Goal: Task Accomplishment & Management: Manage account settings

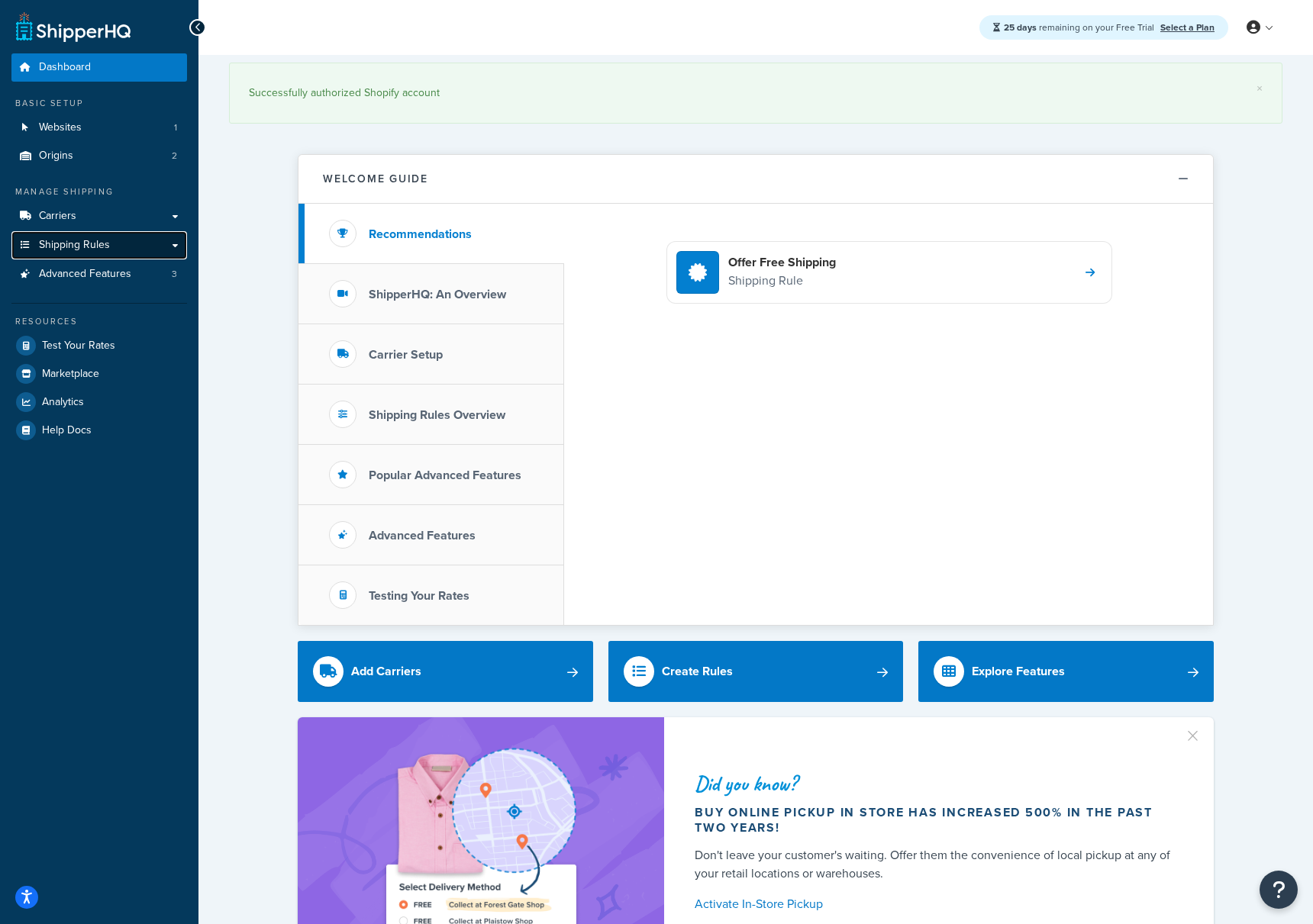
click at [52, 252] on link "Shipping Rules" at bounding box center [99, 246] width 176 height 29
click at [55, 247] on span "Shipping Rules" at bounding box center [74, 246] width 71 height 13
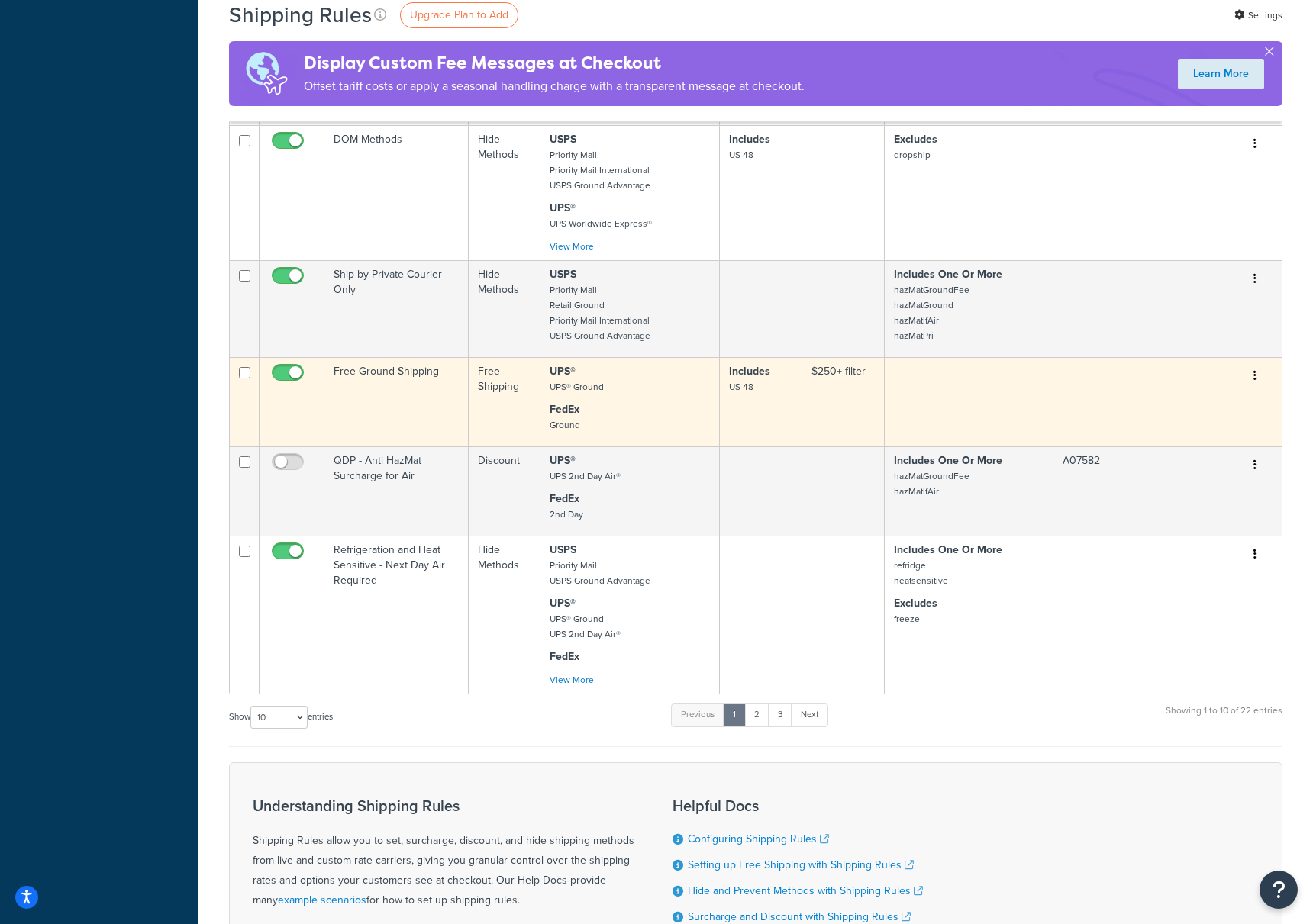
scroll to position [4027, 0]
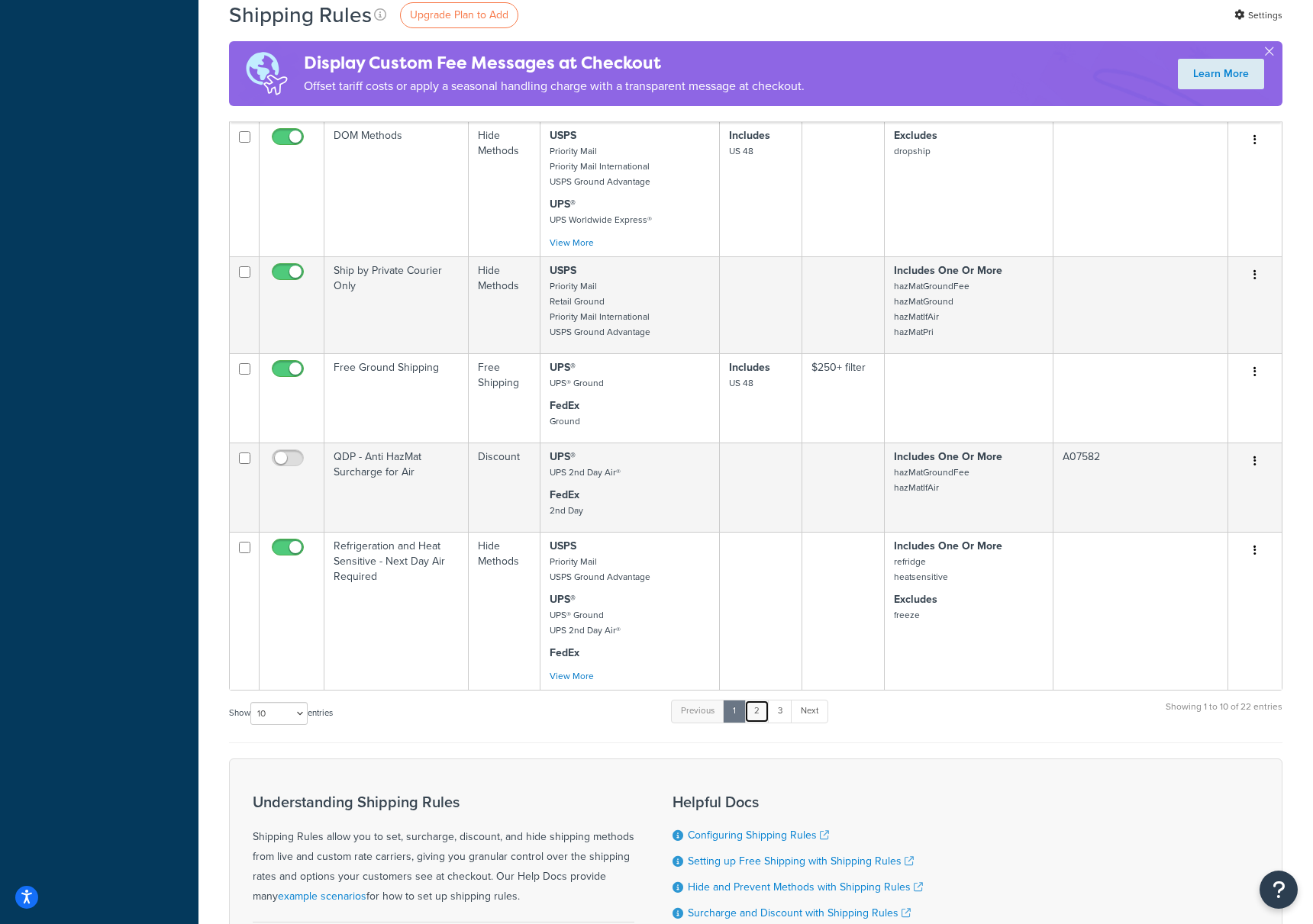
click at [765, 714] on link "2" at bounding box center [756, 711] width 25 height 23
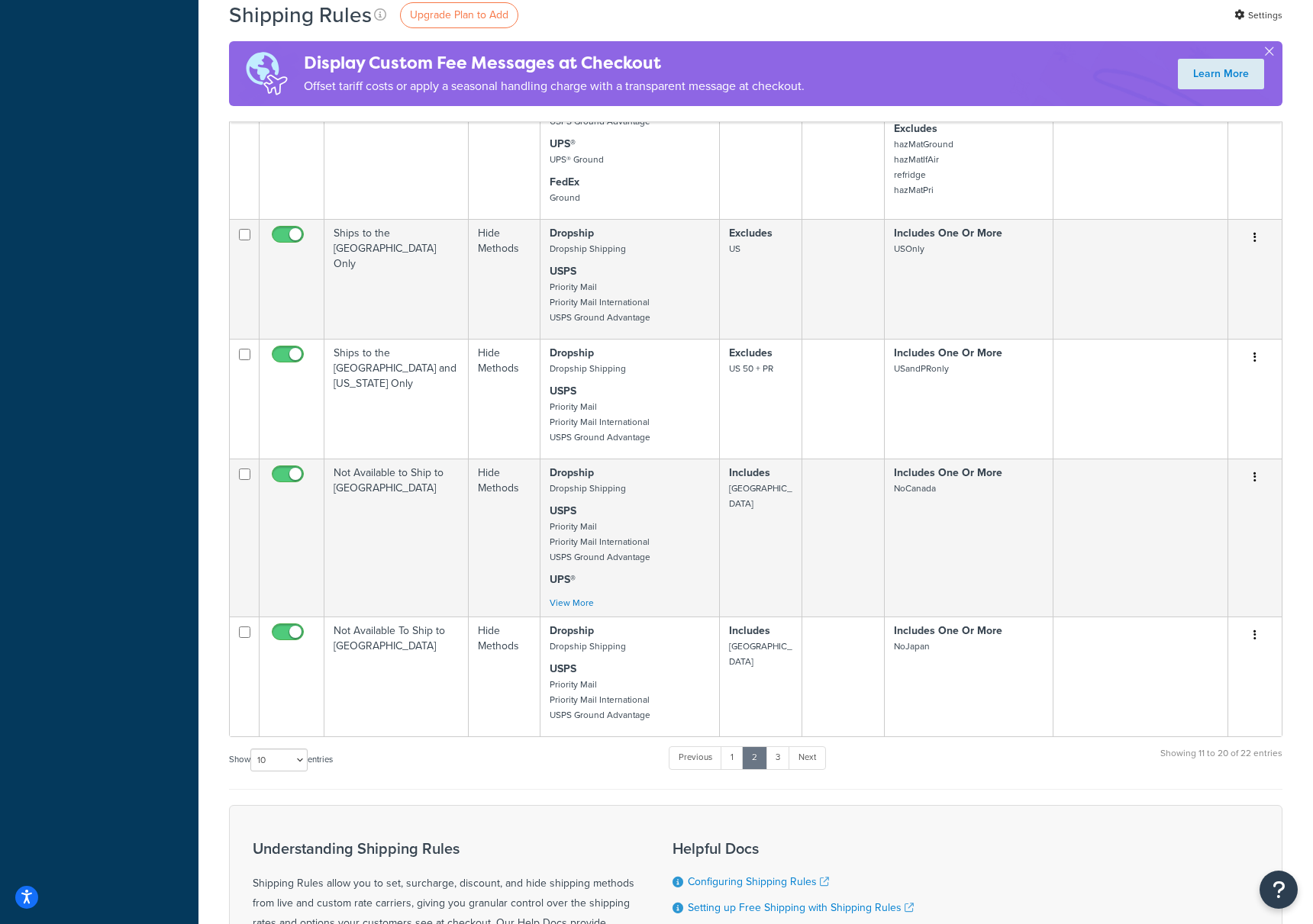
scroll to position [811, 0]
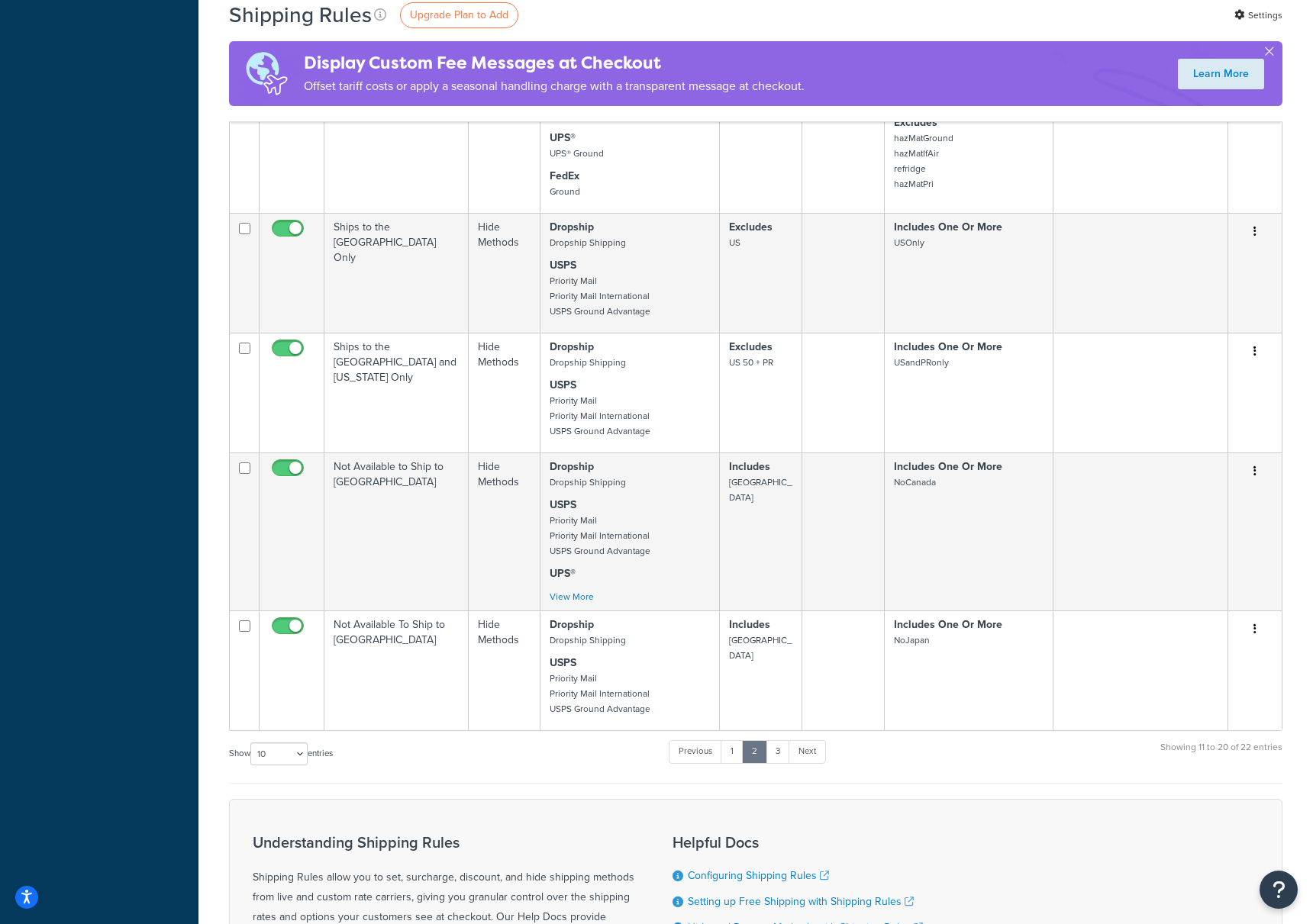
click at [784, 767] on ul "Previous 1 2 3 Next" at bounding box center [747, 755] width 156 height 29
click at [781, 750] on link "3" at bounding box center [778, 752] width 25 height 23
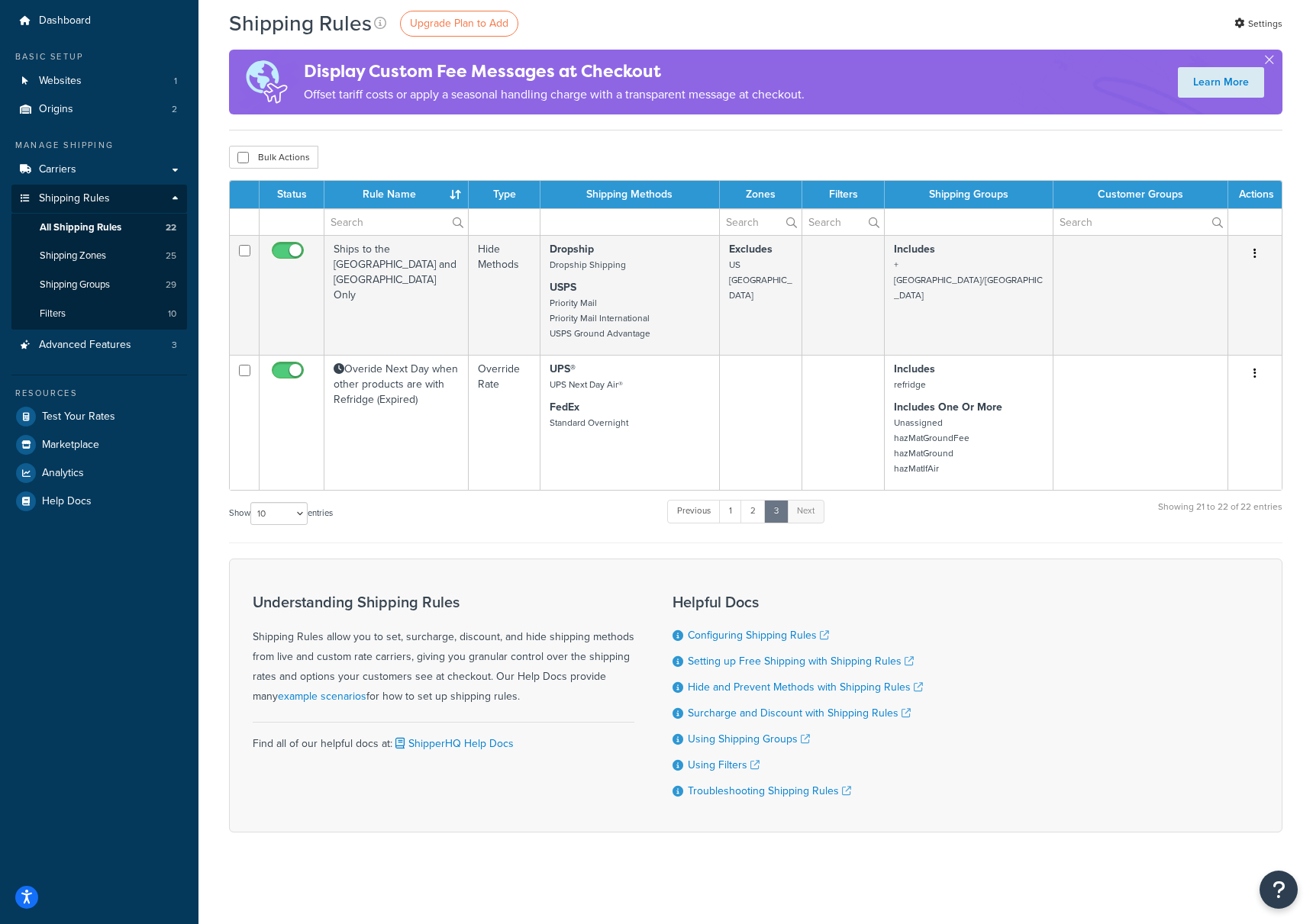
scroll to position [52, 0]
click at [94, 254] on span "Shipping Zones" at bounding box center [73, 256] width 66 height 13
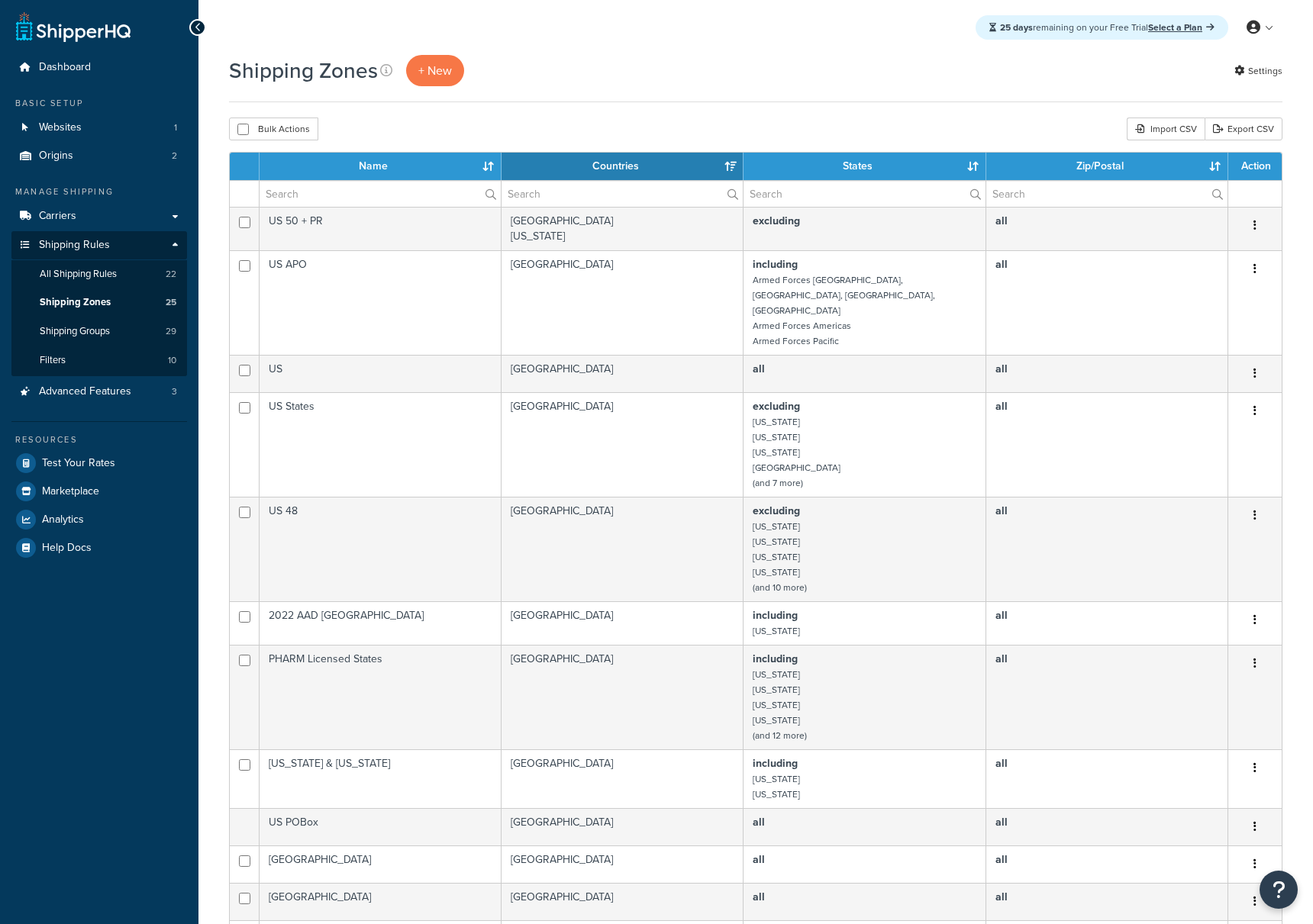
select select "15"
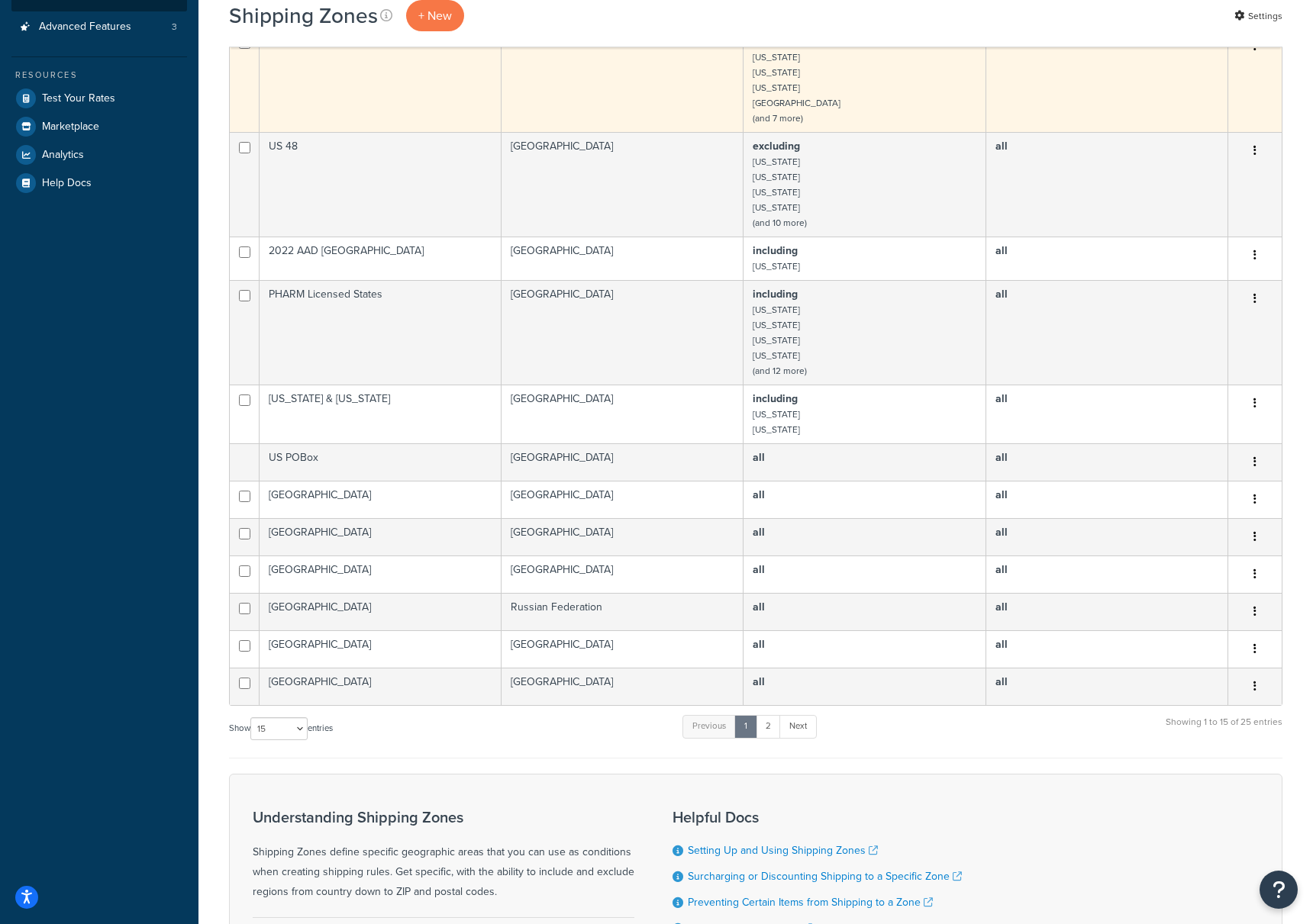
scroll to position [498, 0]
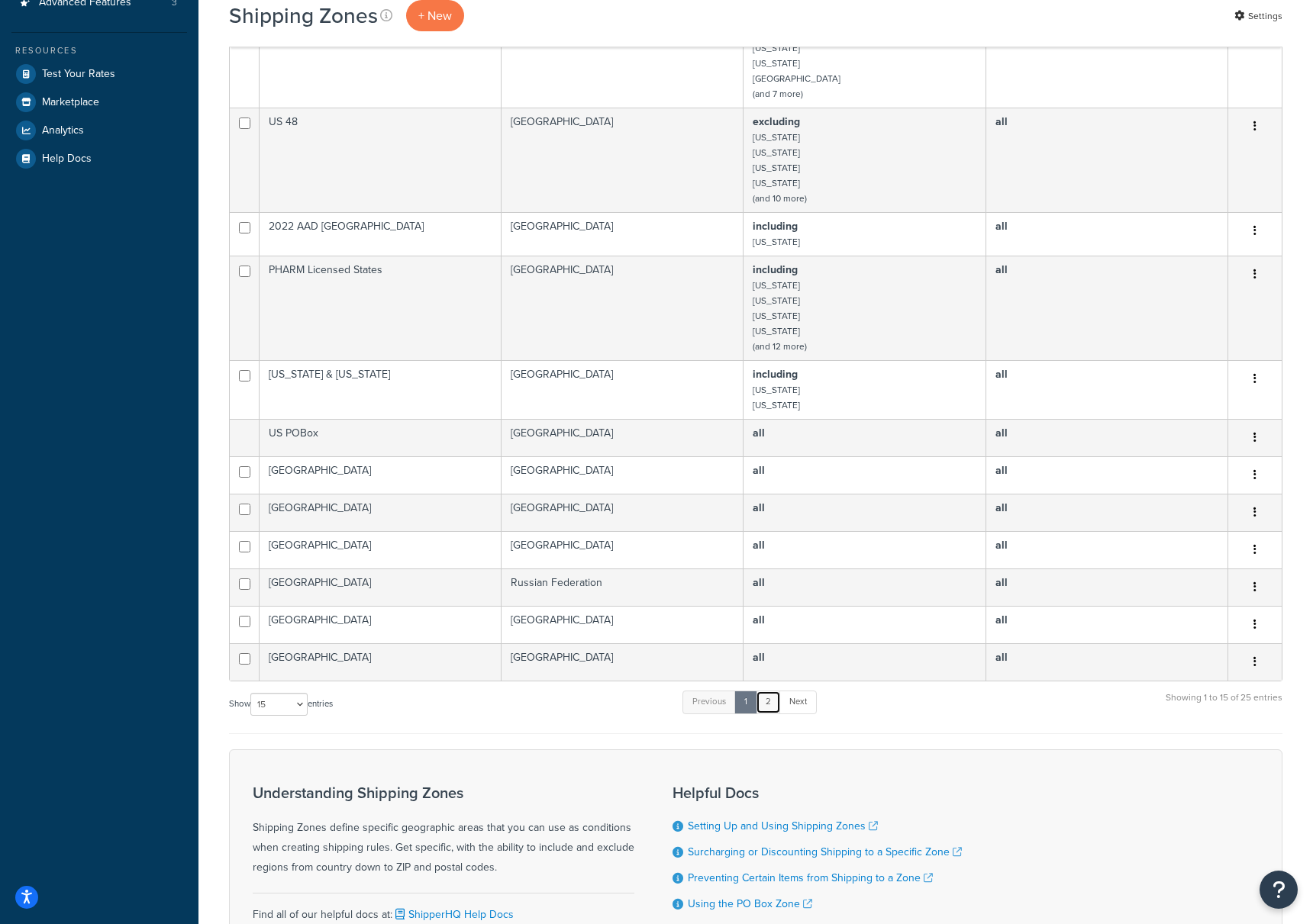
click at [777, 691] on link "2" at bounding box center [768, 702] width 25 height 23
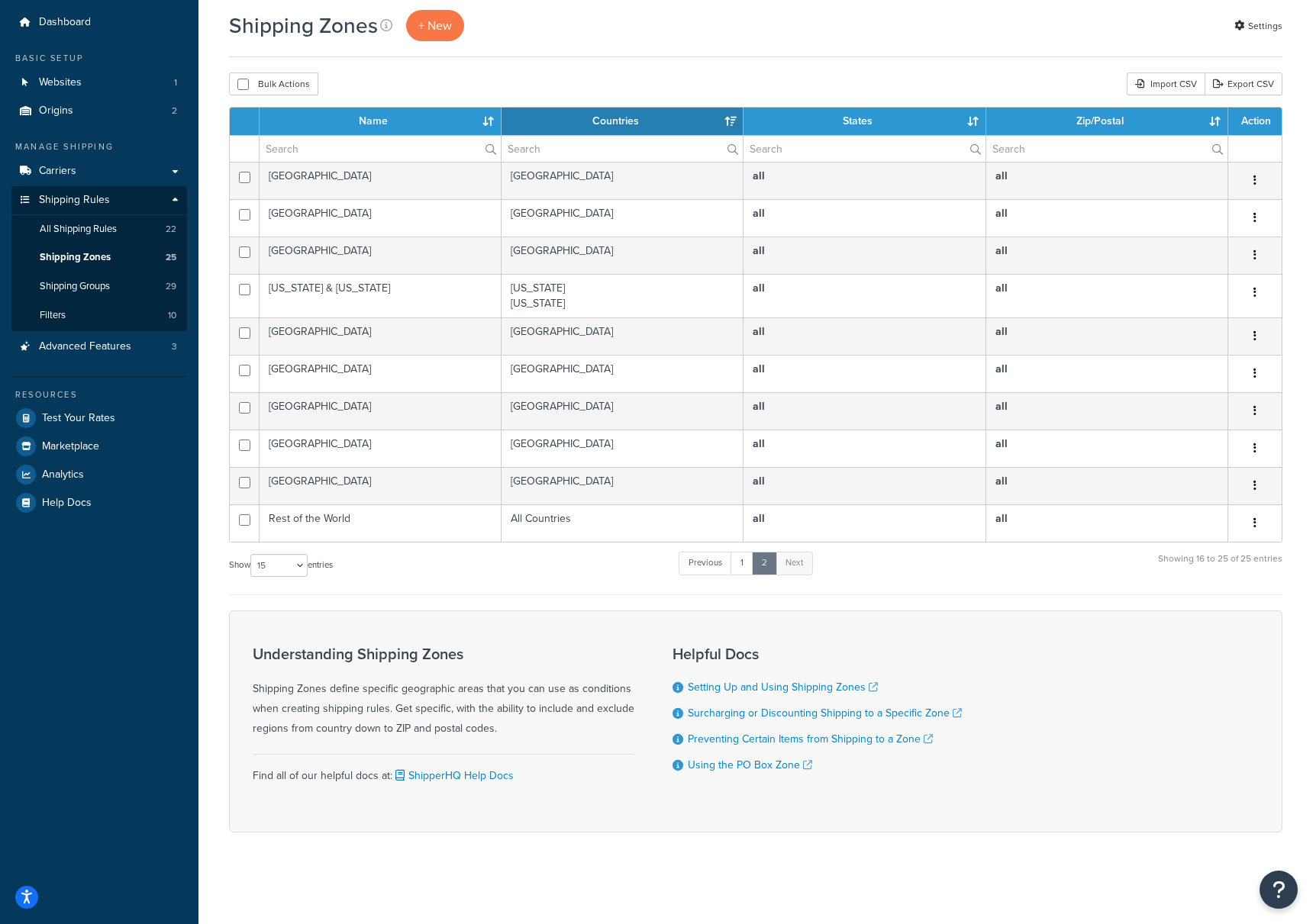
scroll to position [45, 0]
click at [748, 561] on link "1" at bounding box center [742, 563] width 23 height 23
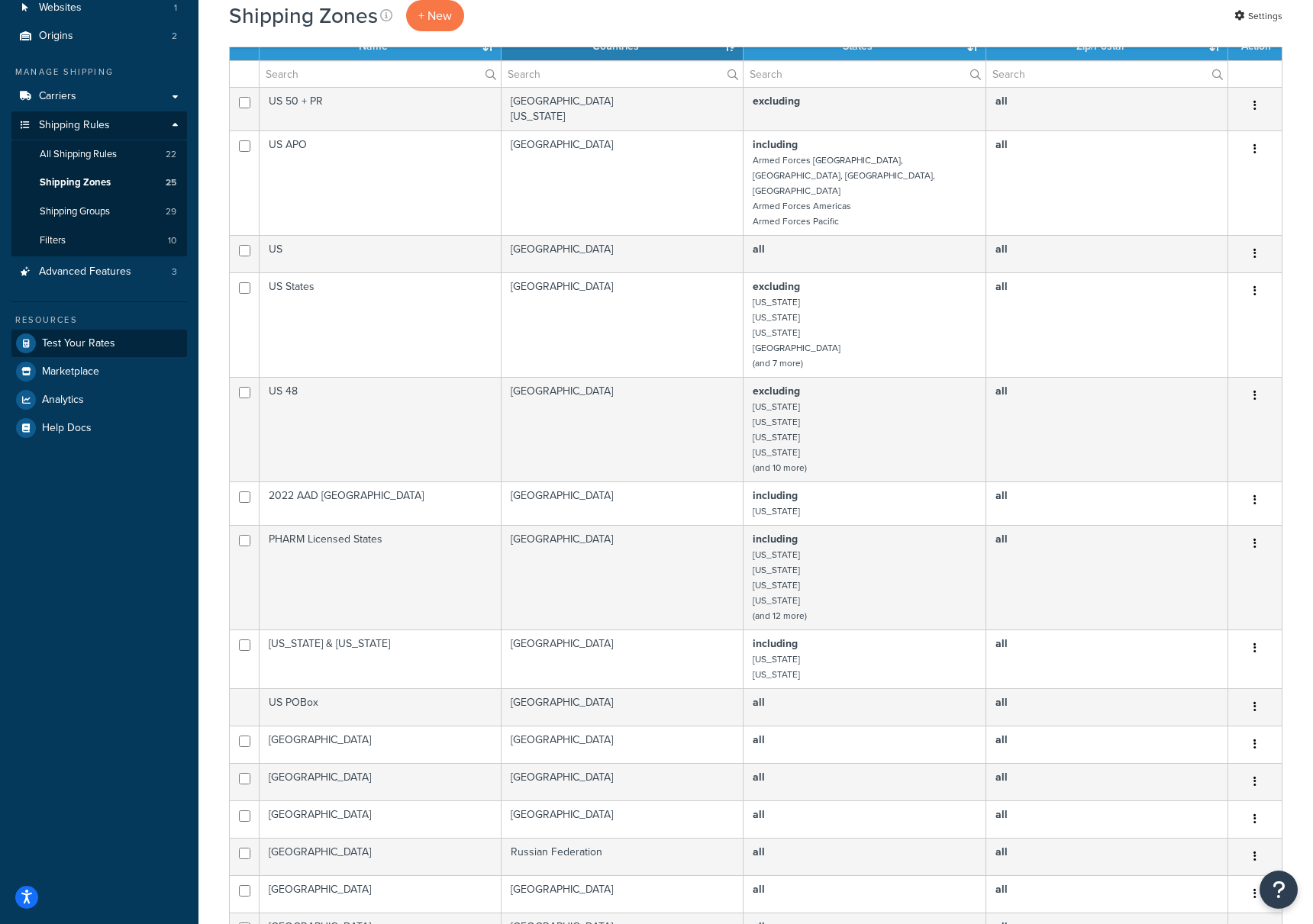
scroll to position [112, 0]
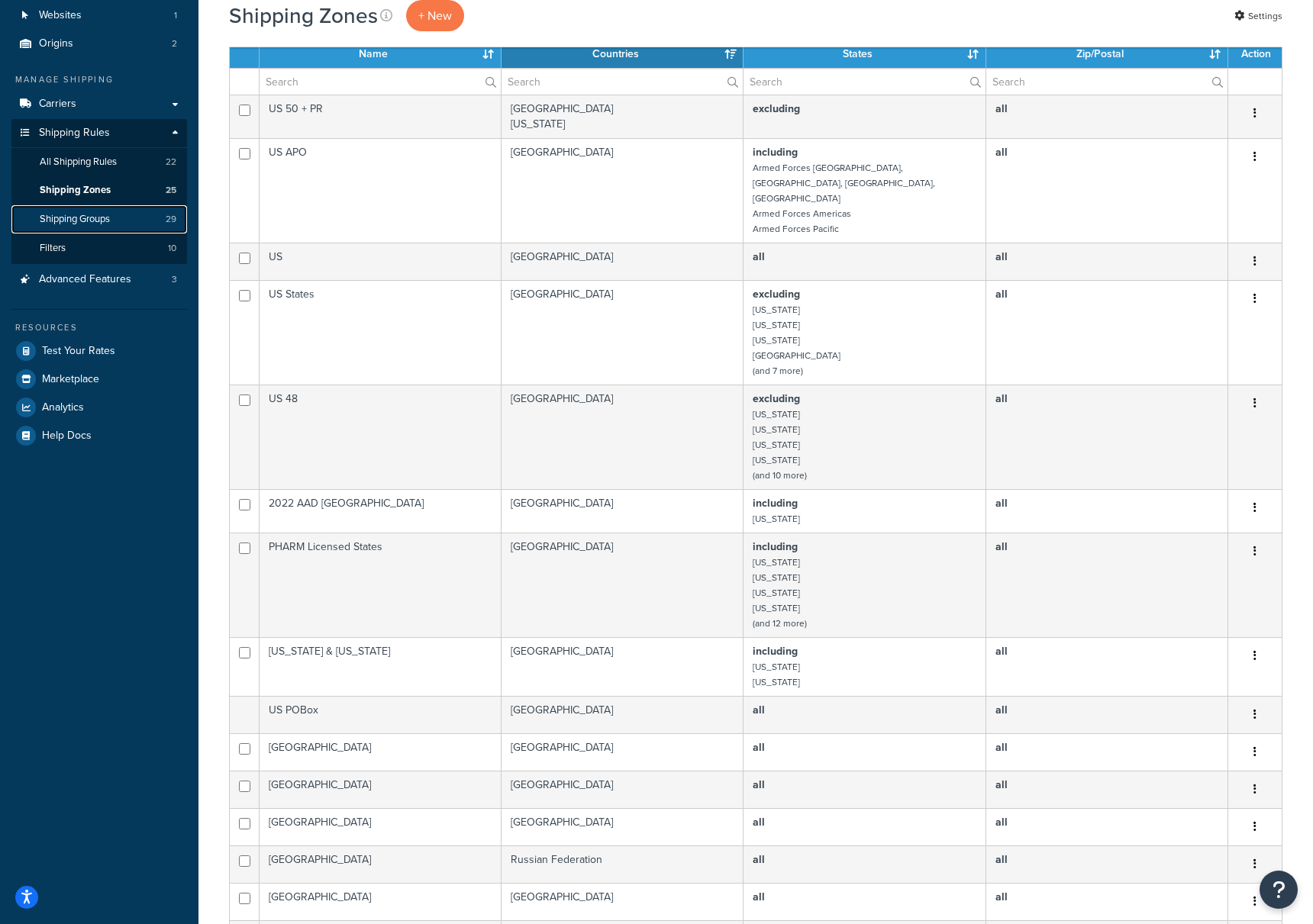
click at [104, 219] on span "Shipping Groups" at bounding box center [75, 219] width 70 height 13
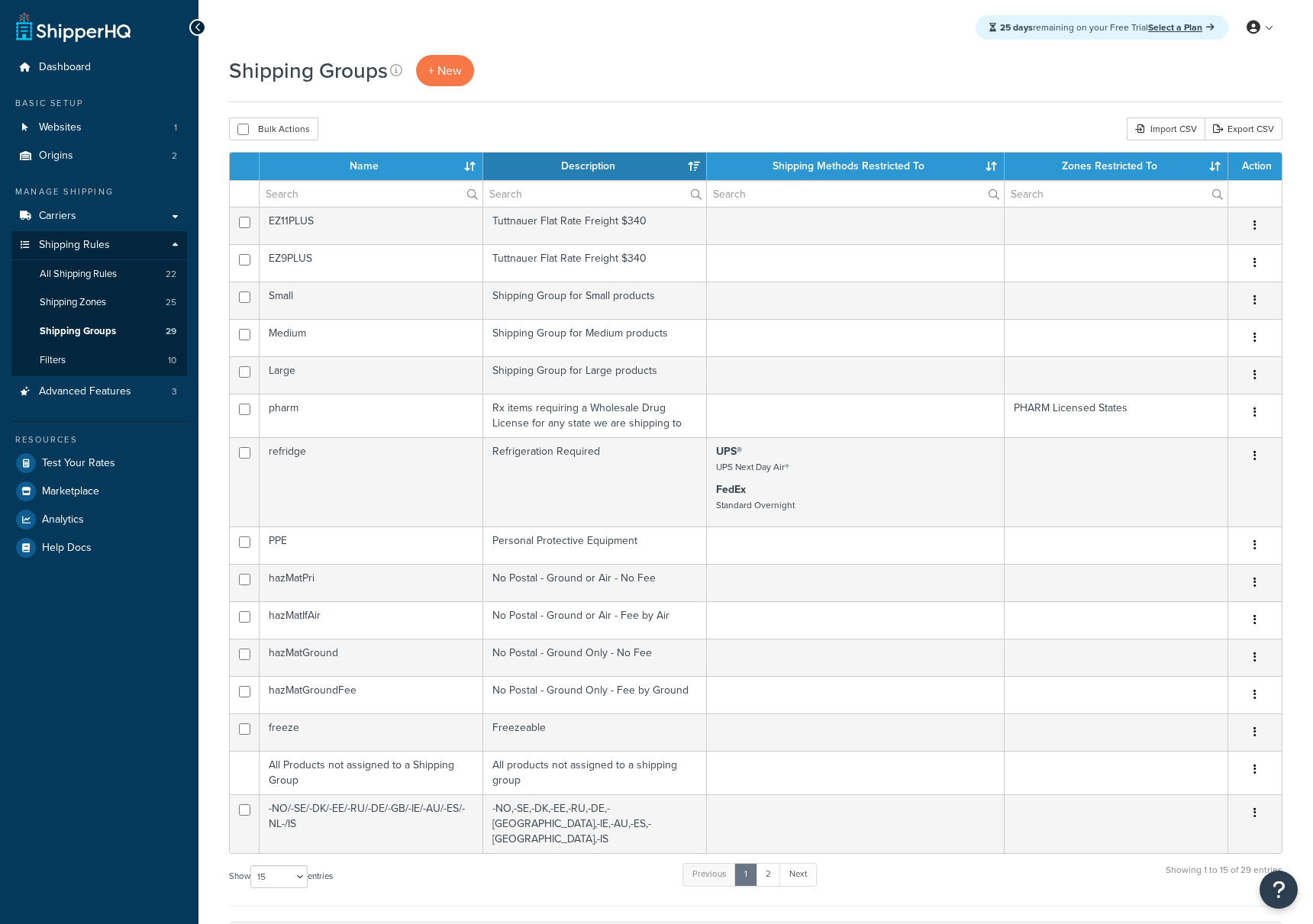
select select "15"
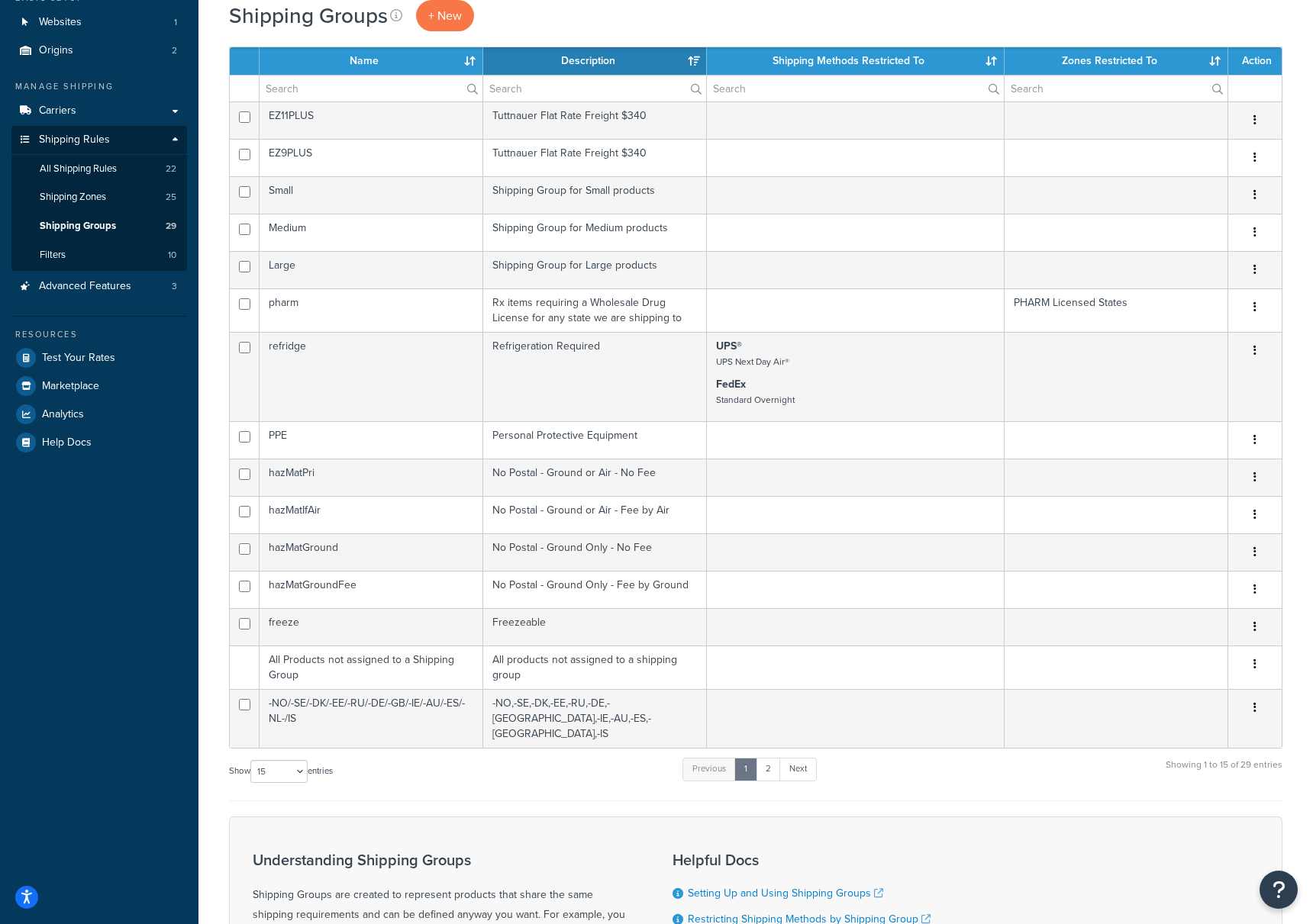
scroll to position [109, 0]
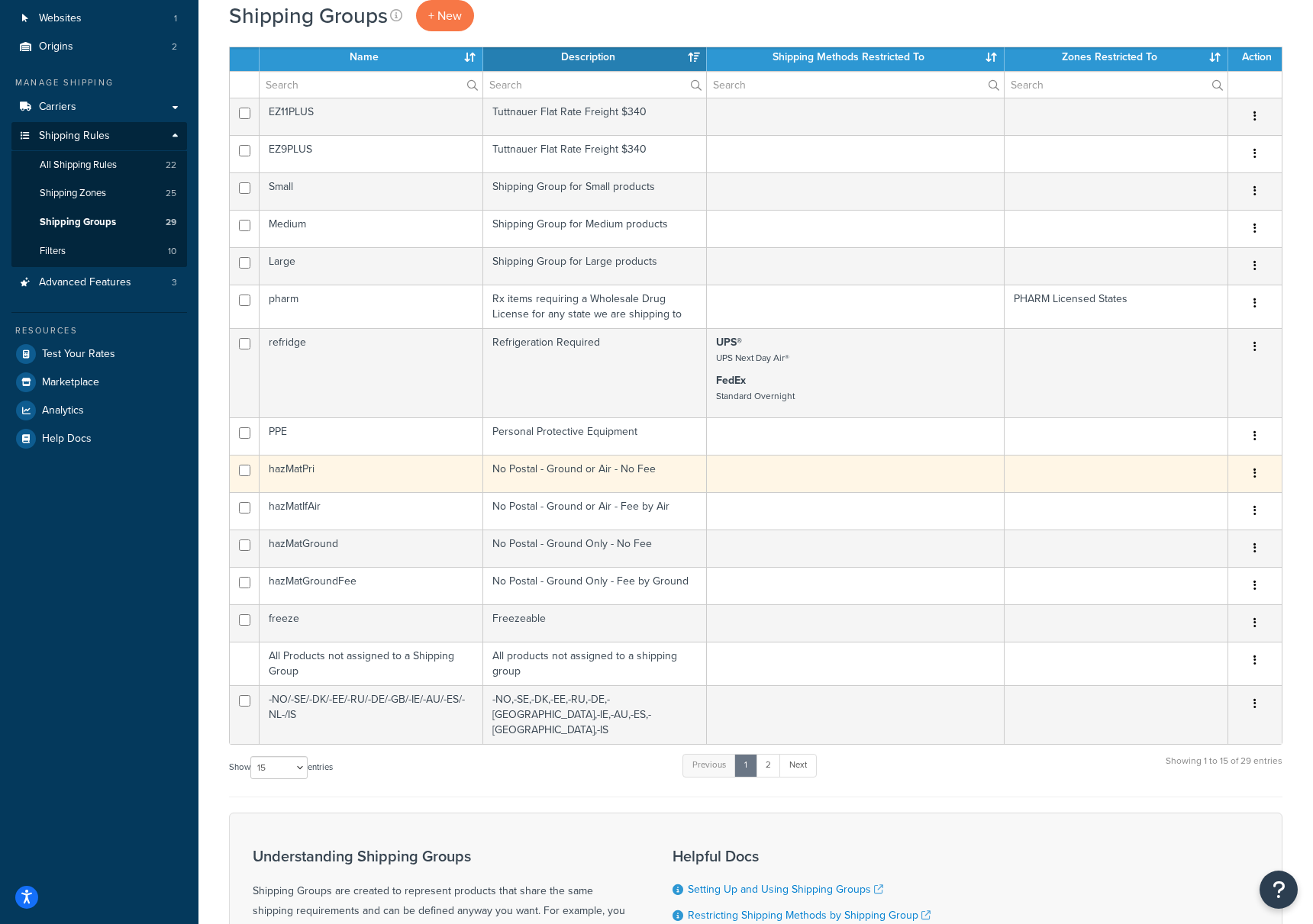
click at [572, 482] on td "No Postal - Ground or Air - No Fee" at bounding box center [594, 474] width 223 height 38
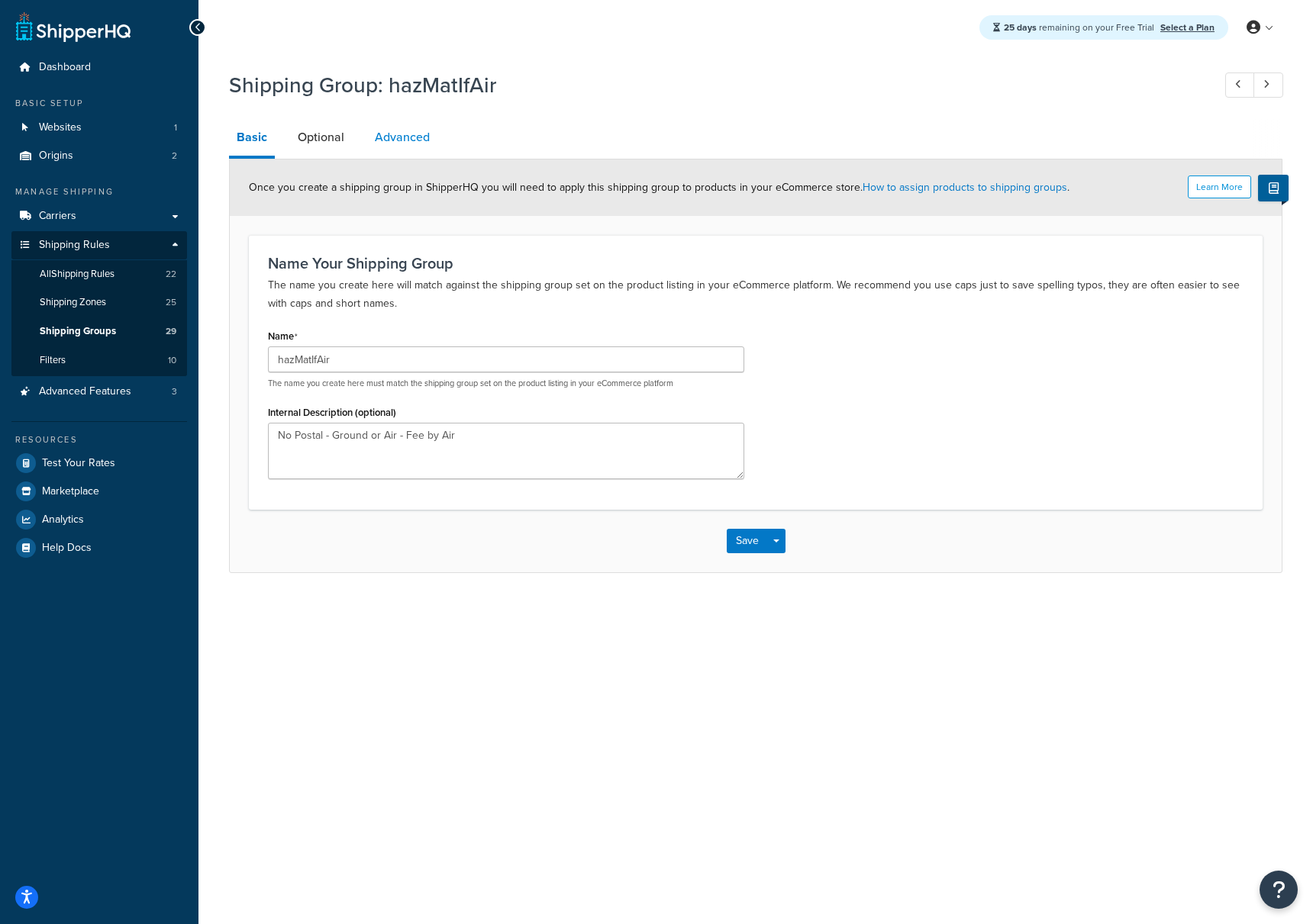
click at [415, 137] on link "Advanced" at bounding box center [403, 137] width 70 height 37
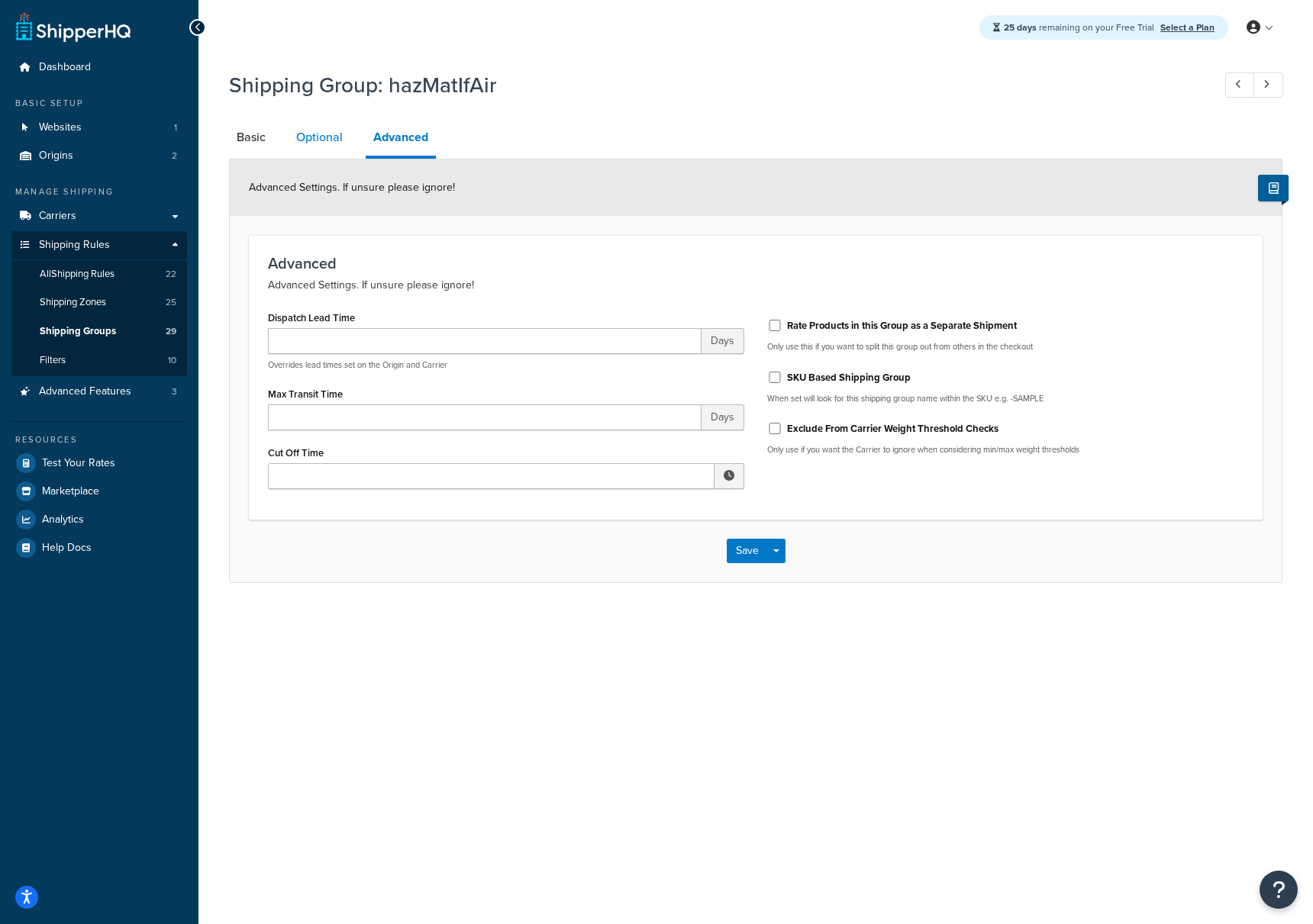
click at [345, 140] on link "Optional" at bounding box center [320, 137] width 62 height 37
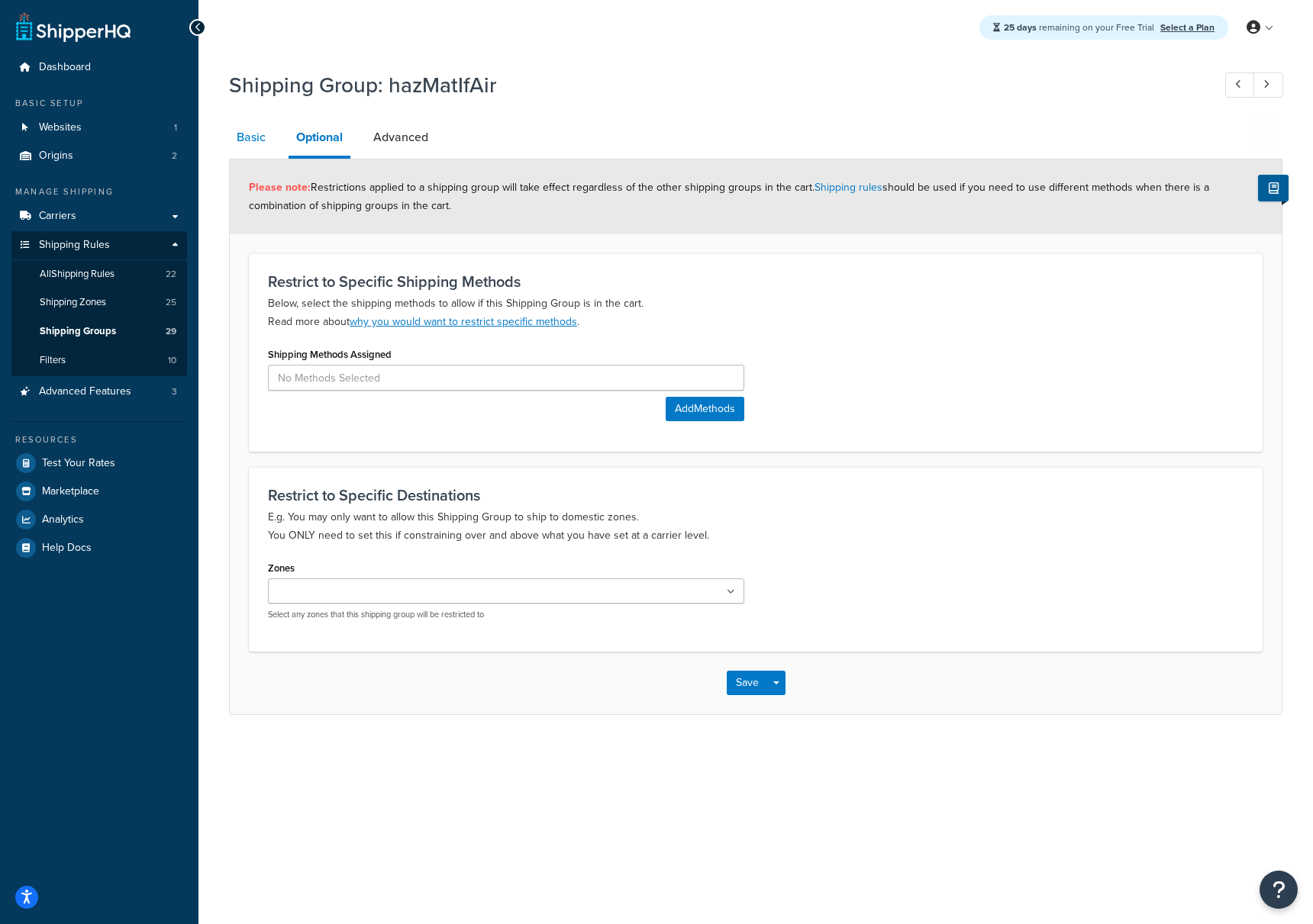
click at [256, 140] on link "Basic" at bounding box center [251, 137] width 44 height 37
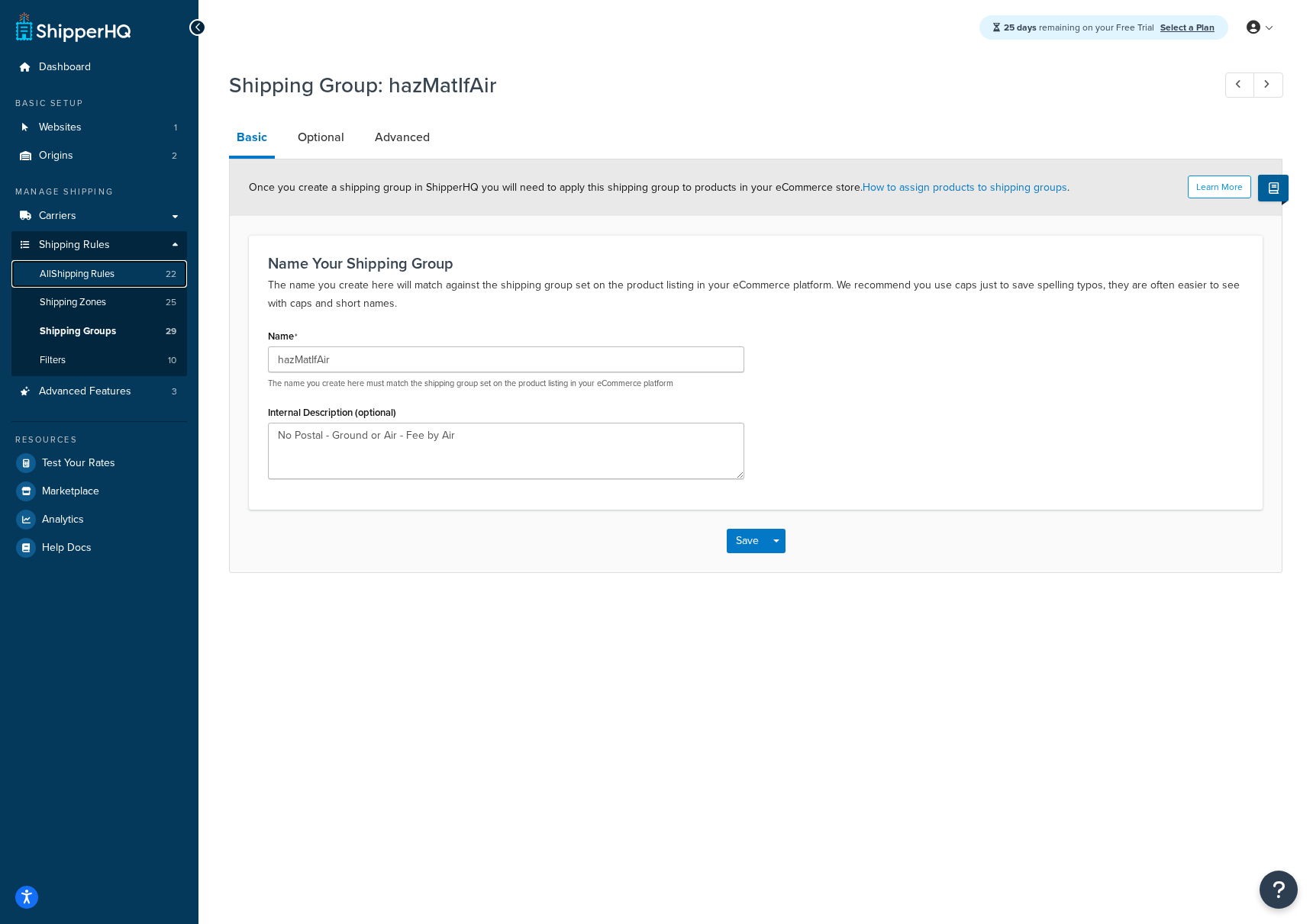
click at [84, 273] on span "All Shipping Rules" at bounding box center [77, 274] width 74 height 13
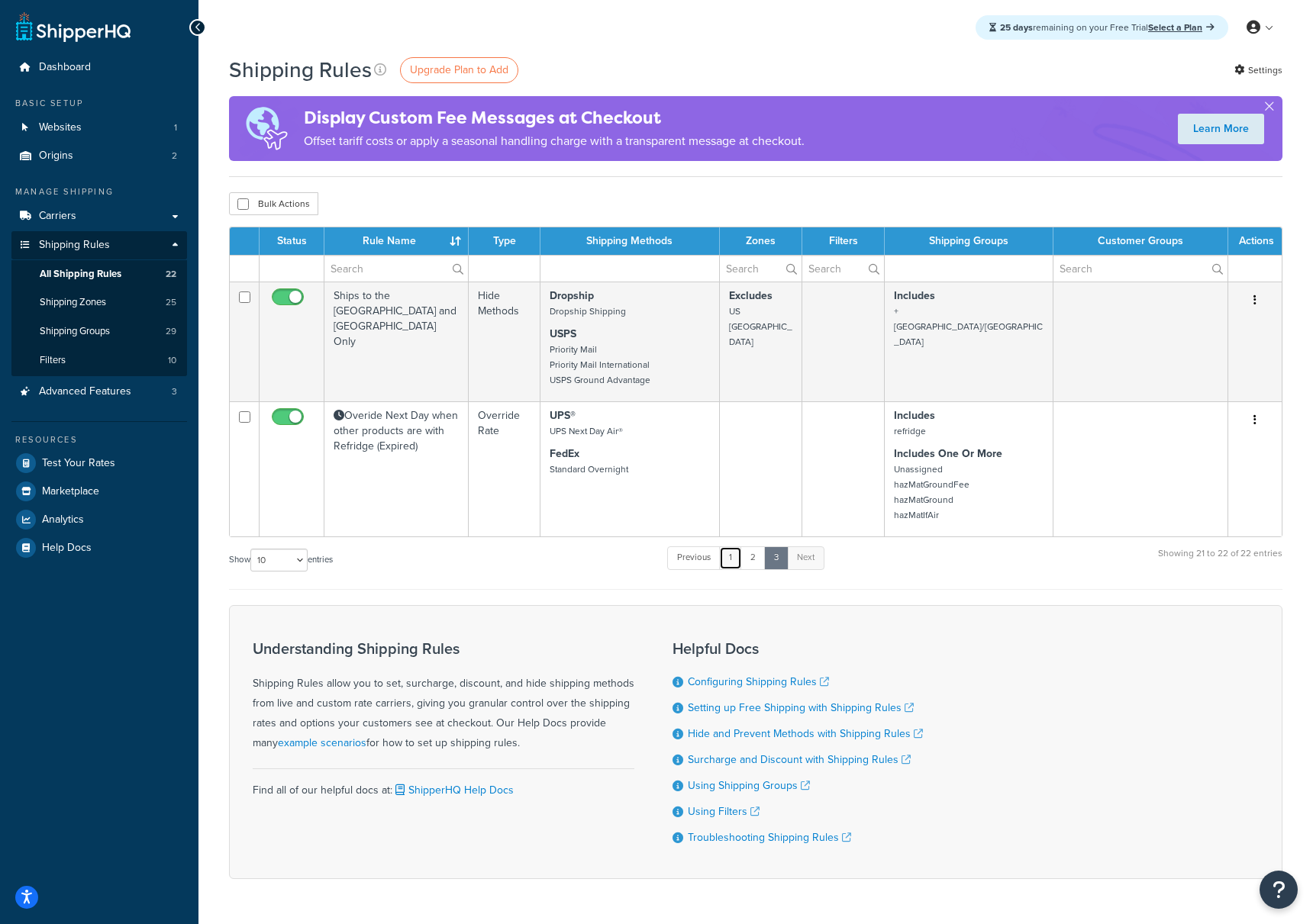
click at [735, 558] on link "1" at bounding box center [731, 558] width 23 height 23
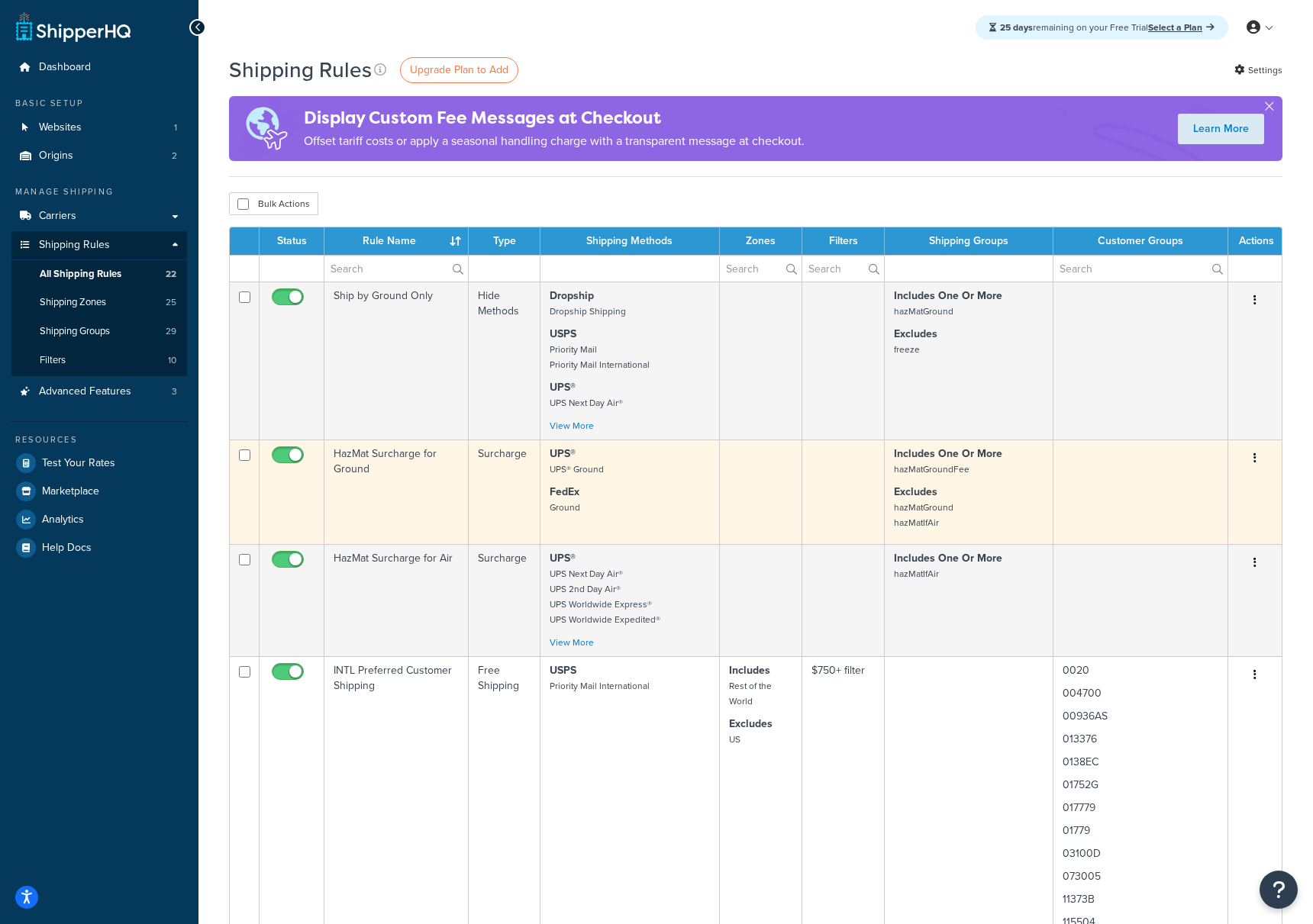
click at [368, 462] on td "HazMat Surcharge for Ground" at bounding box center [396, 492] width 144 height 105
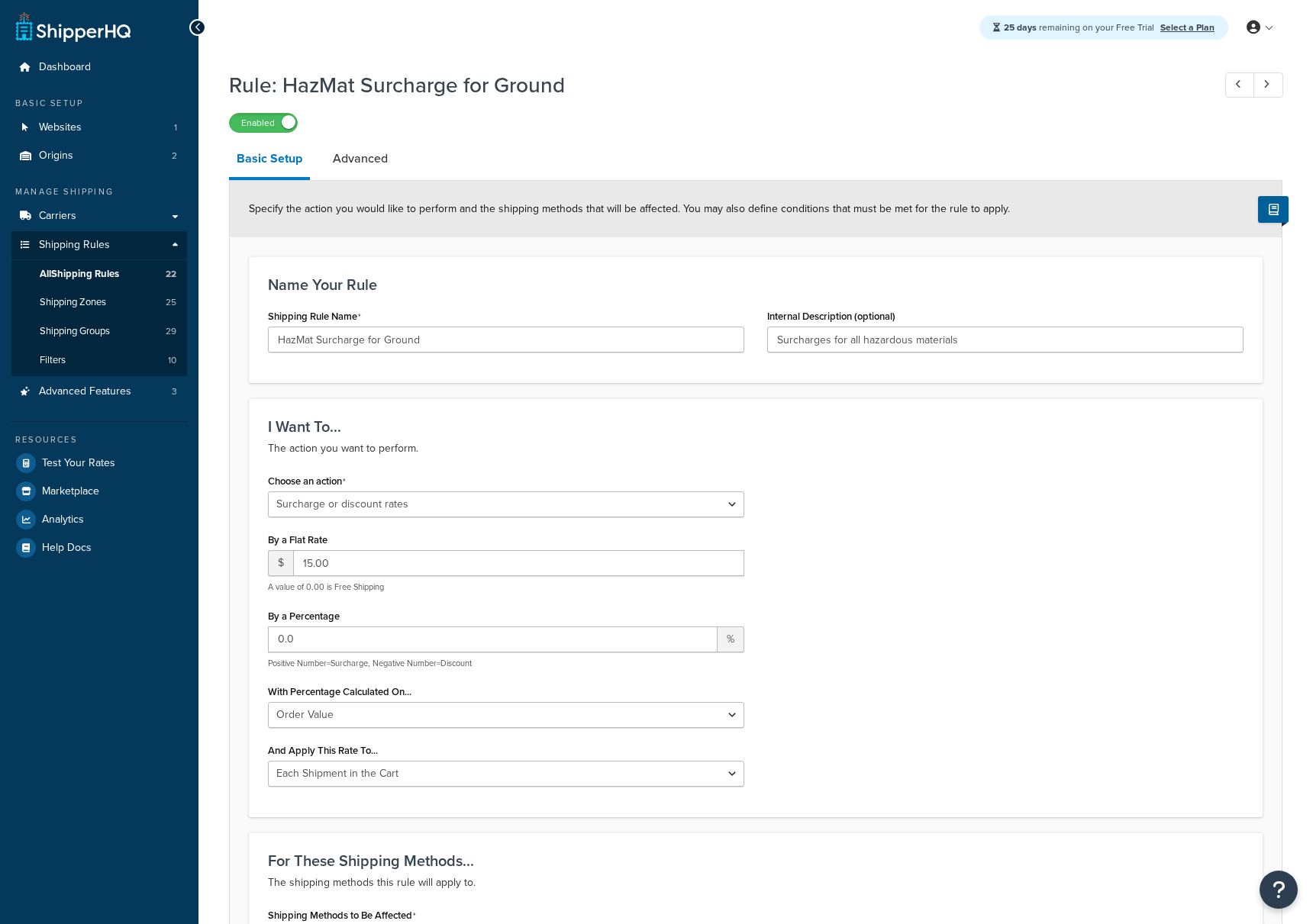
select select "SURCHARGE"
select select "ORDER"
select select "CART"
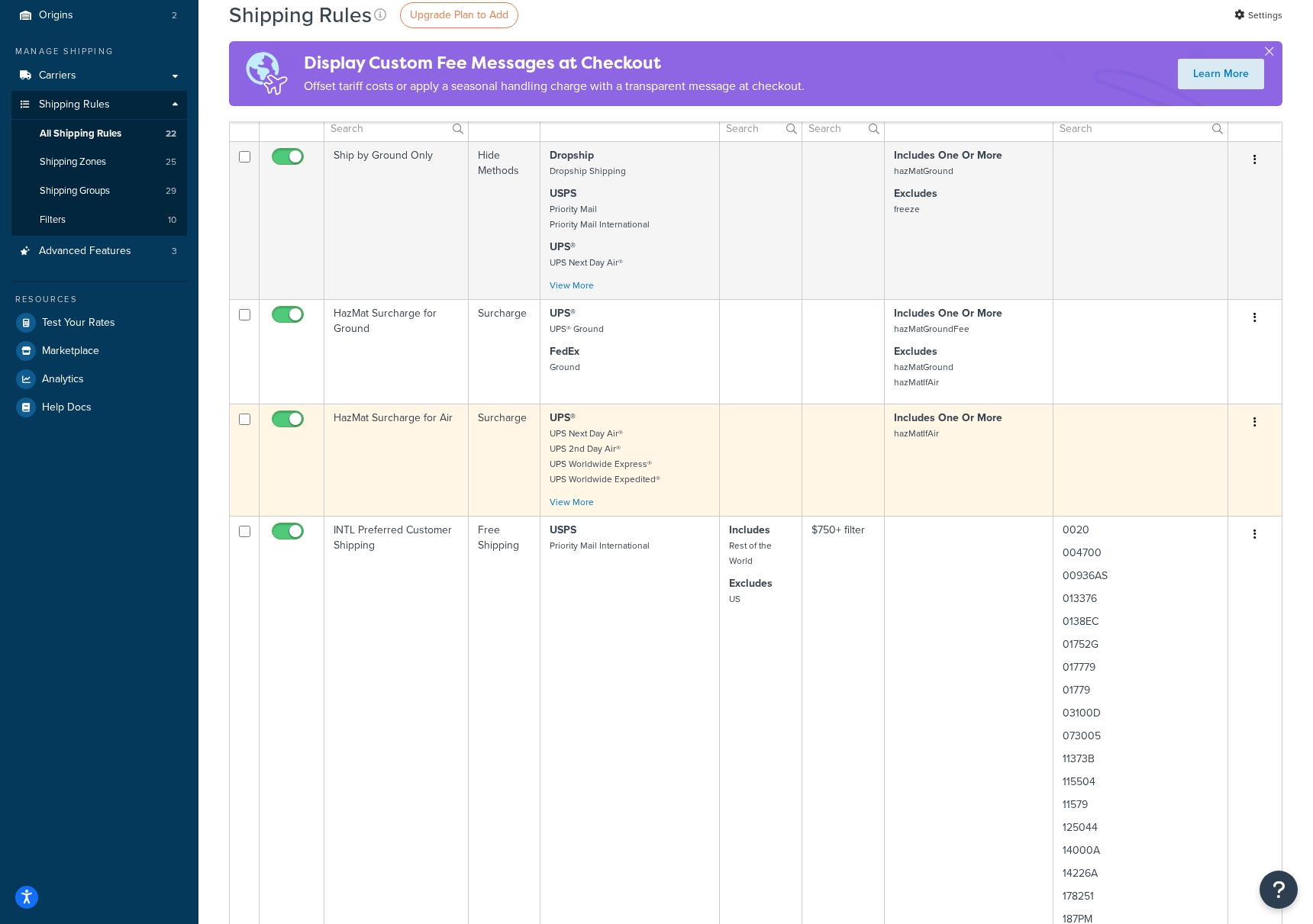
scroll to position [143, 0]
click at [397, 416] on td "HazMat Surcharge for Air" at bounding box center [396, 457] width 144 height 112
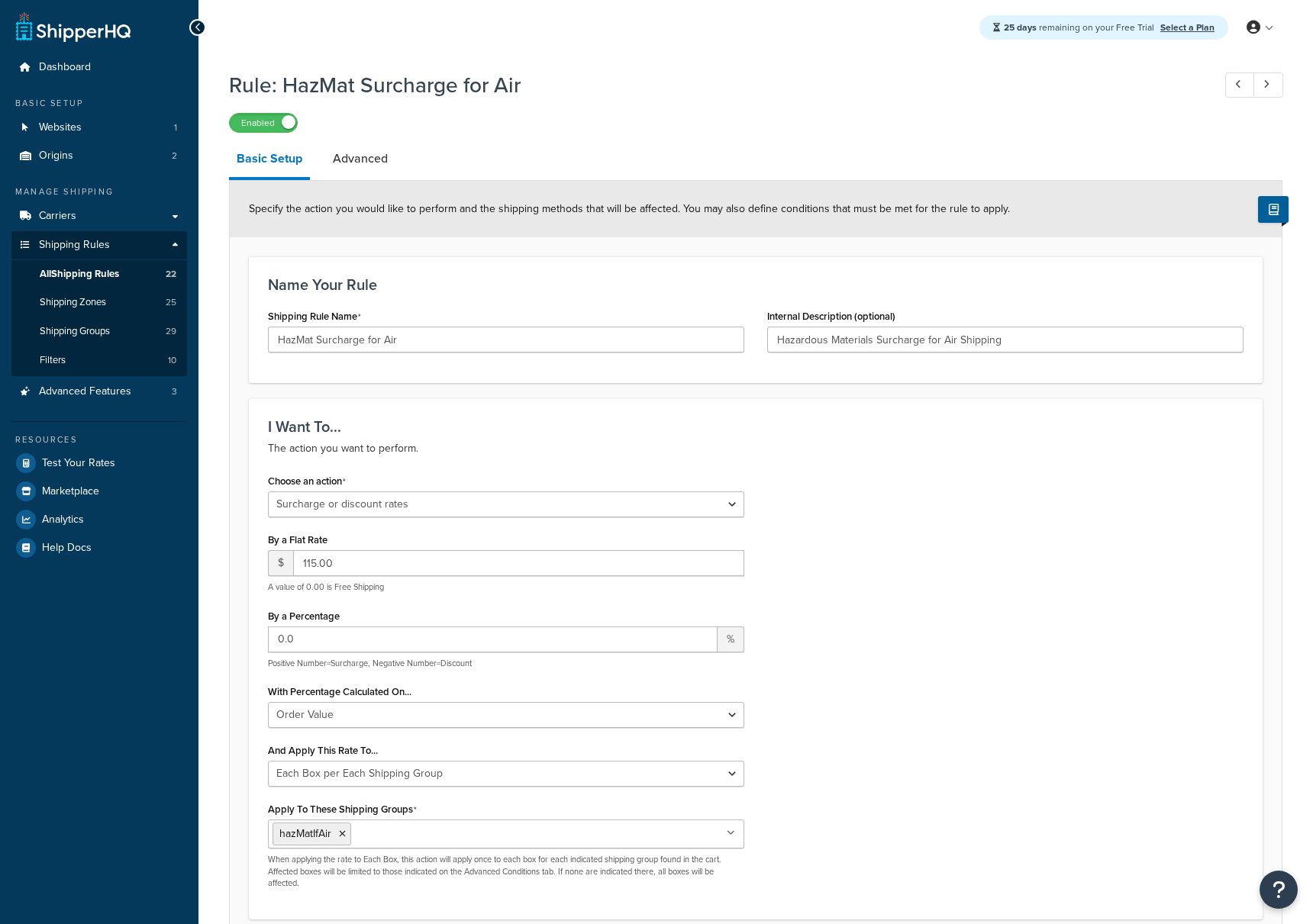
select select "SURCHARGE"
select select "ORDER"
select select "BOX"
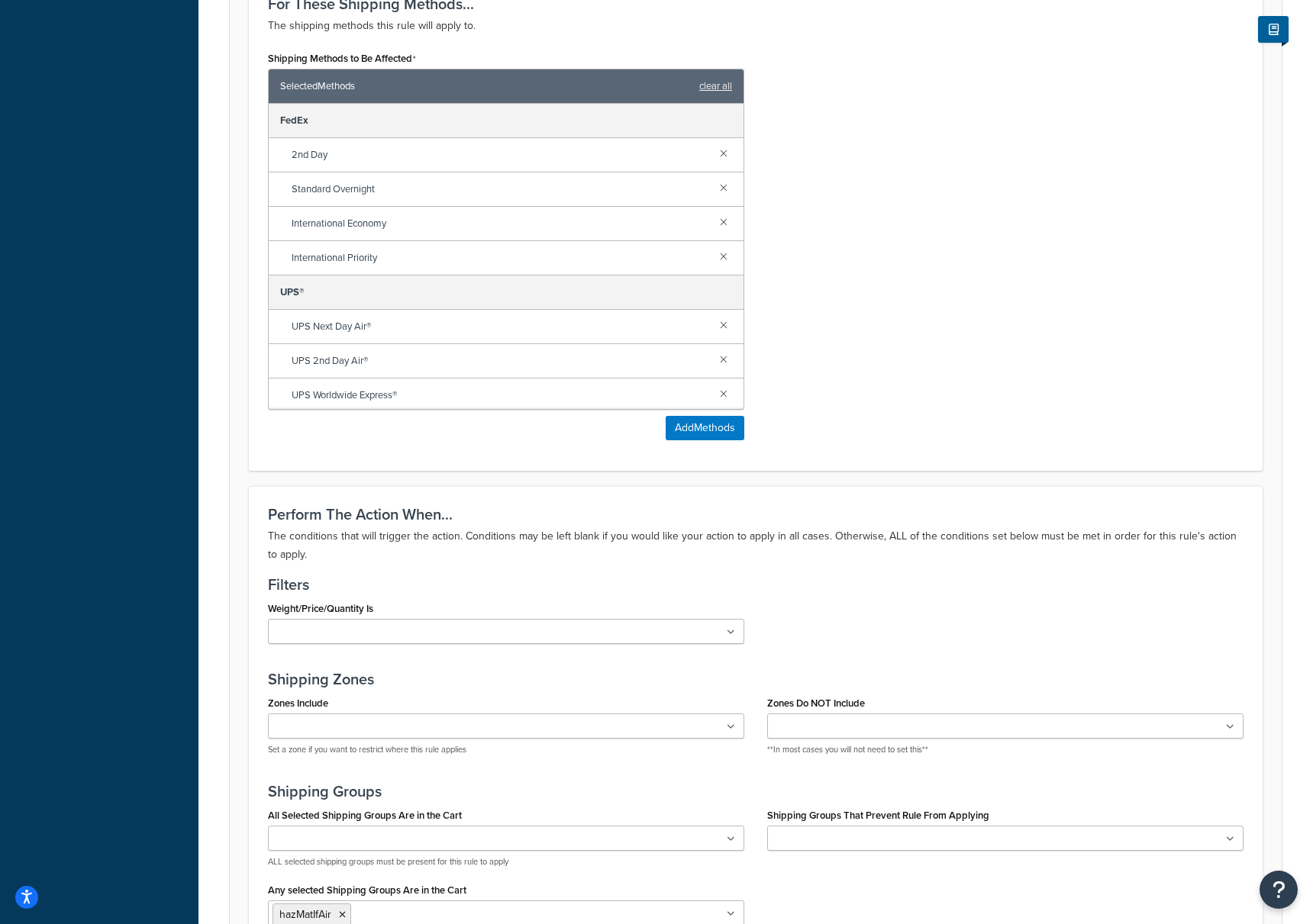
scroll to position [1170, 0]
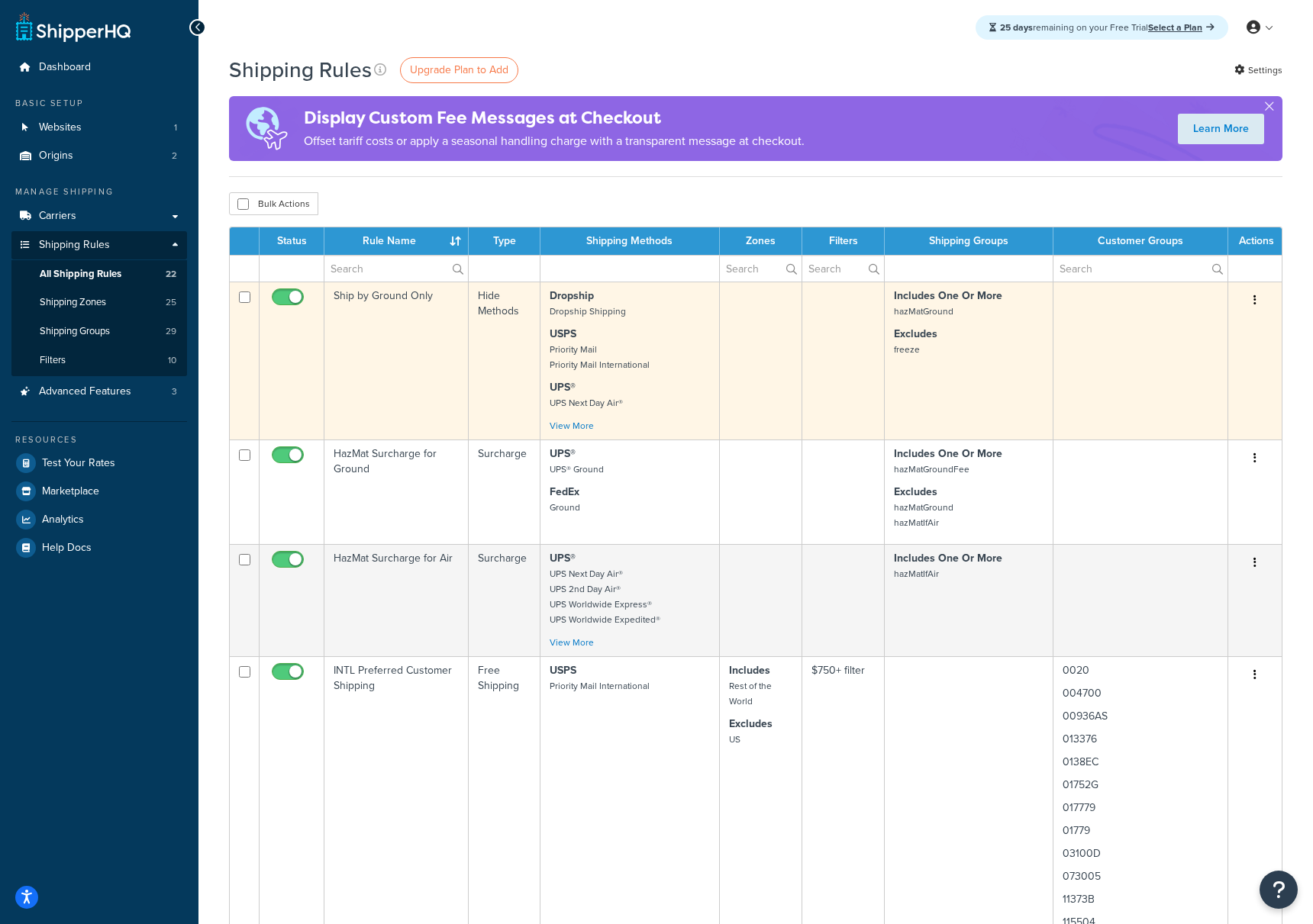
click at [389, 295] on td "Ship by Ground Only" at bounding box center [396, 360] width 144 height 158
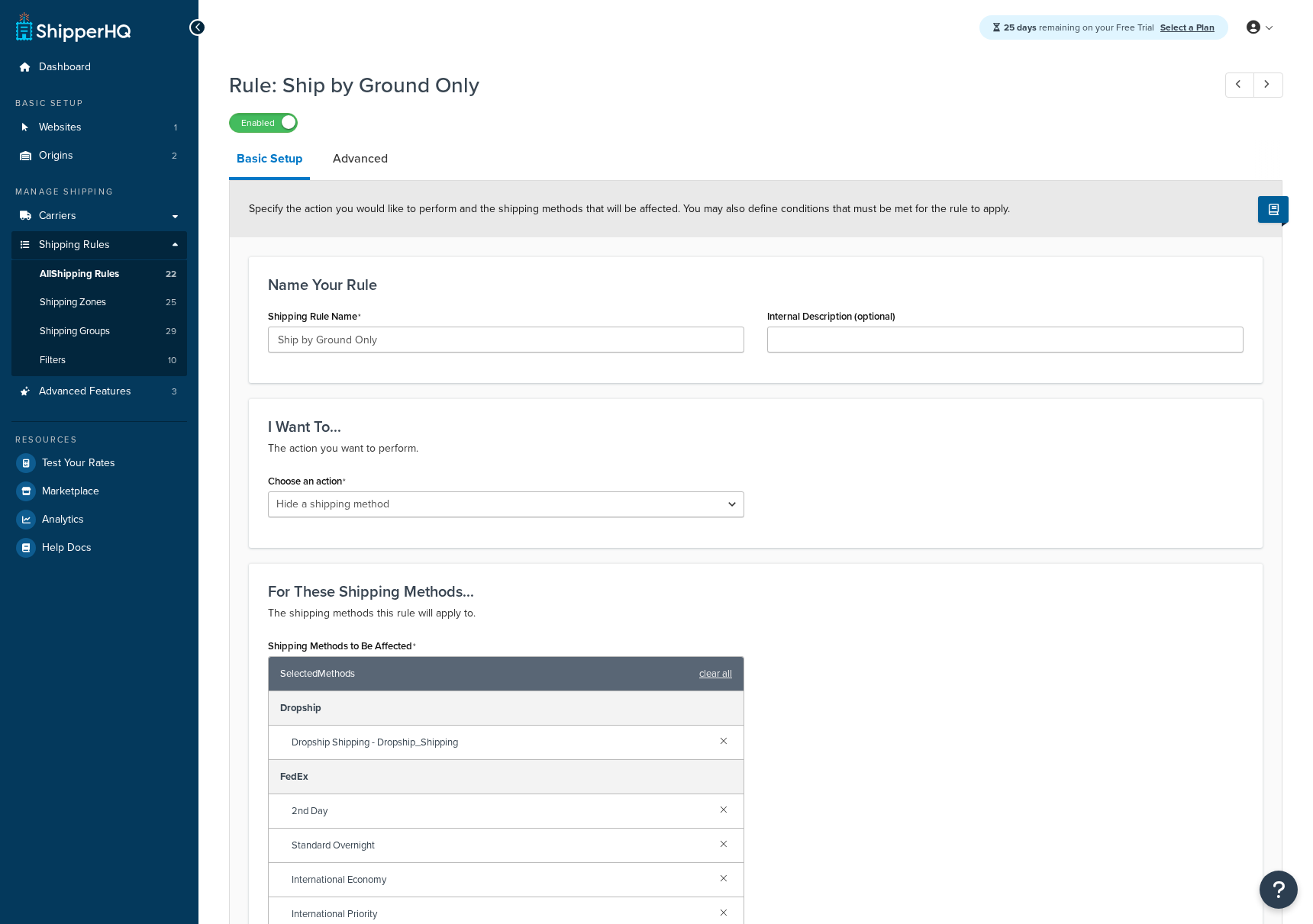
select select "HIDE"
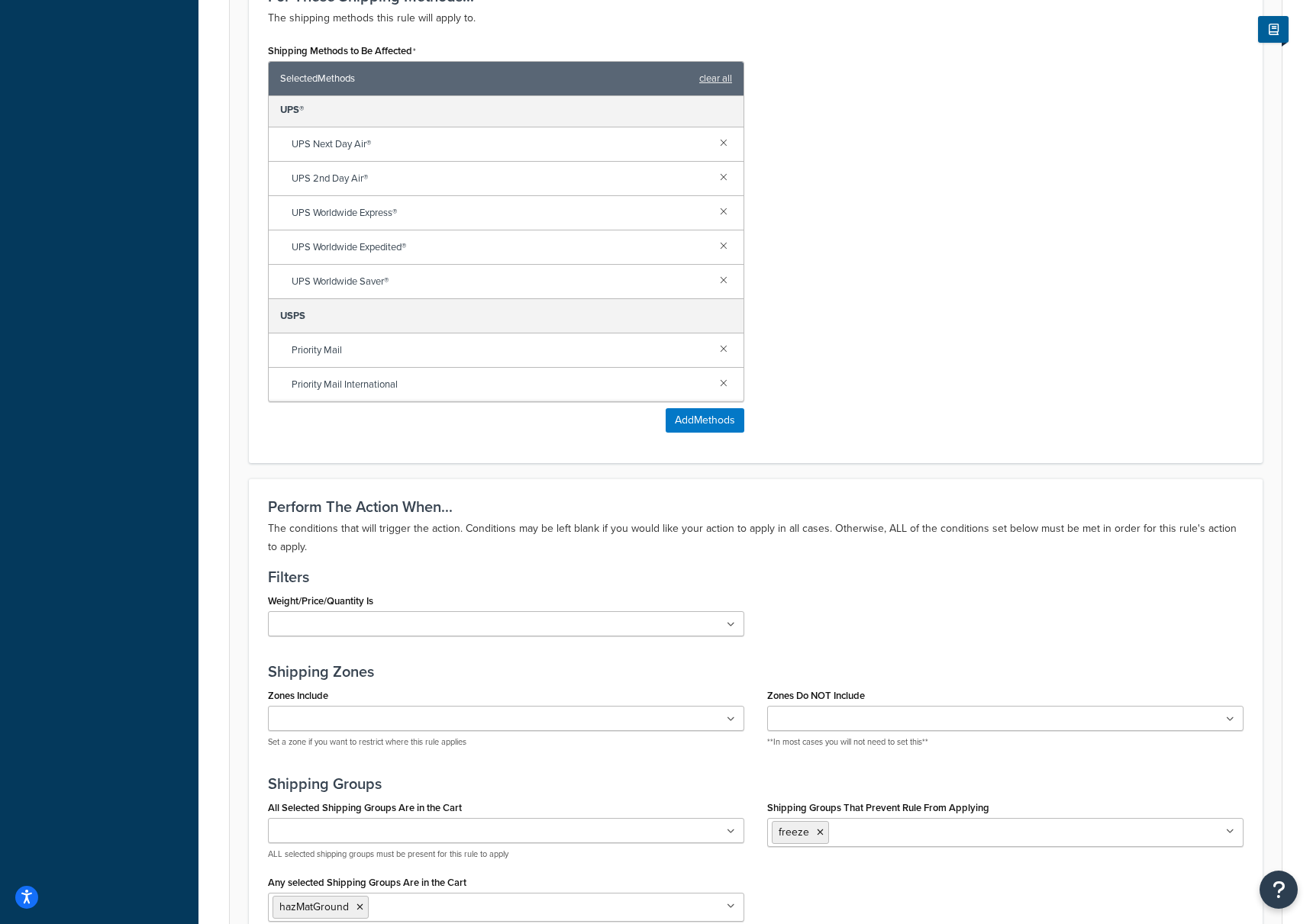
scroll to position [798, 0]
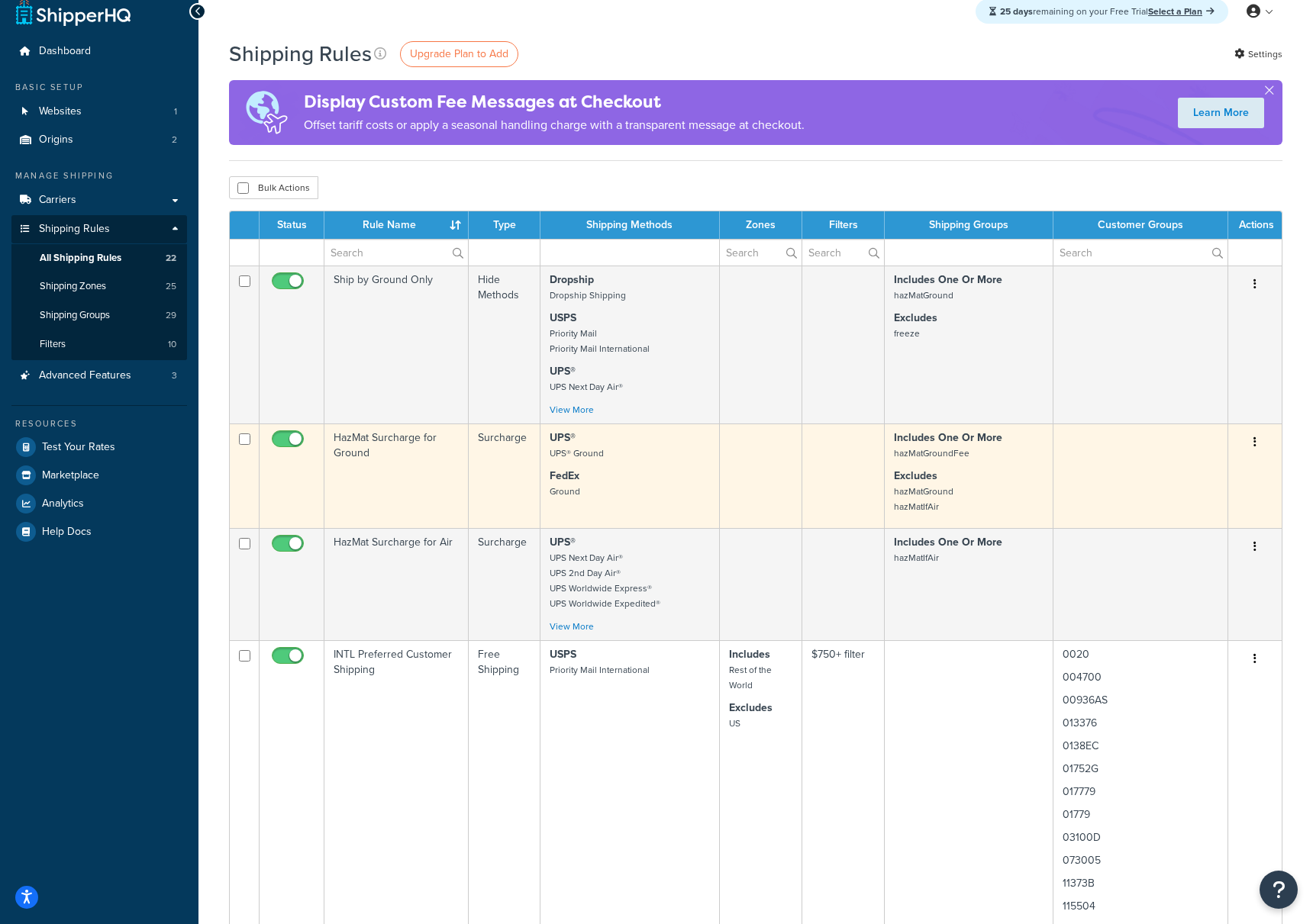
scroll to position [14, 0]
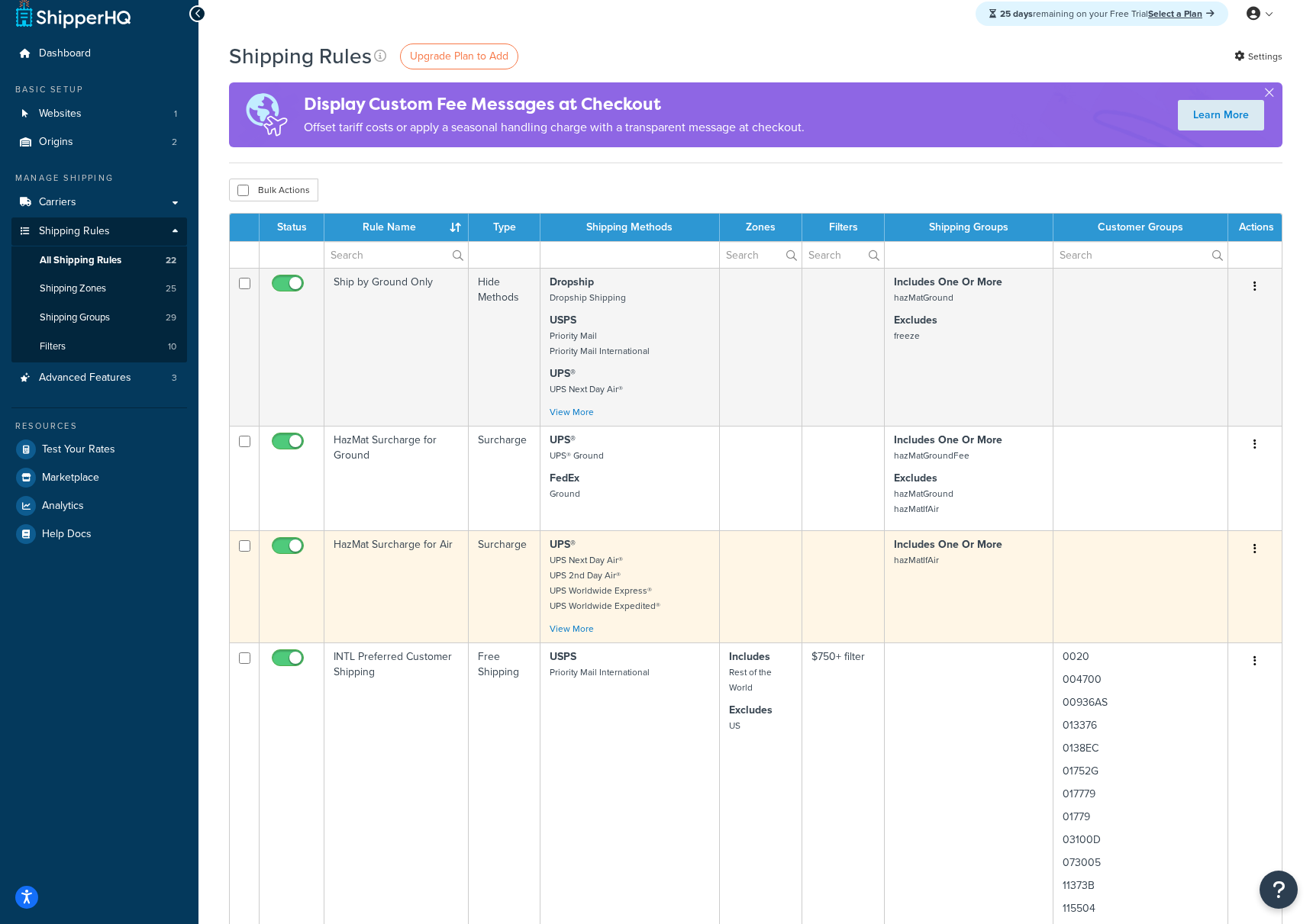
click at [386, 545] on td "HazMat Surcharge for Air" at bounding box center [396, 586] width 144 height 112
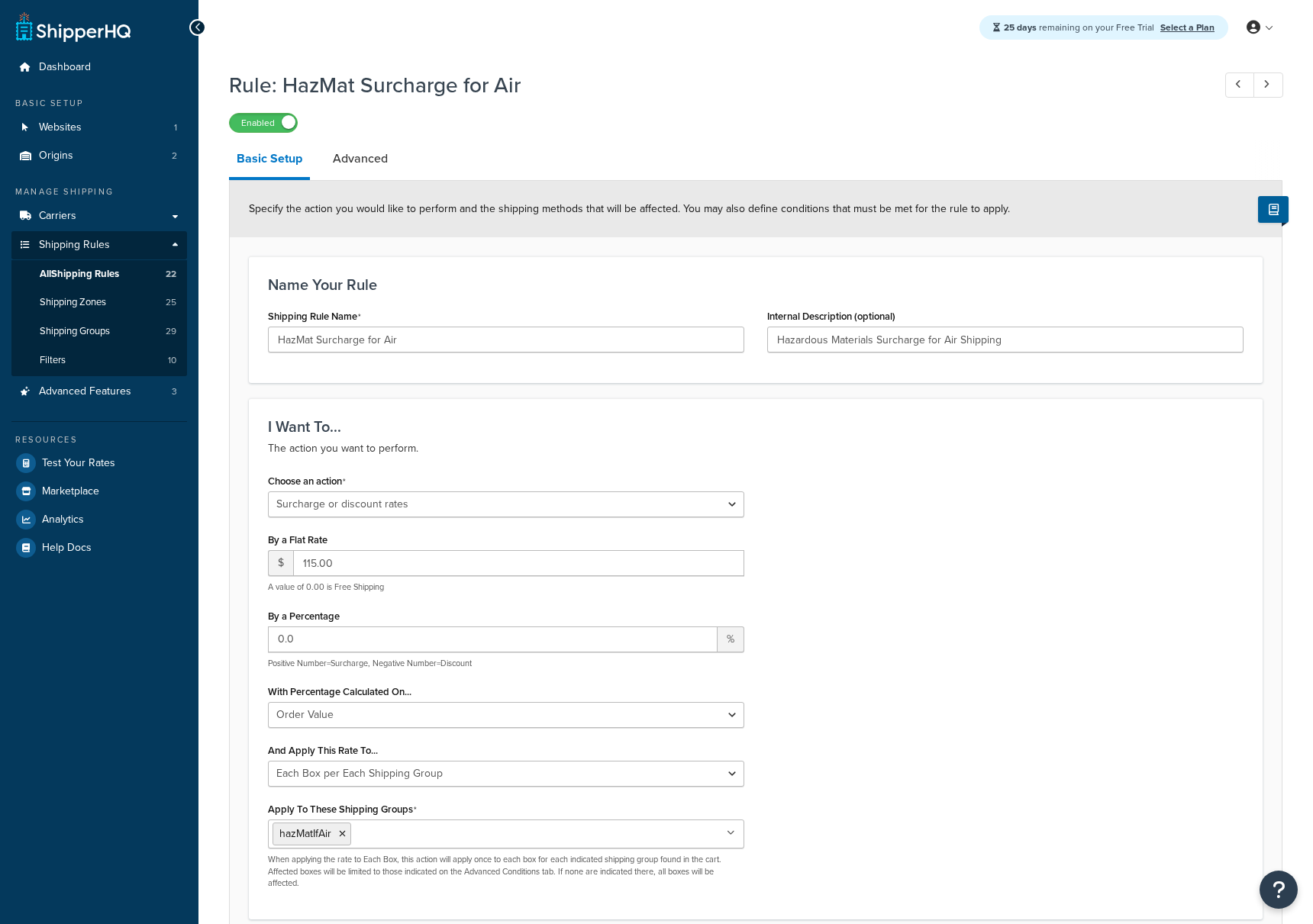
select select "SURCHARGE"
select select "ORDER"
select select "BOX"
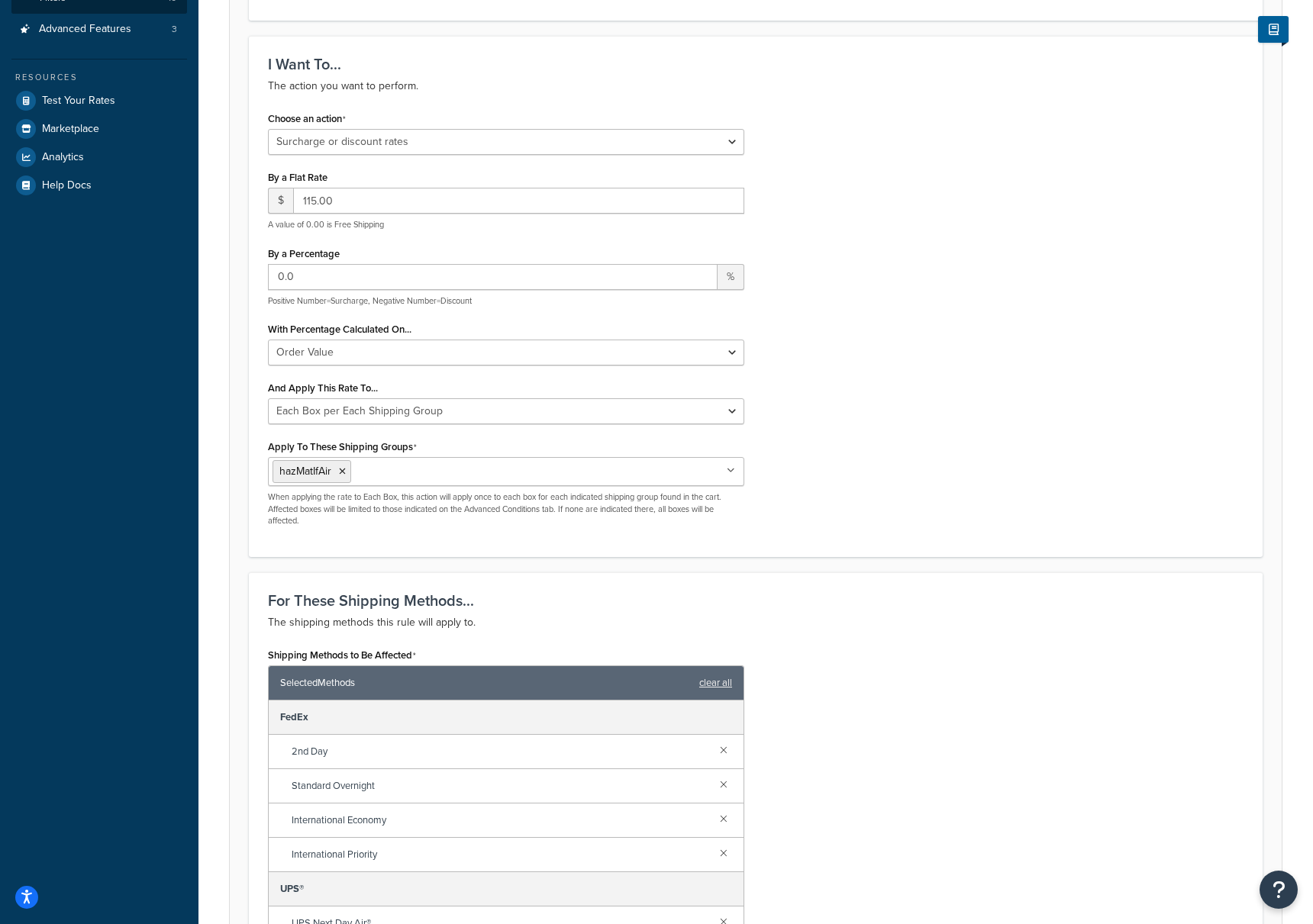
scroll to position [620, 0]
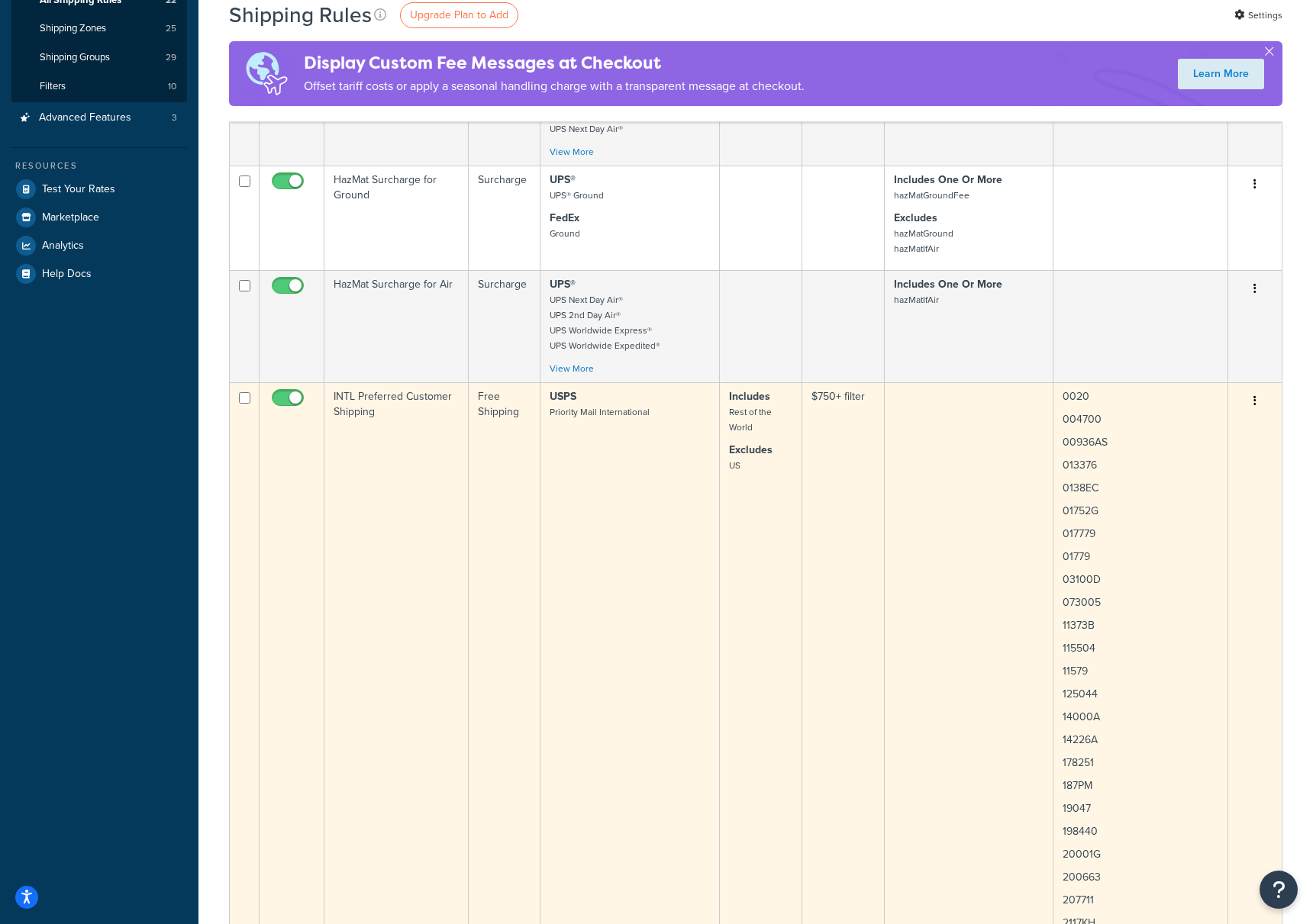
scroll to position [282, 0]
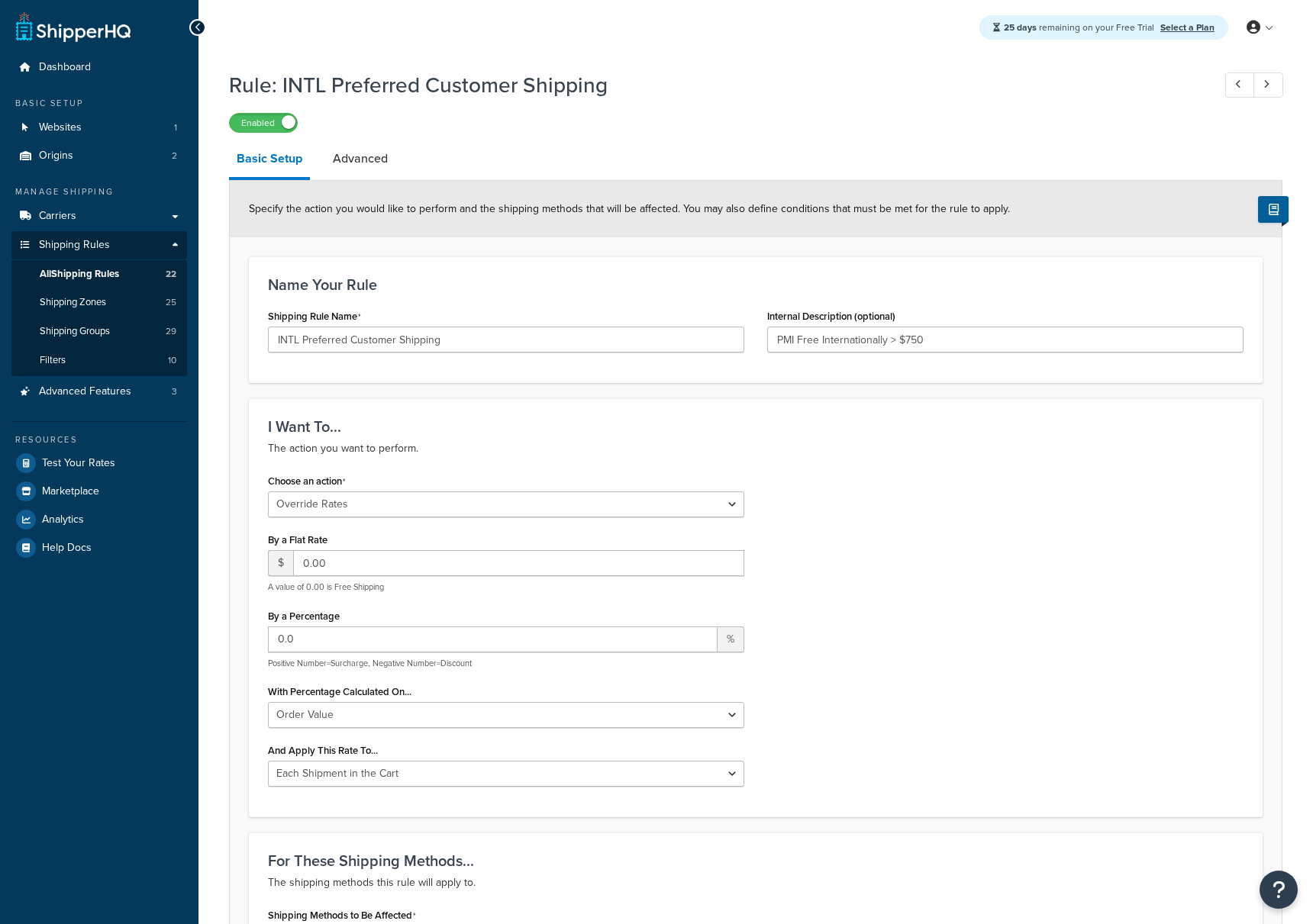
select select "OVERRIDE"
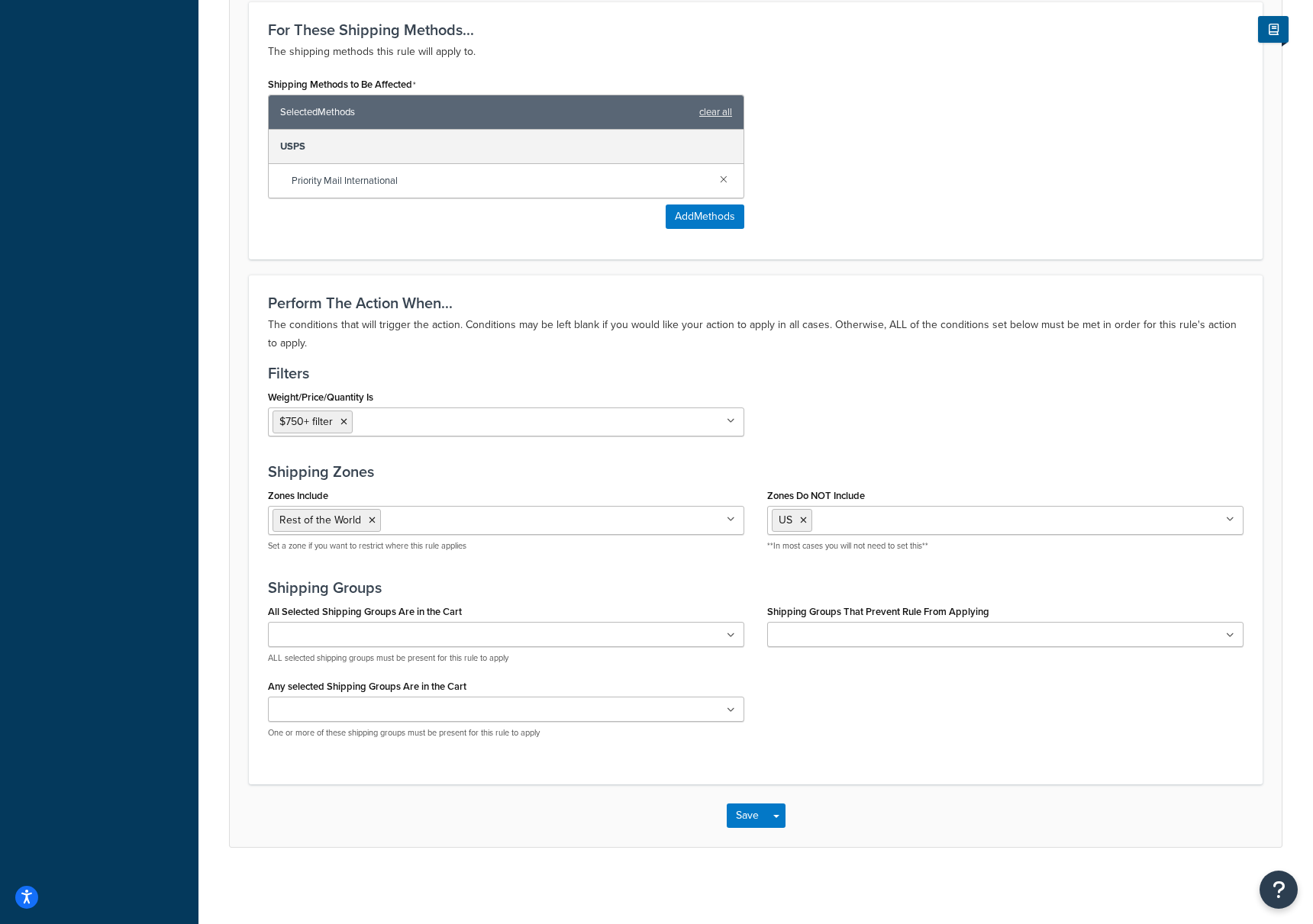
scroll to position [788, 0]
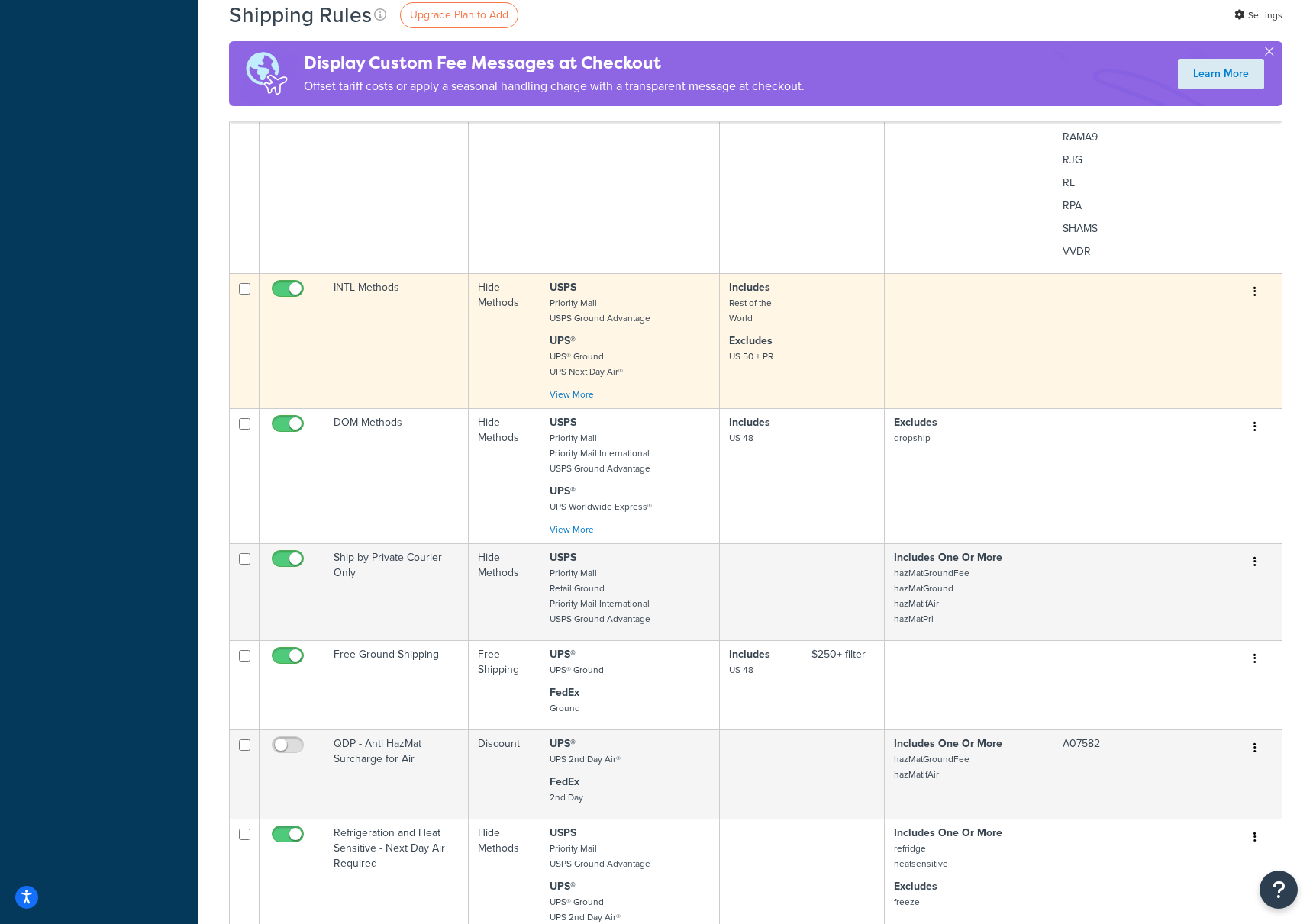
scroll to position [3739, 0]
click at [381, 291] on td "INTL Methods" at bounding box center [396, 341] width 144 height 135
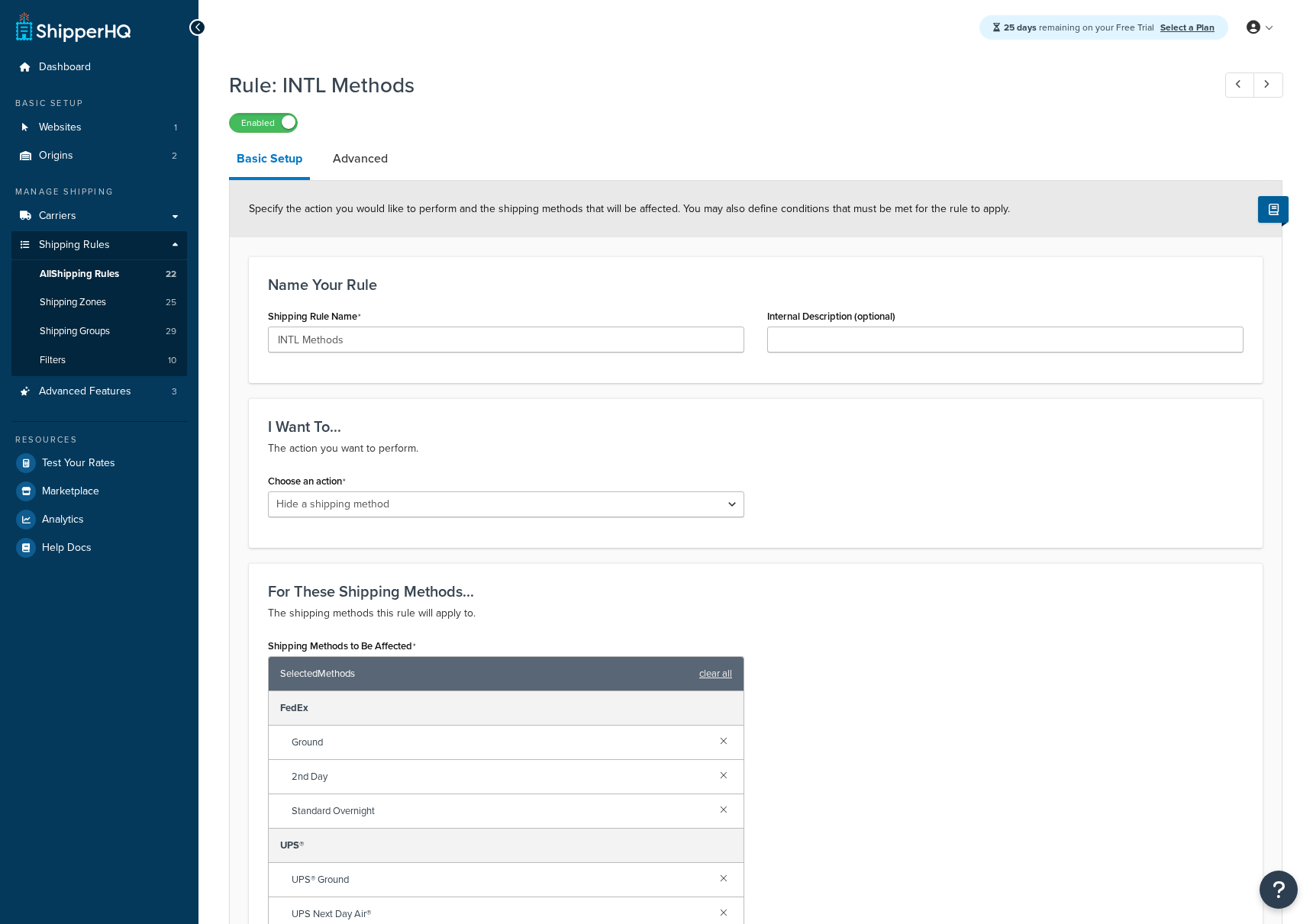
select select "HIDE"
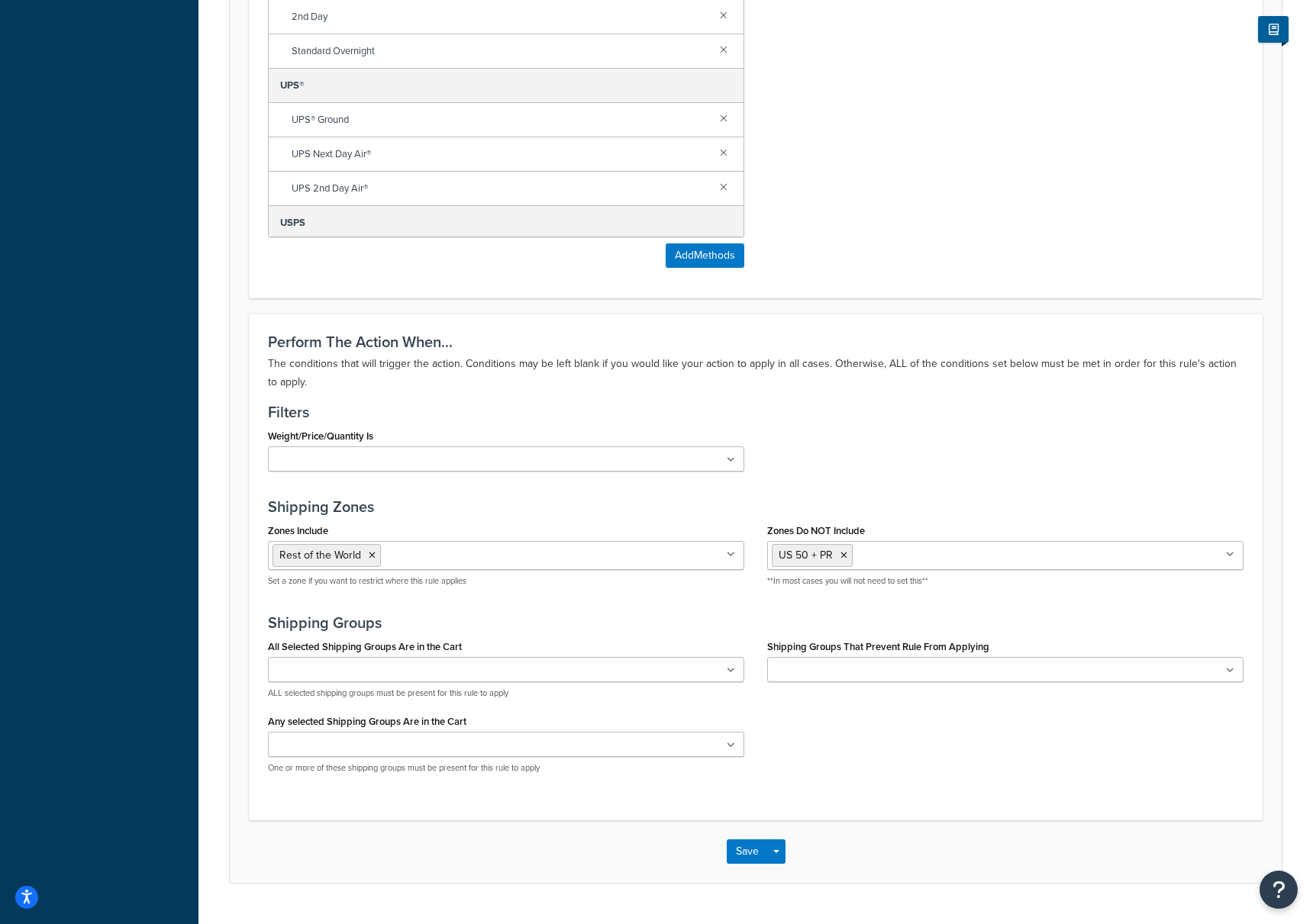
scroll to position [798, 0]
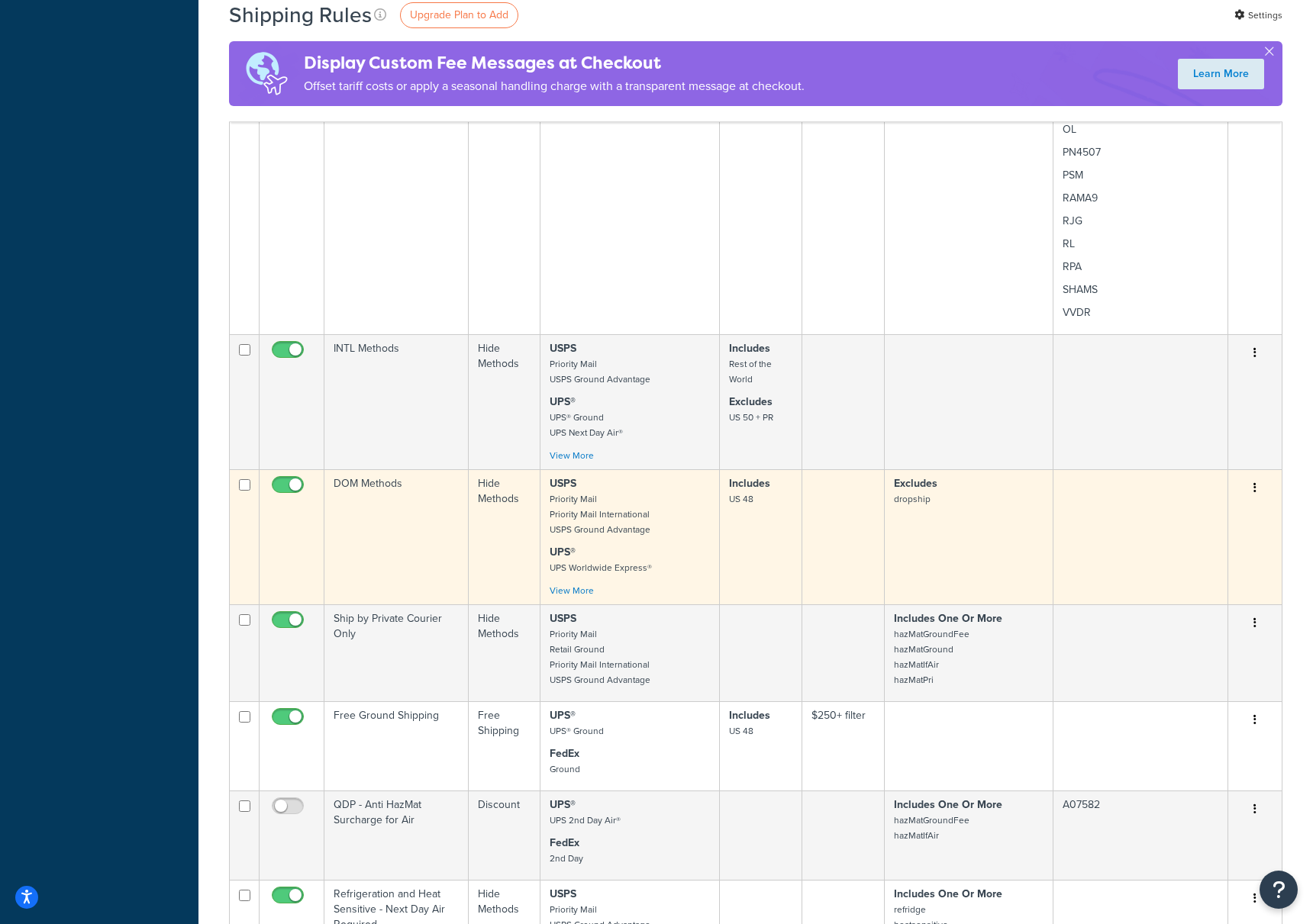
scroll to position [3681, 0]
click at [354, 480] on td "DOM Methods" at bounding box center [396, 534] width 144 height 135
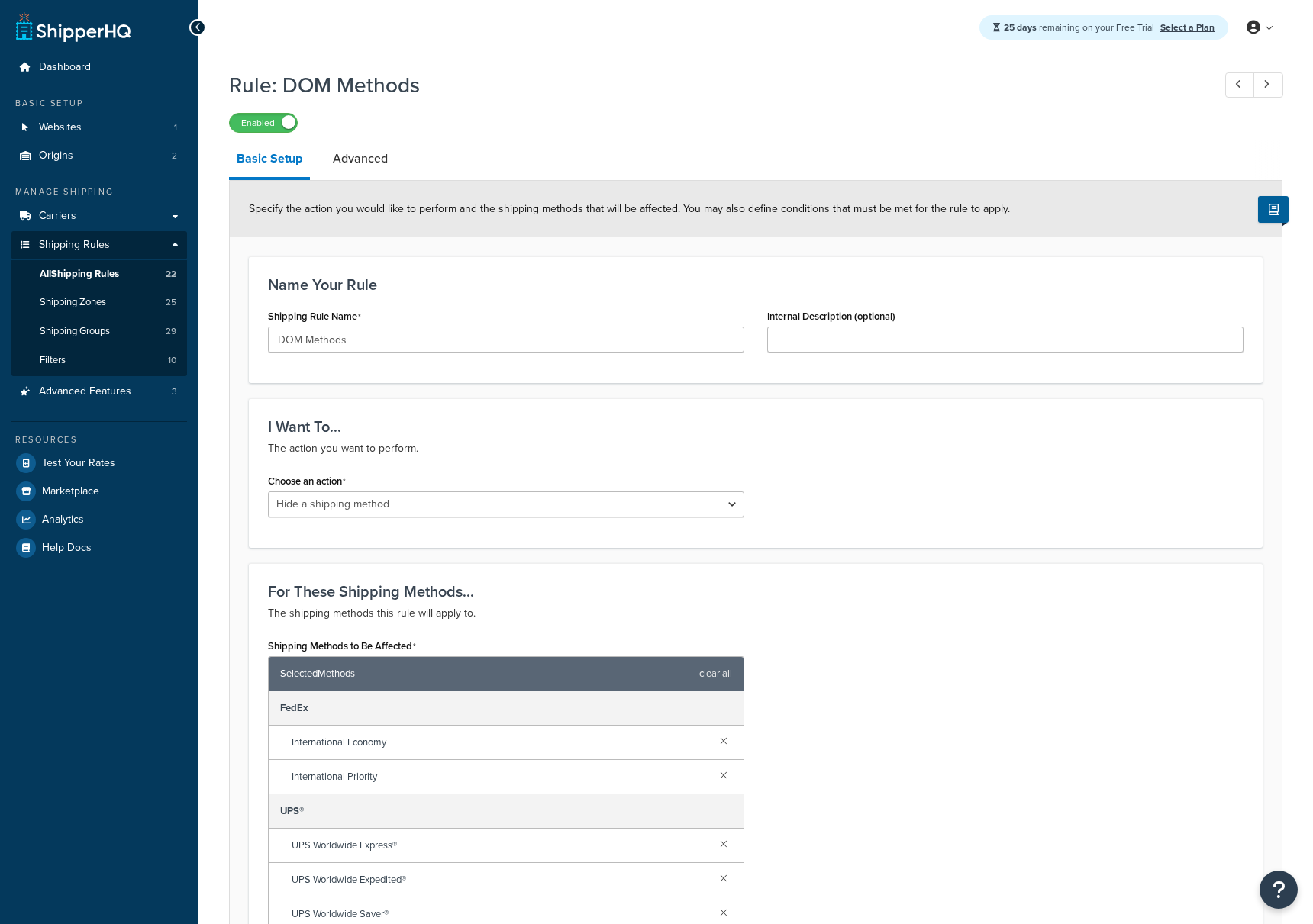
select select "HIDE"
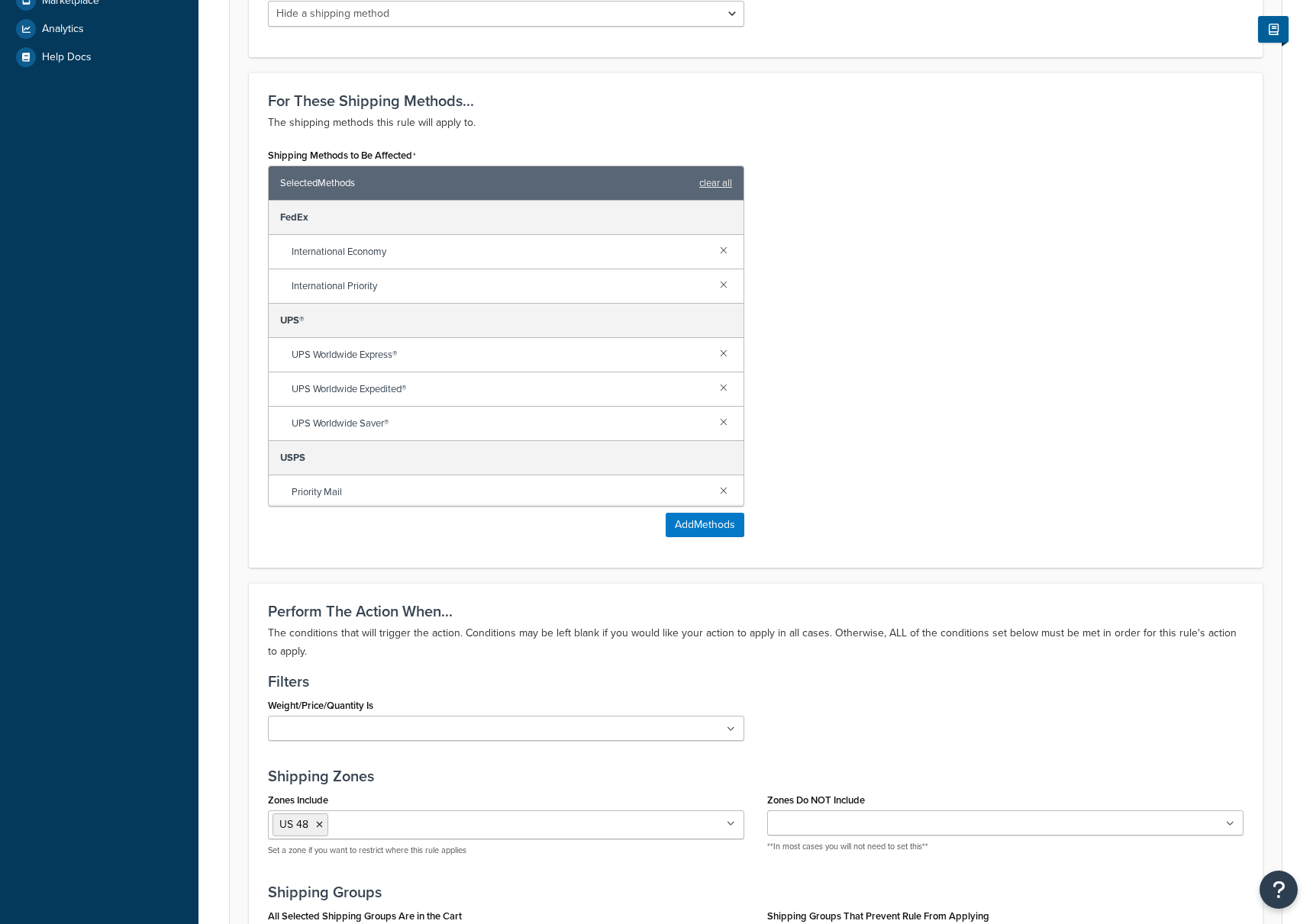
scroll to position [798, 0]
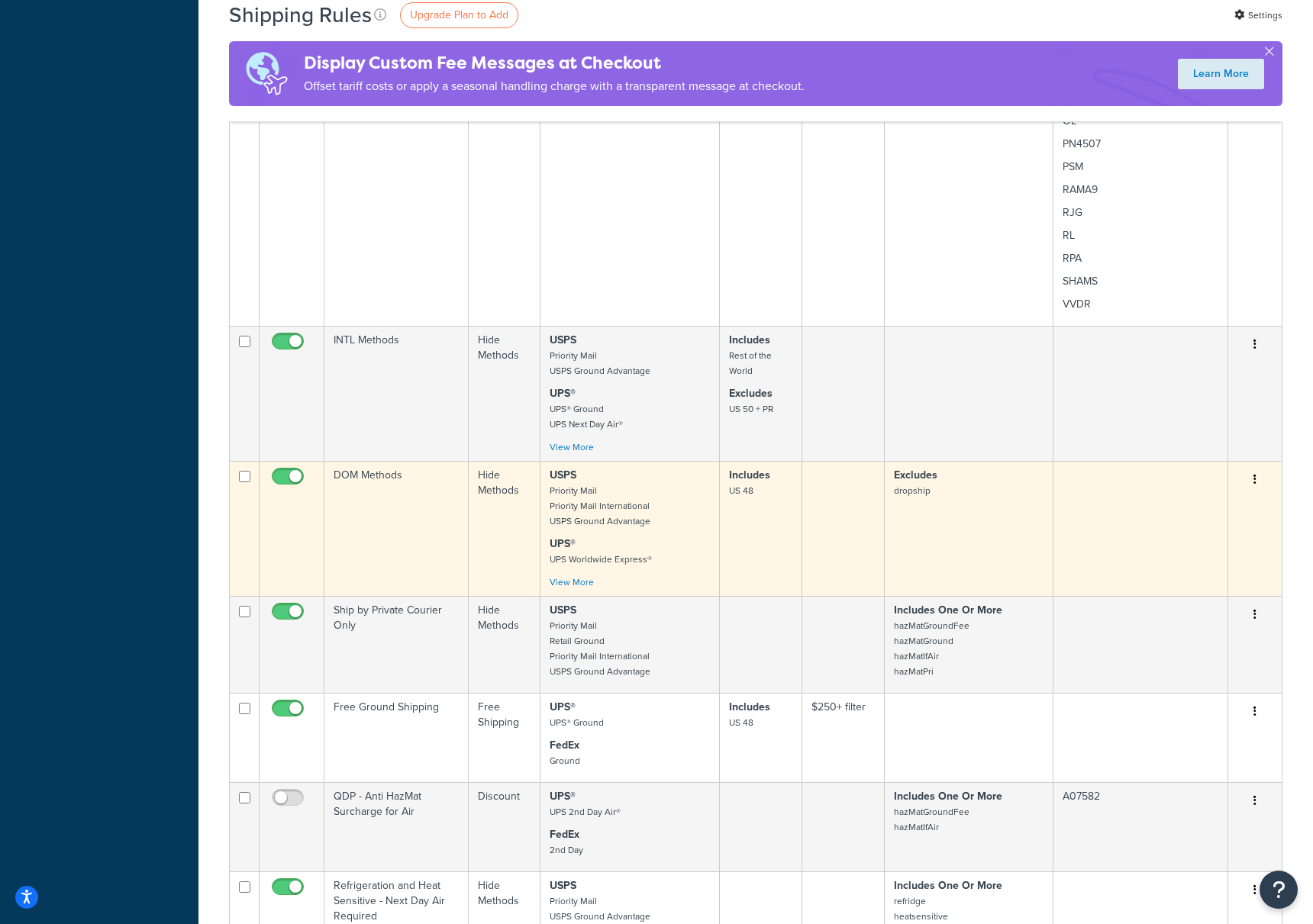
scroll to position [3685, 0]
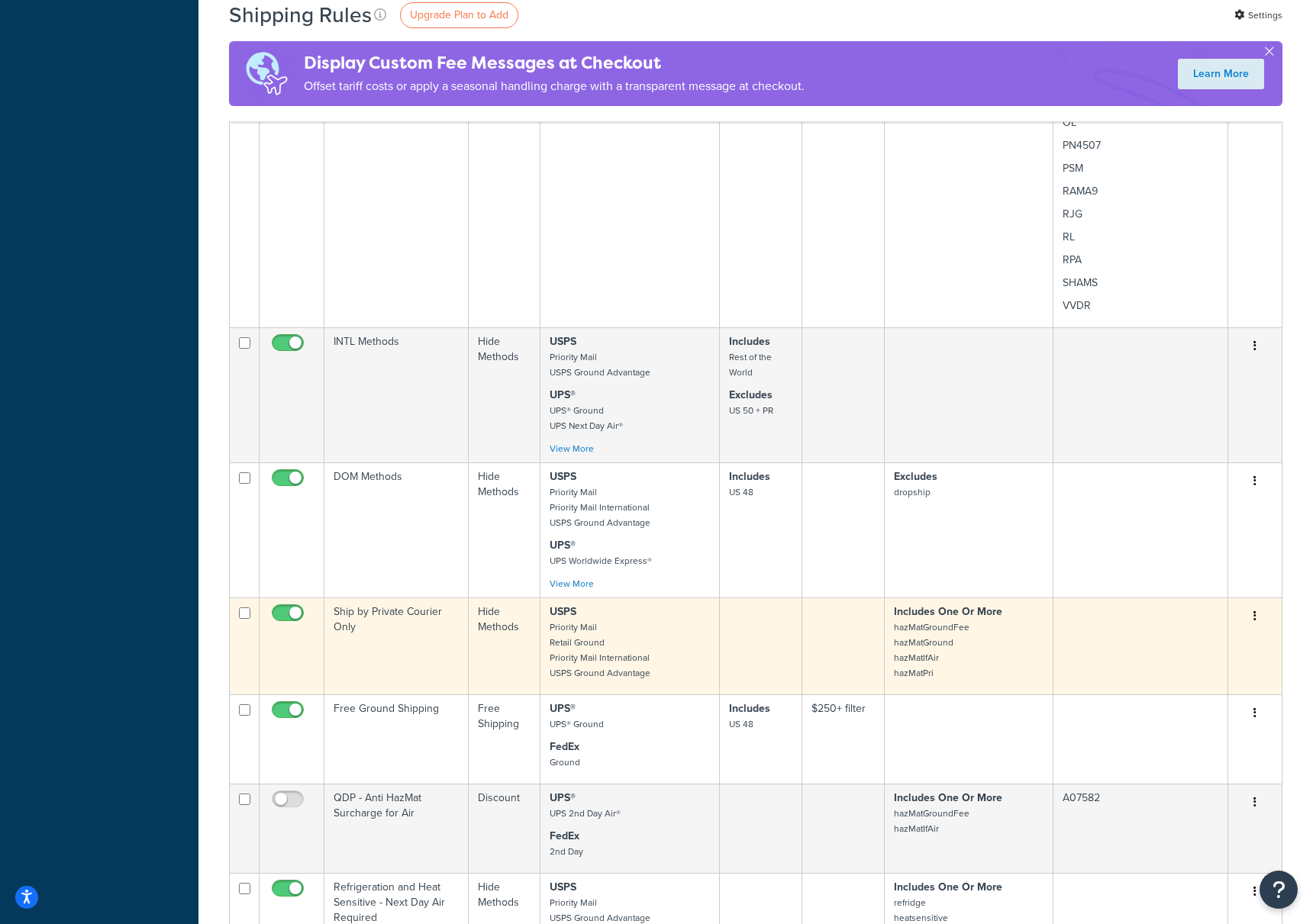
click at [384, 615] on td "Ship by Private Courier Only" at bounding box center [396, 646] width 144 height 97
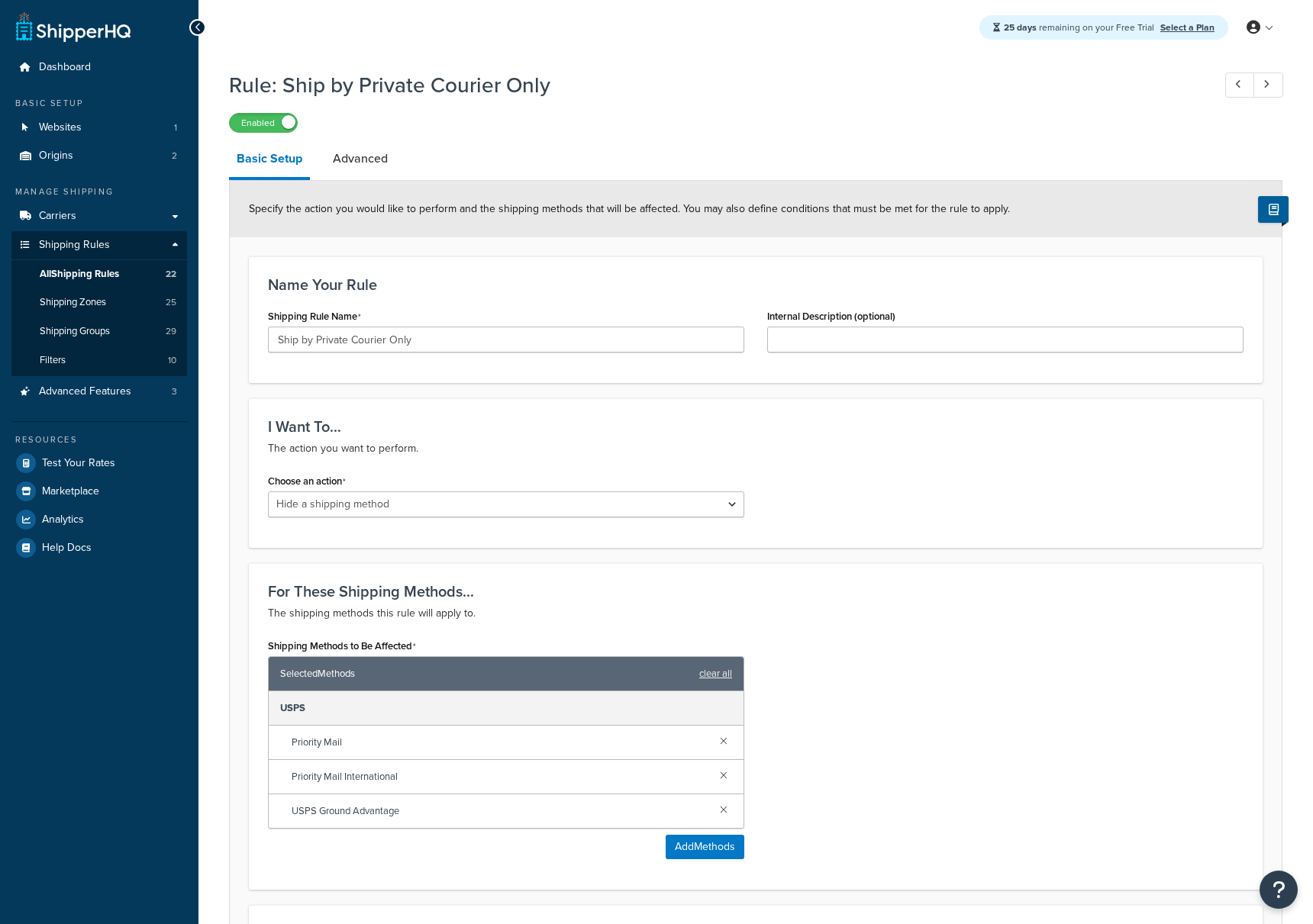
select select "HIDE"
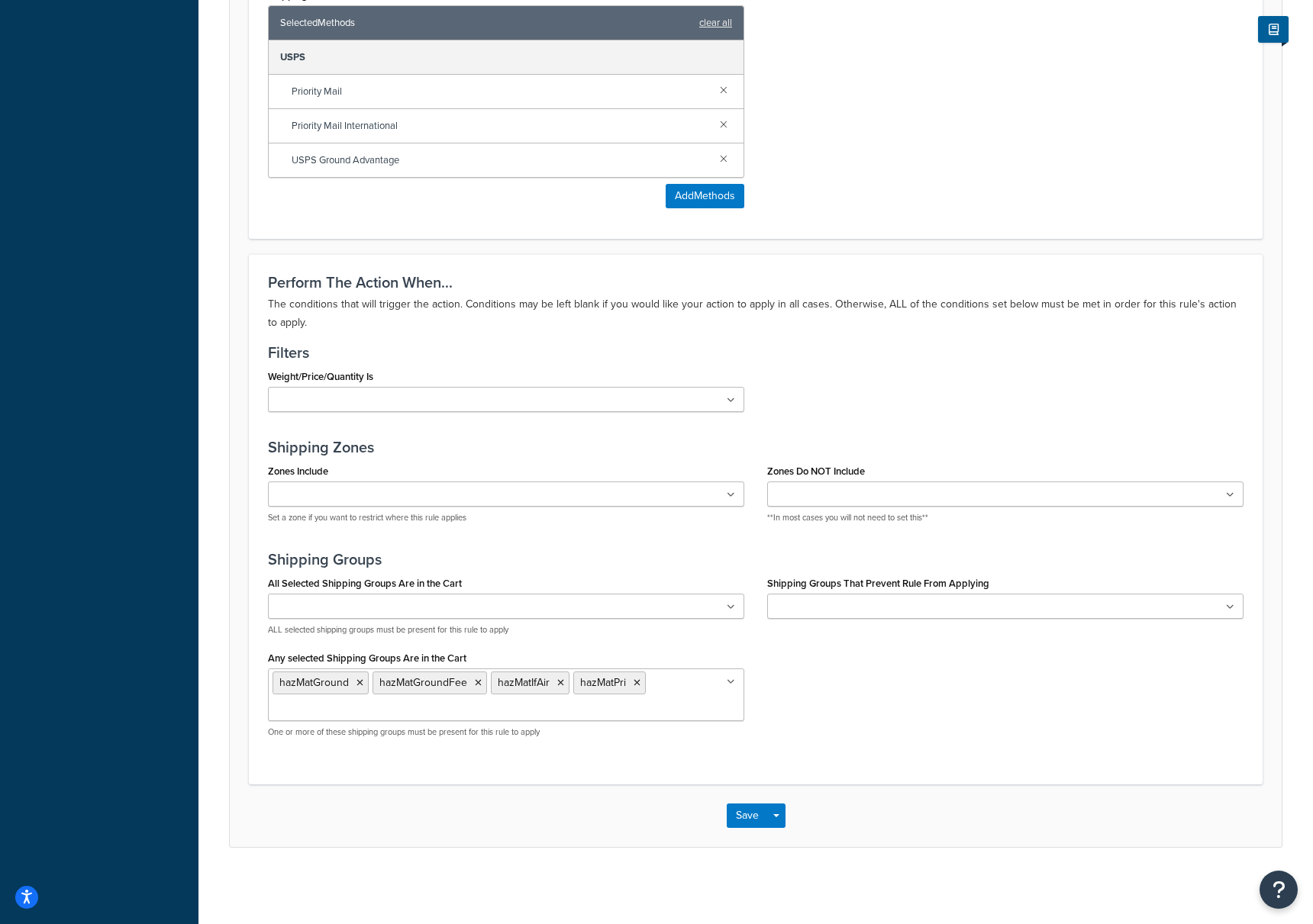
scroll to position [648, 0]
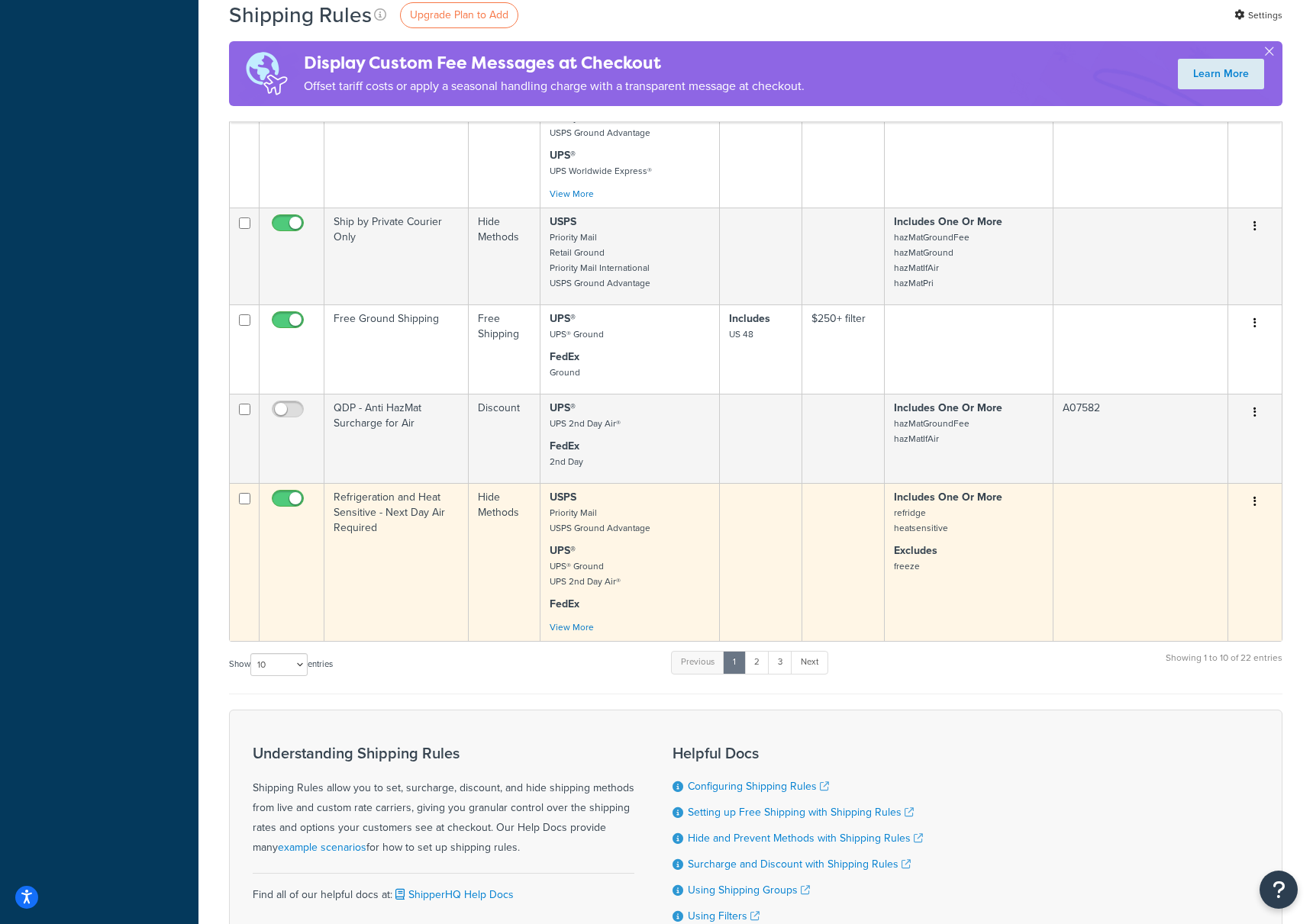
scroll to position [4071, 0]
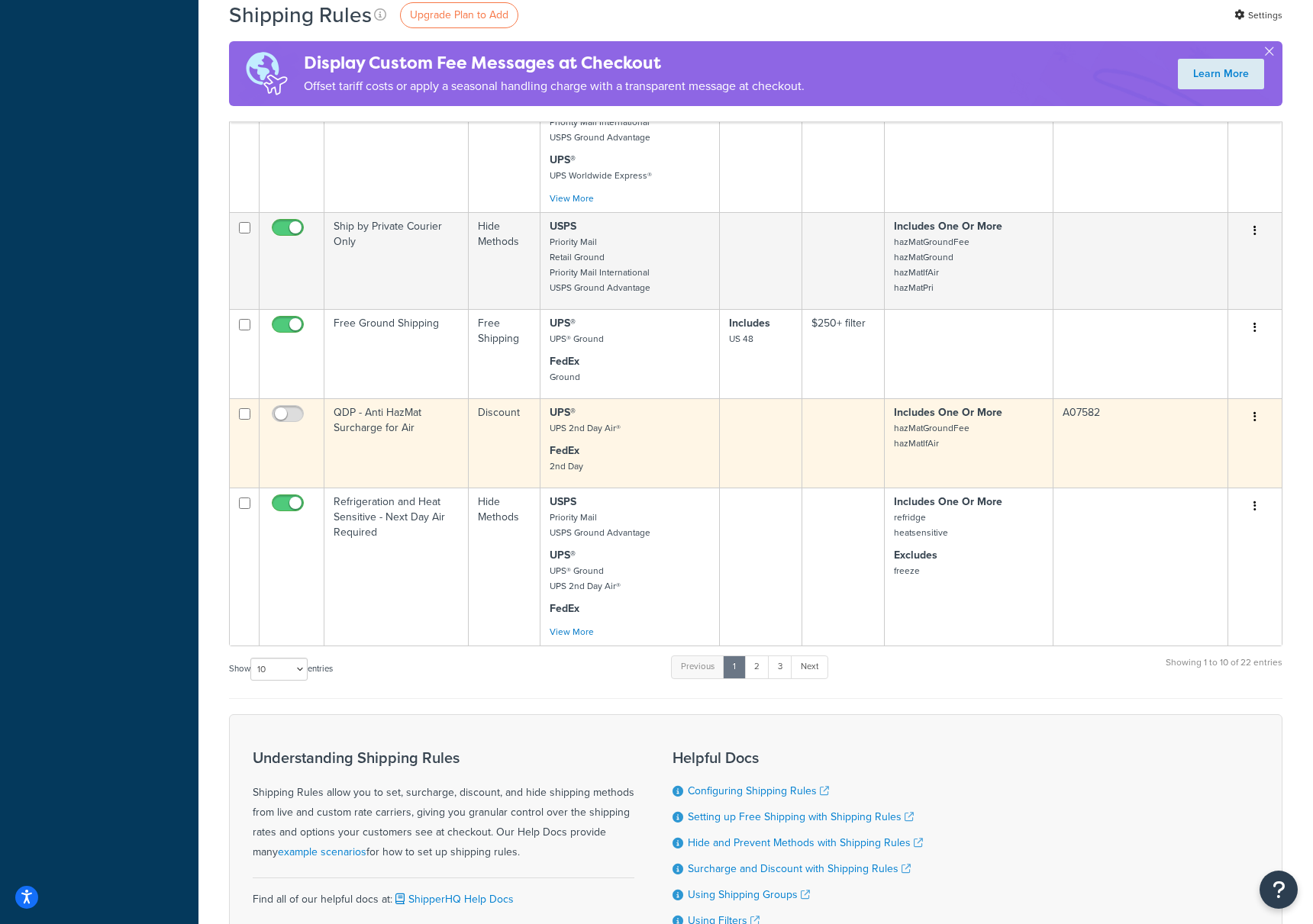
click at [375, 412] on td "QDP - Anti HazMat Surcharge for Air" at bounding box center [396, 443] width 144 height 89
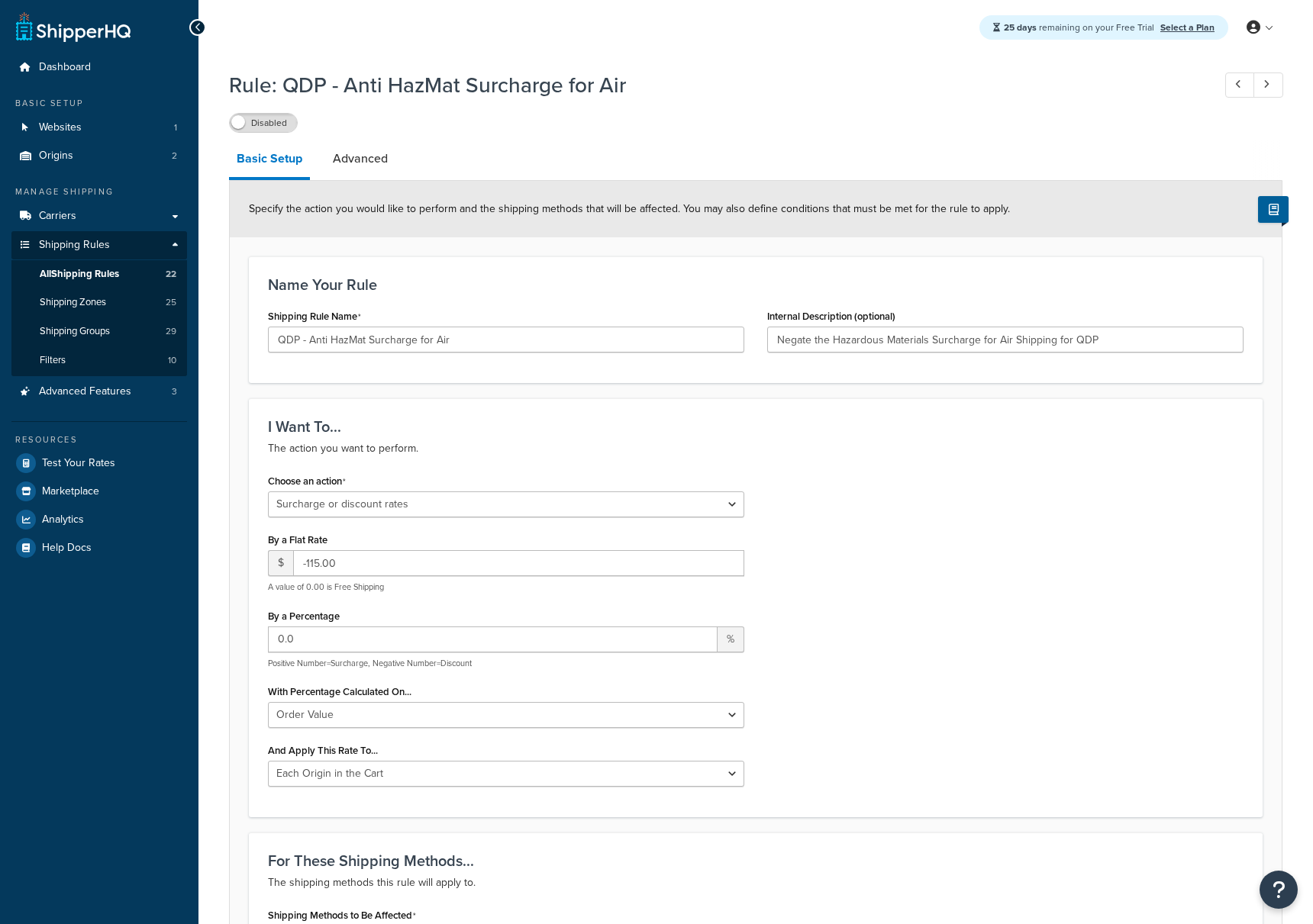
select select "SURCHARGE"
select select "ORDER"
select select "LOCATION"
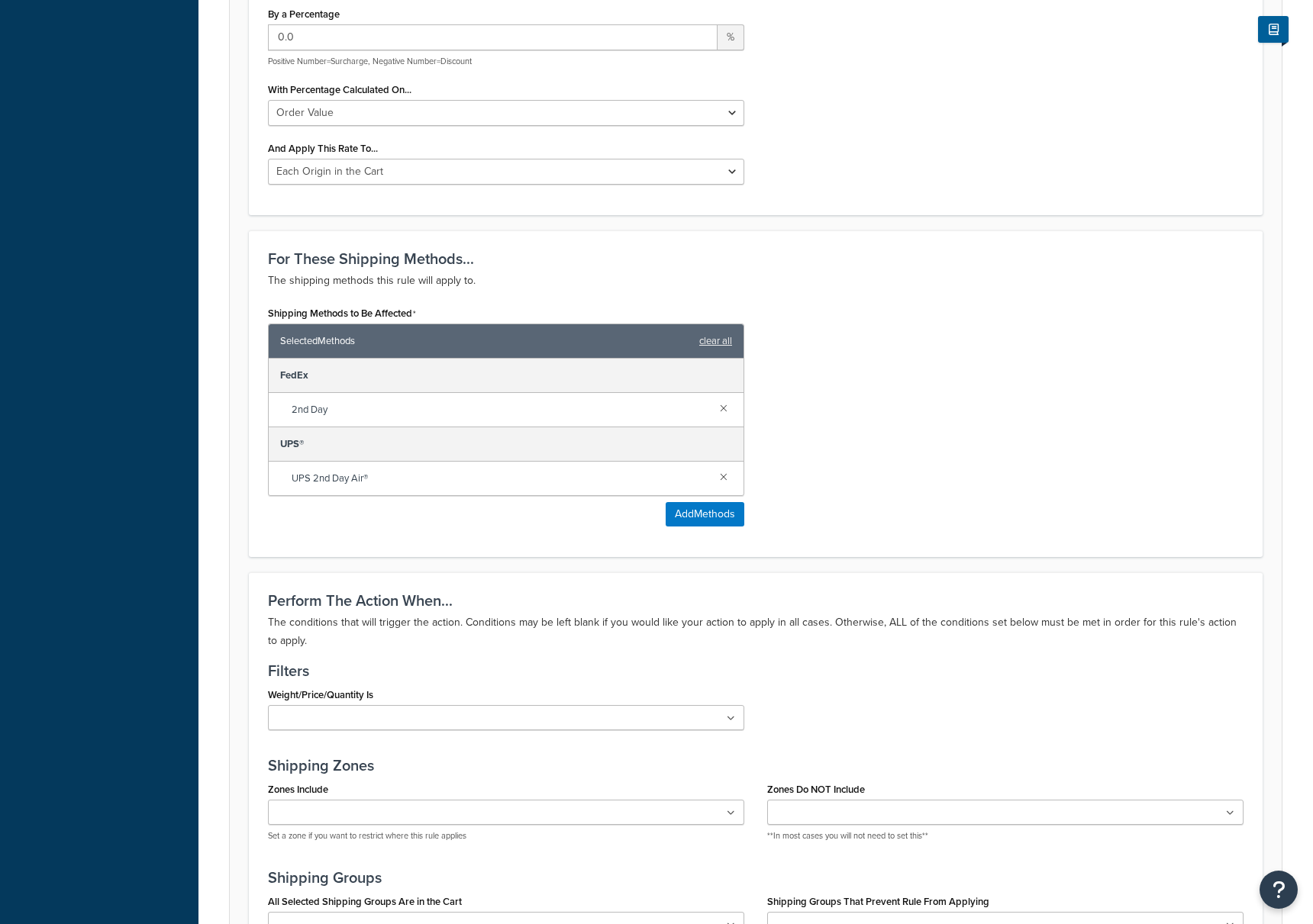
scroll to position [899, 0]
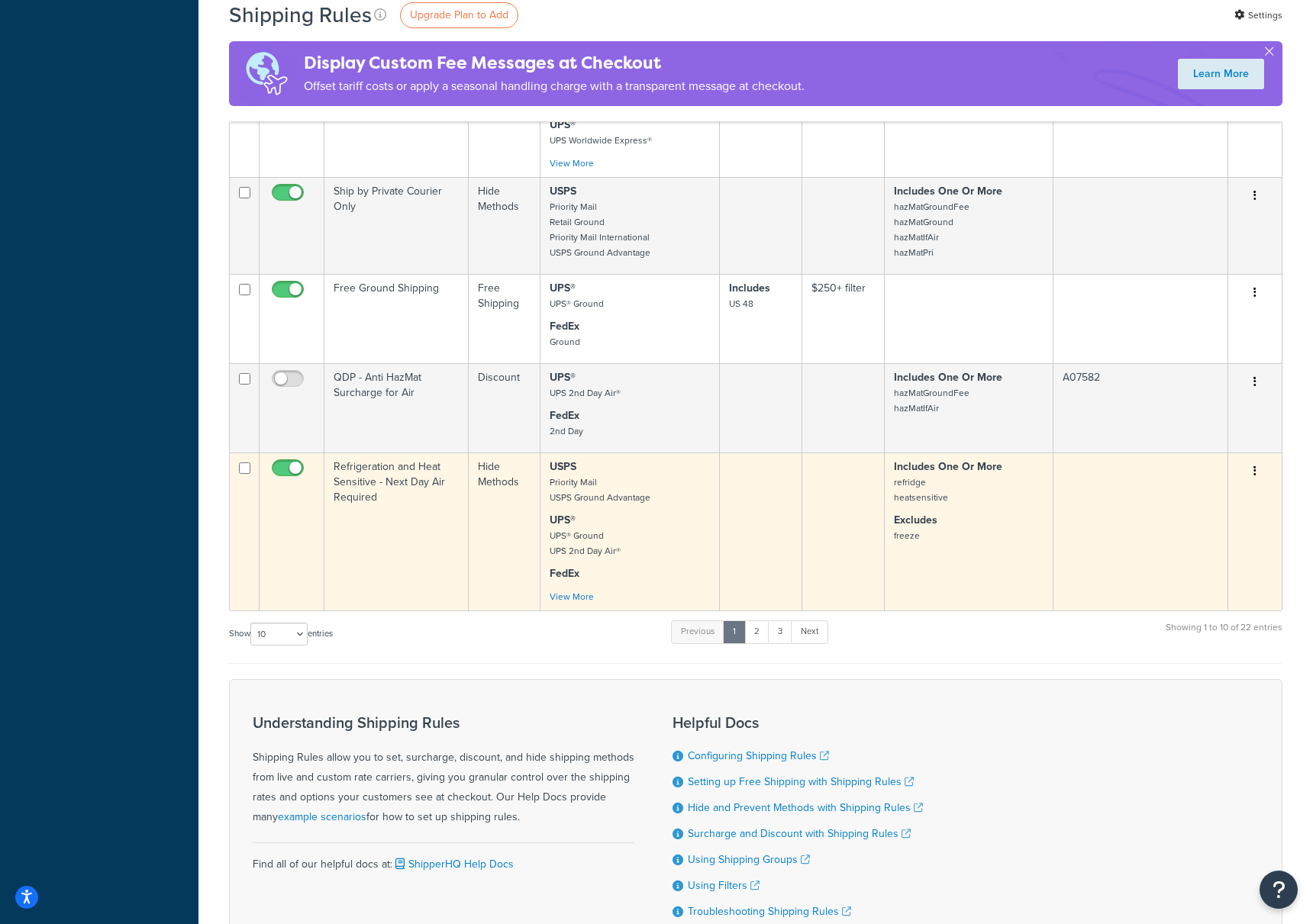
scroll to position [4105, 0]
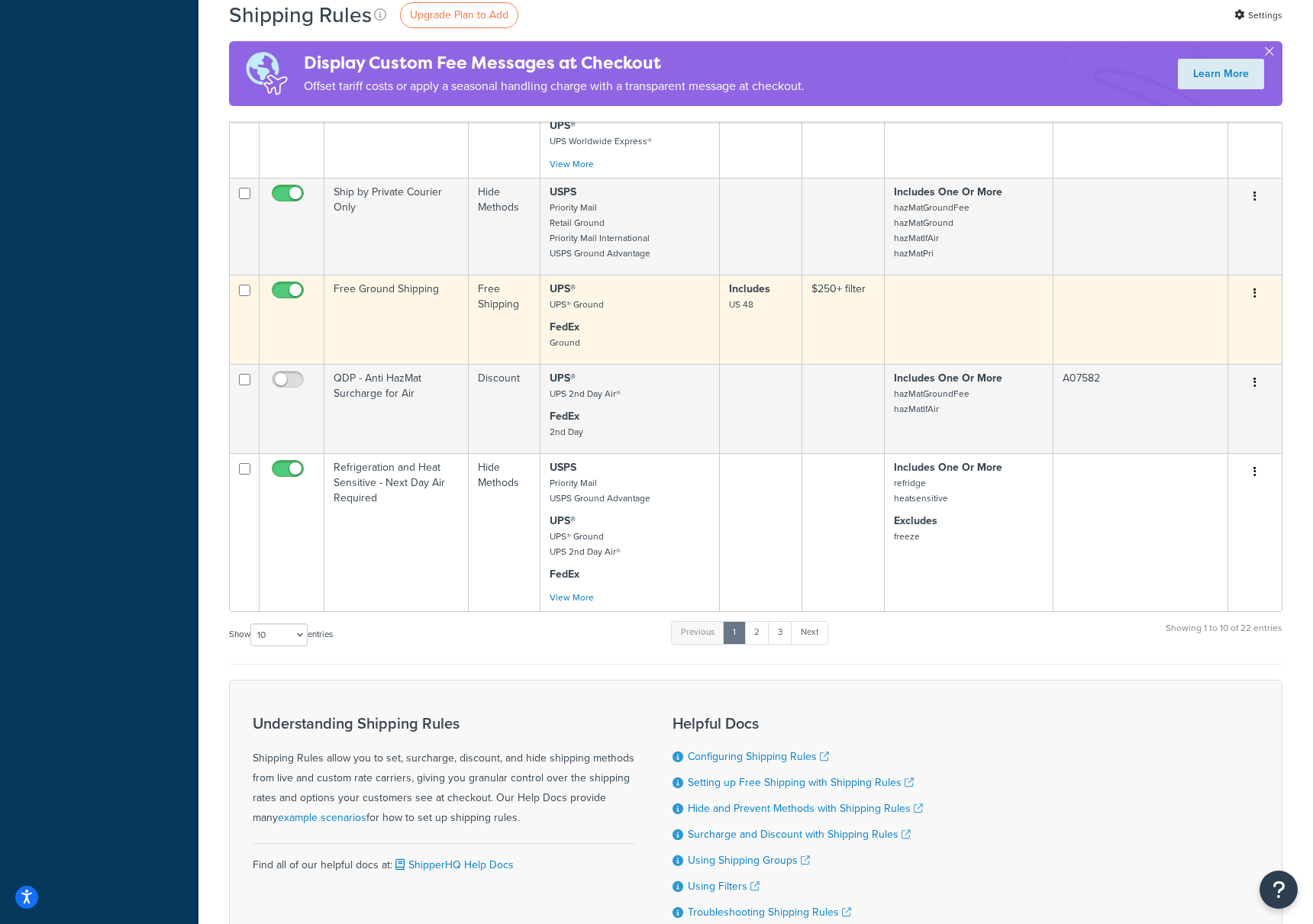
click at [386, 294] on td "Free Ground Shipping" at bounding box center [396, 319] width 144 height 89
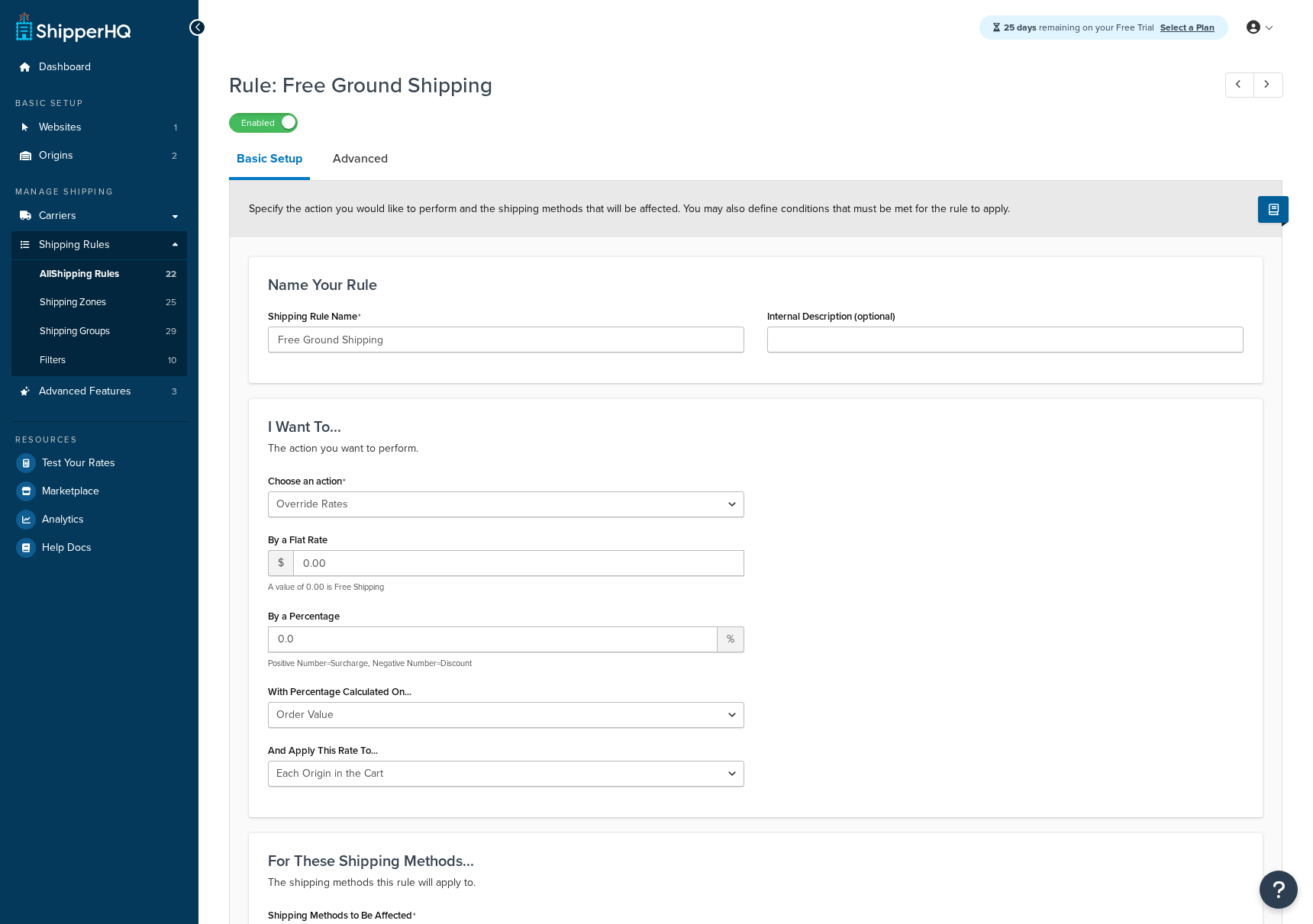
select select "OVERRIDE"
select select "LOCATION"
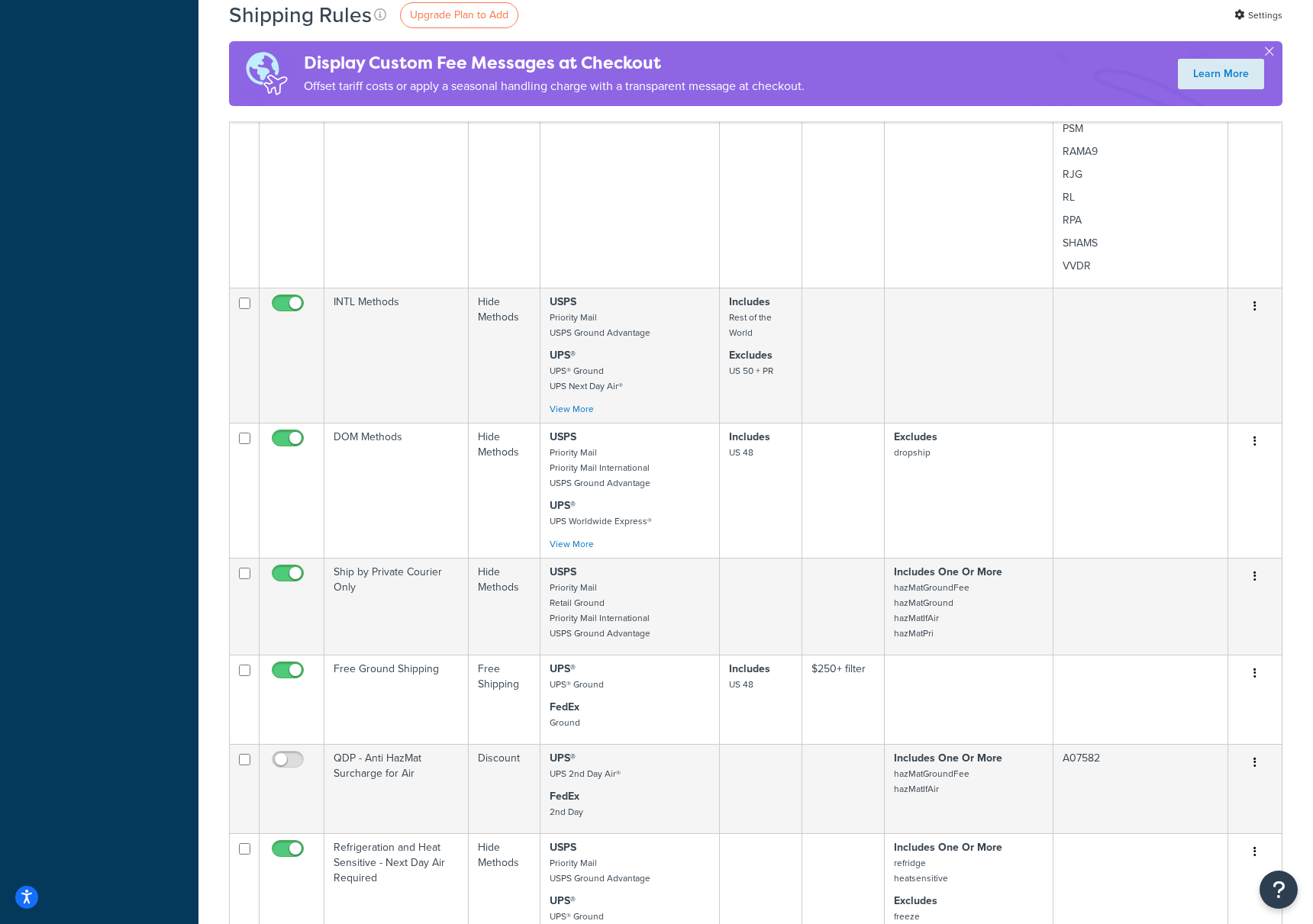
scroll to position [4232, 0]
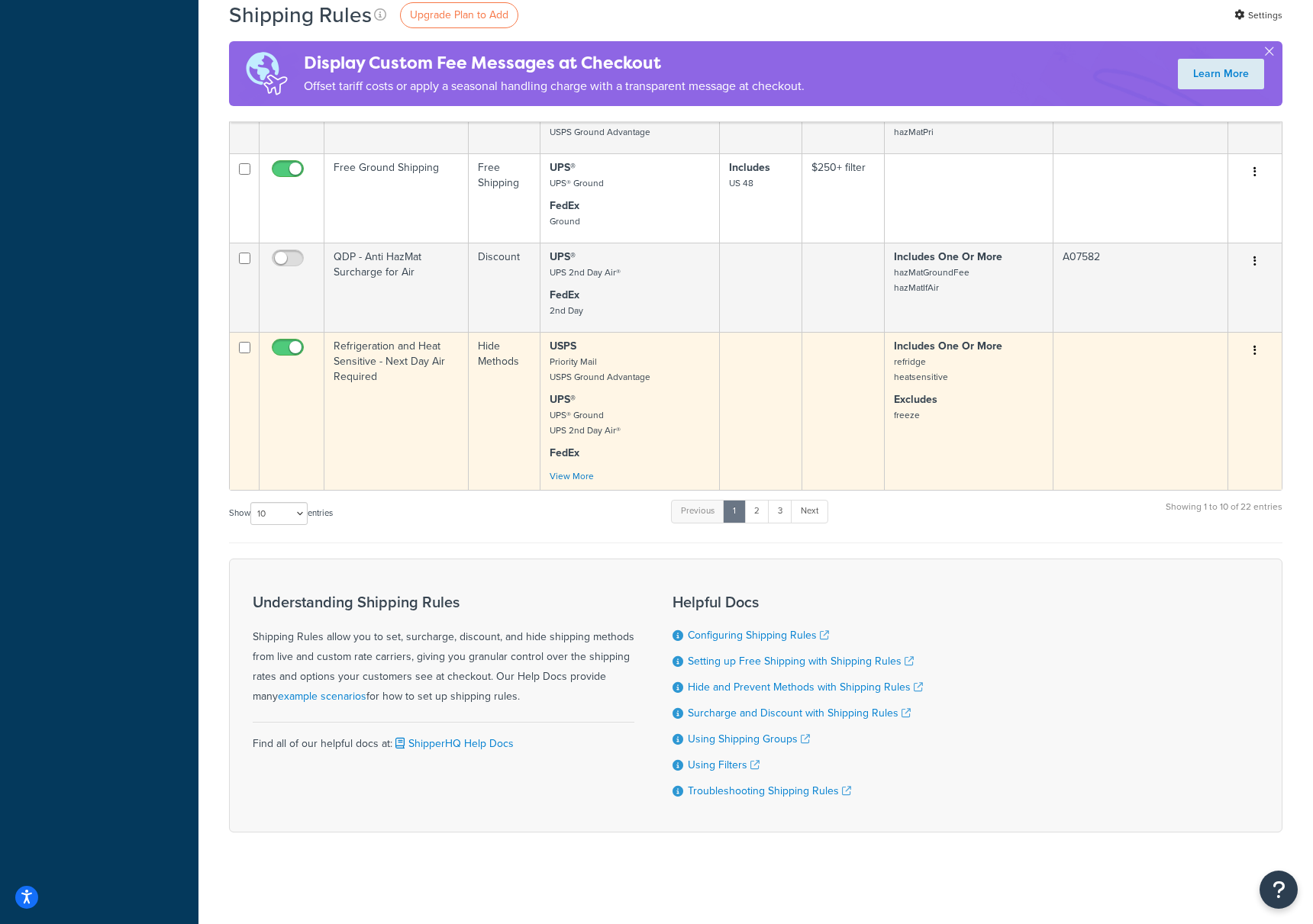
click at [399, 359] on td "Refrigeration and Heat Sensitive - Next Day Air Required" at bounding box center [396, 411] width 144 height 158
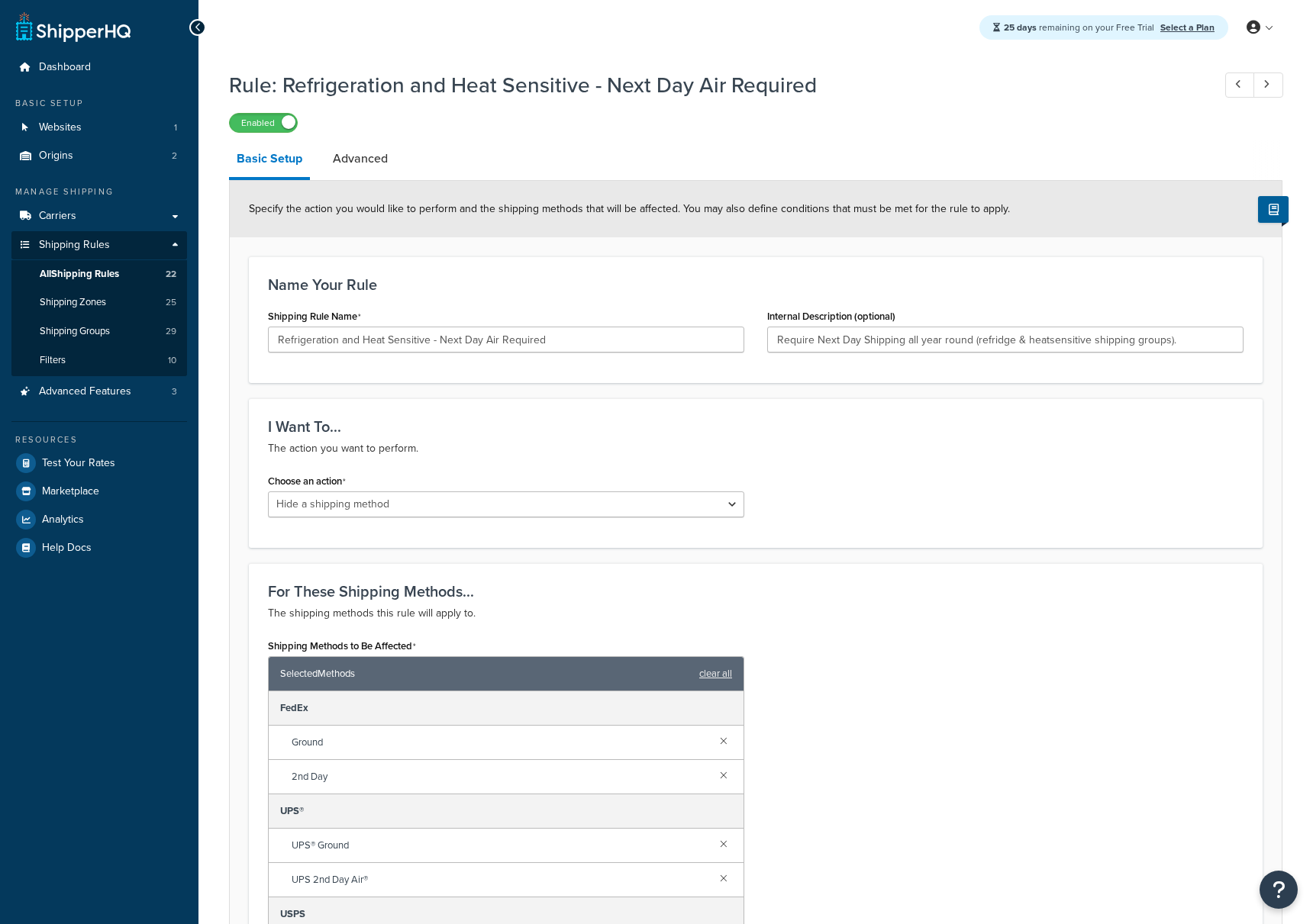
select select "HIDE"
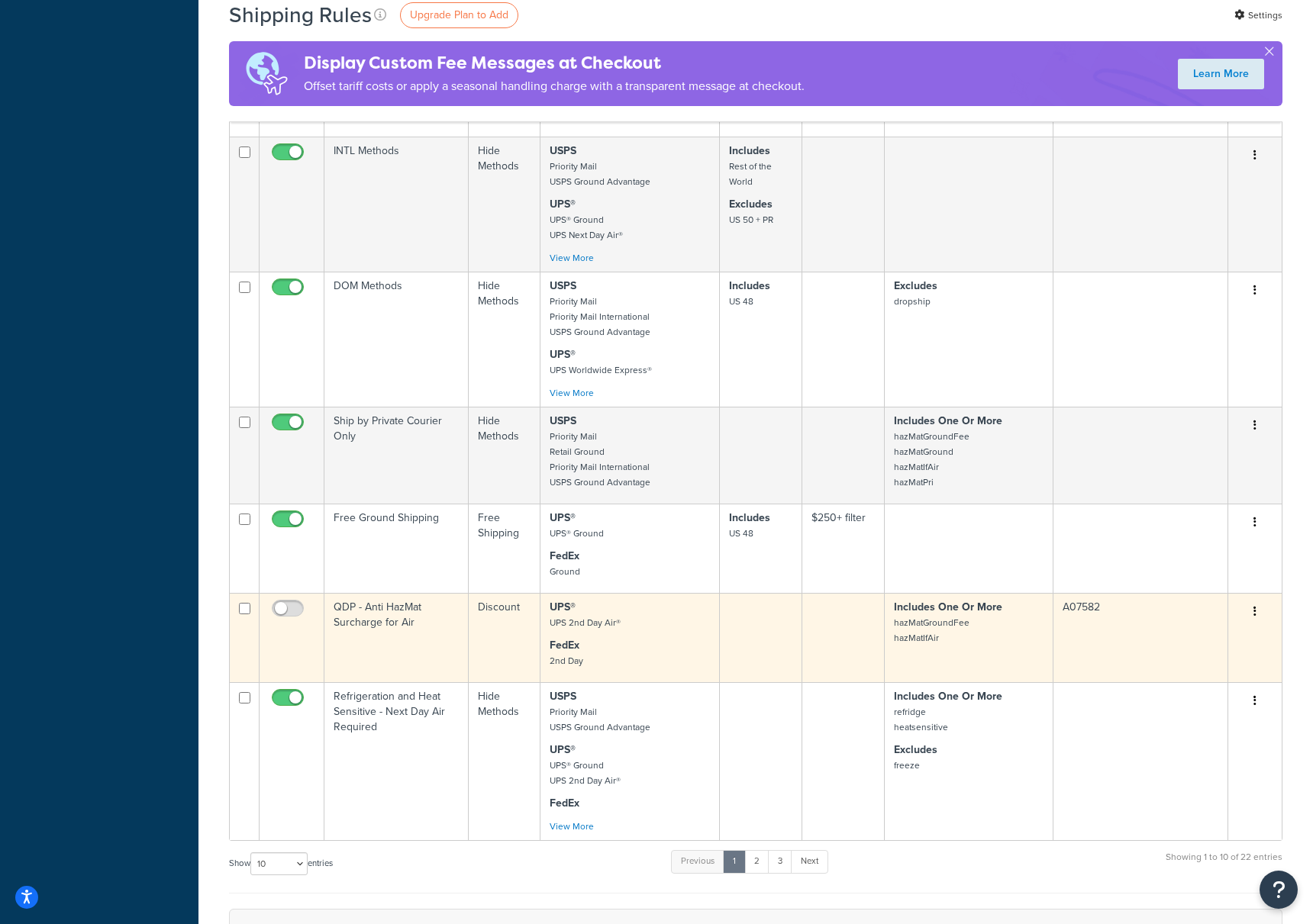
scroll to position [3869, 0]
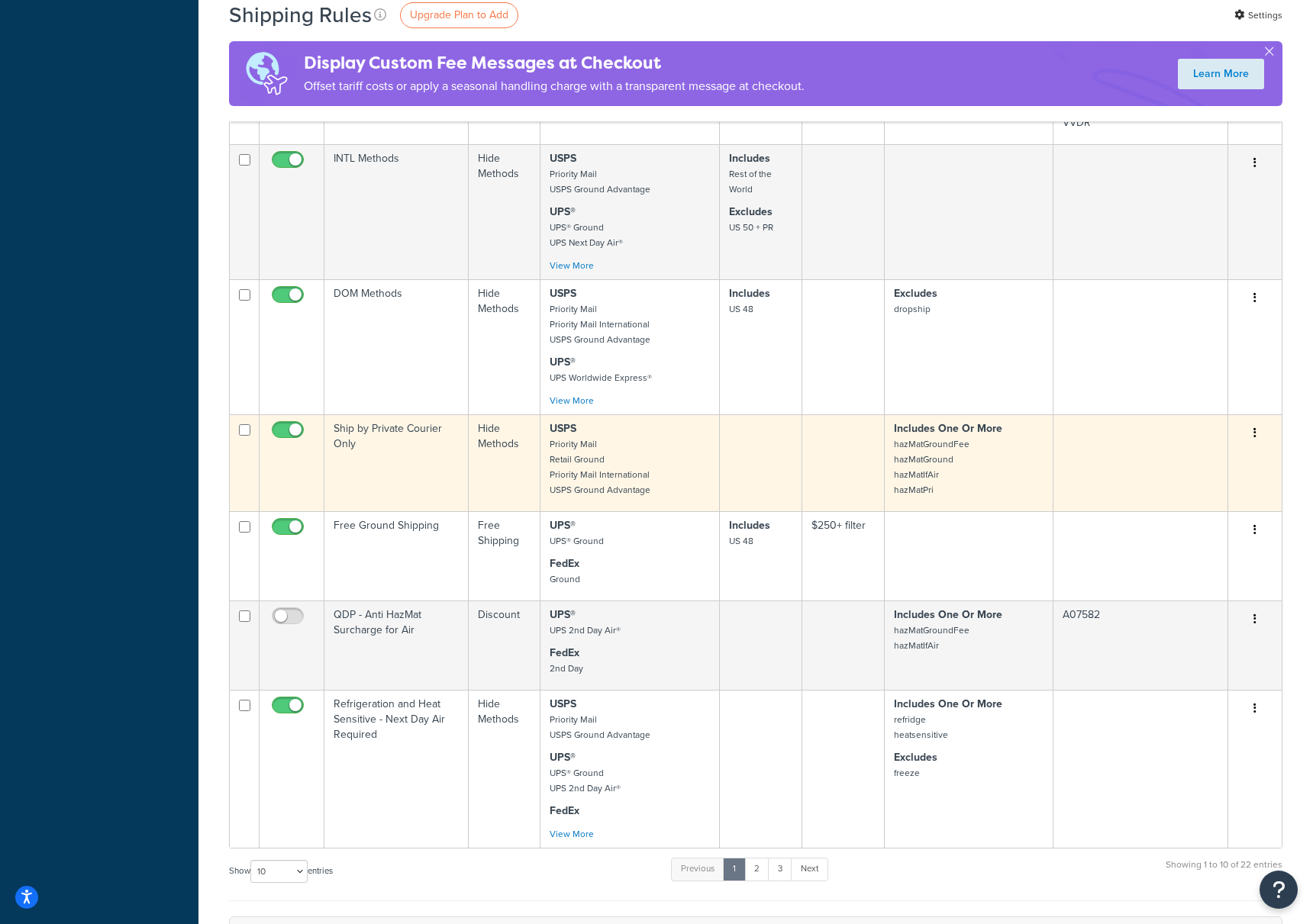
click at [391, 428] on td "Ship by Private Courier Only" at bounding box center [396, 462] width 144 height 97
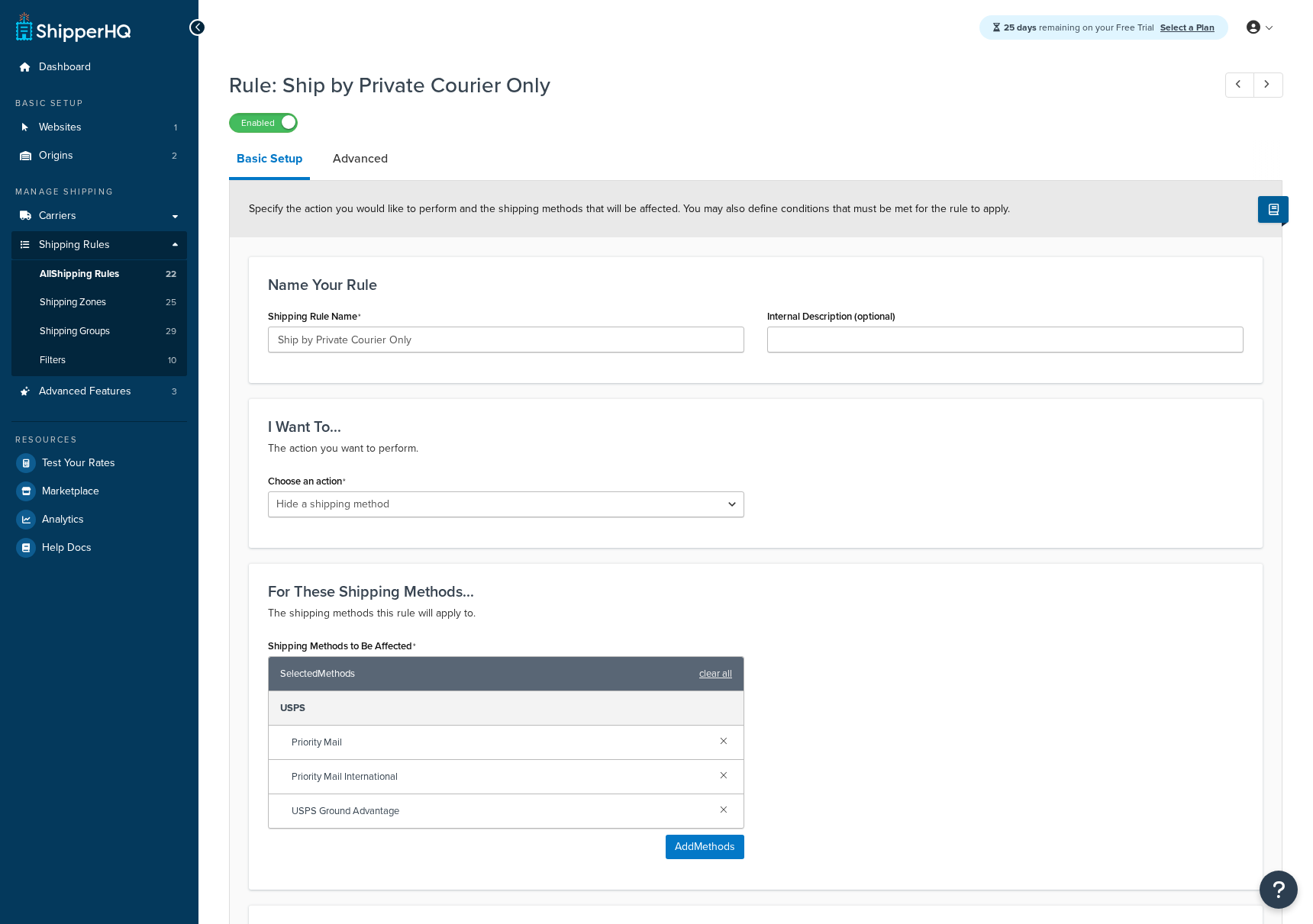
select select "HIDE"
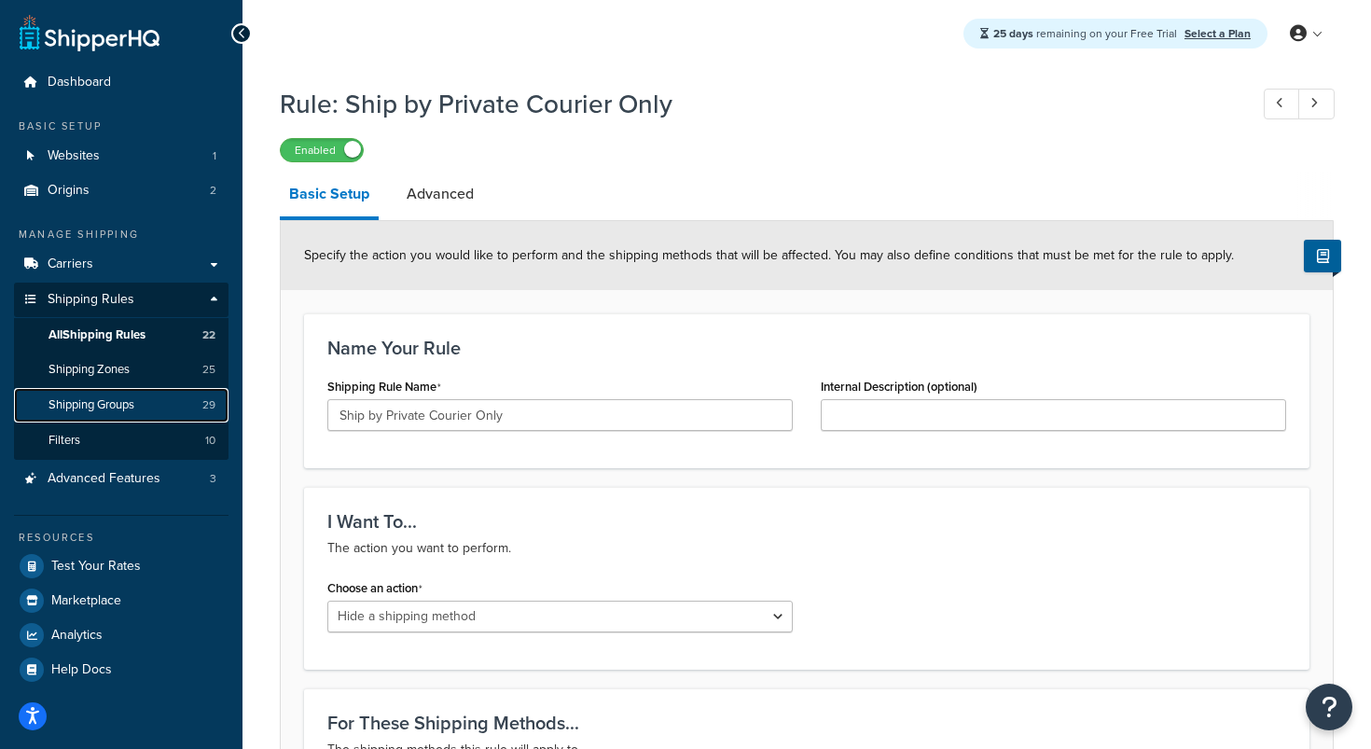
click at [96, 406] on span "Shipping Groups" at bounding box center [92, 405] width 86 height 16
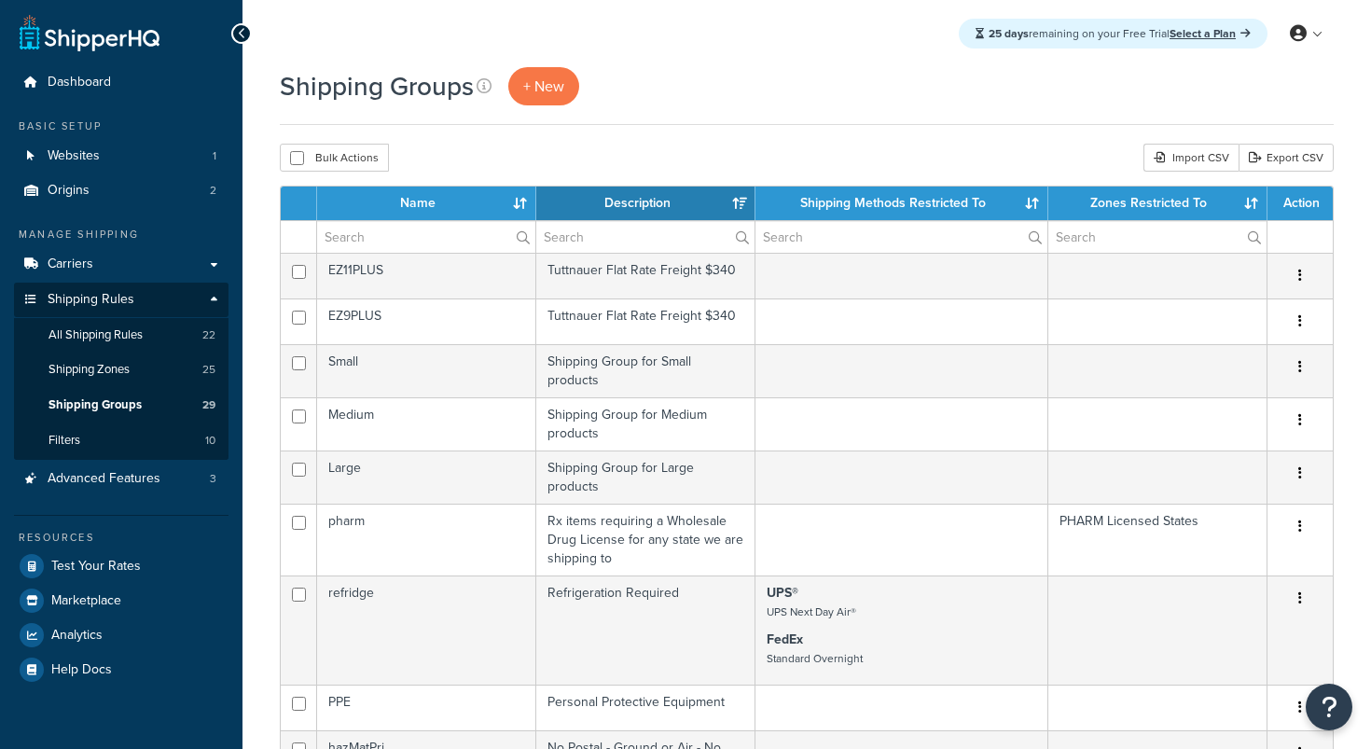
select select "15"
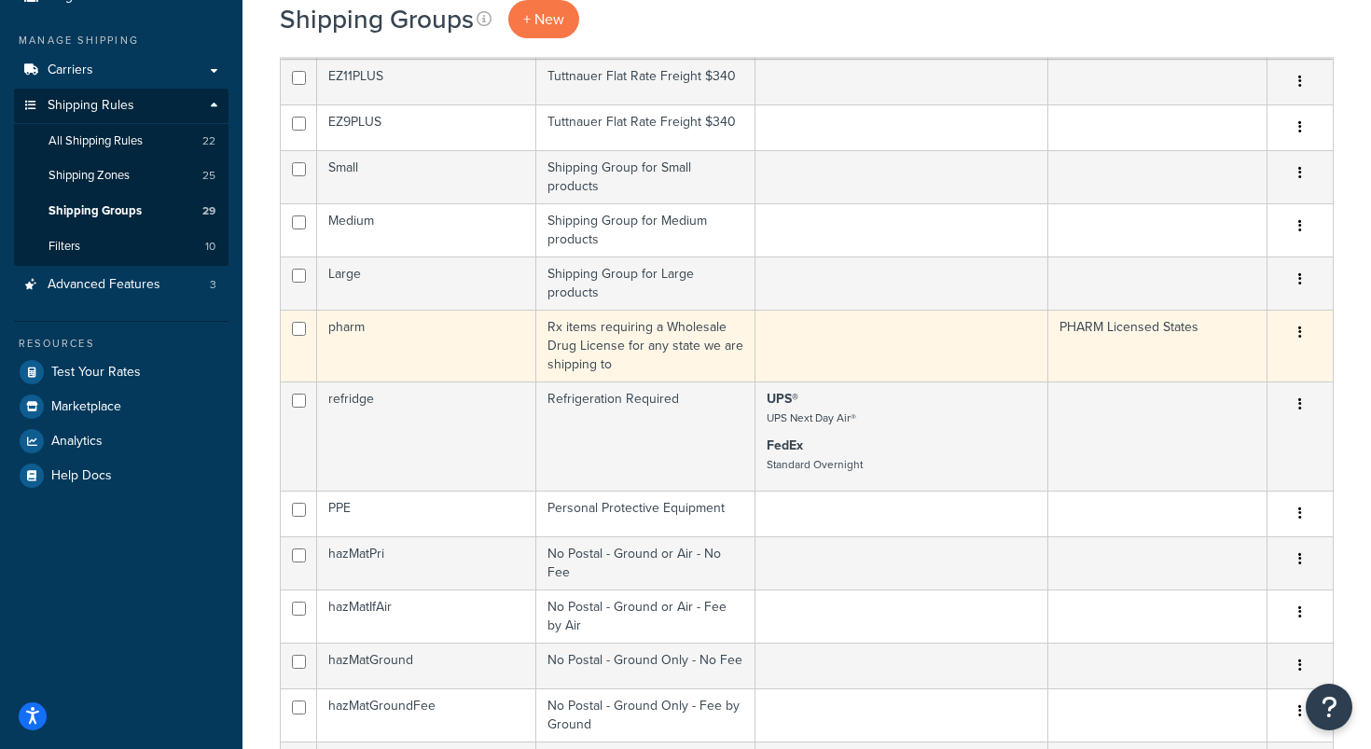
scroll to position [183, 0]
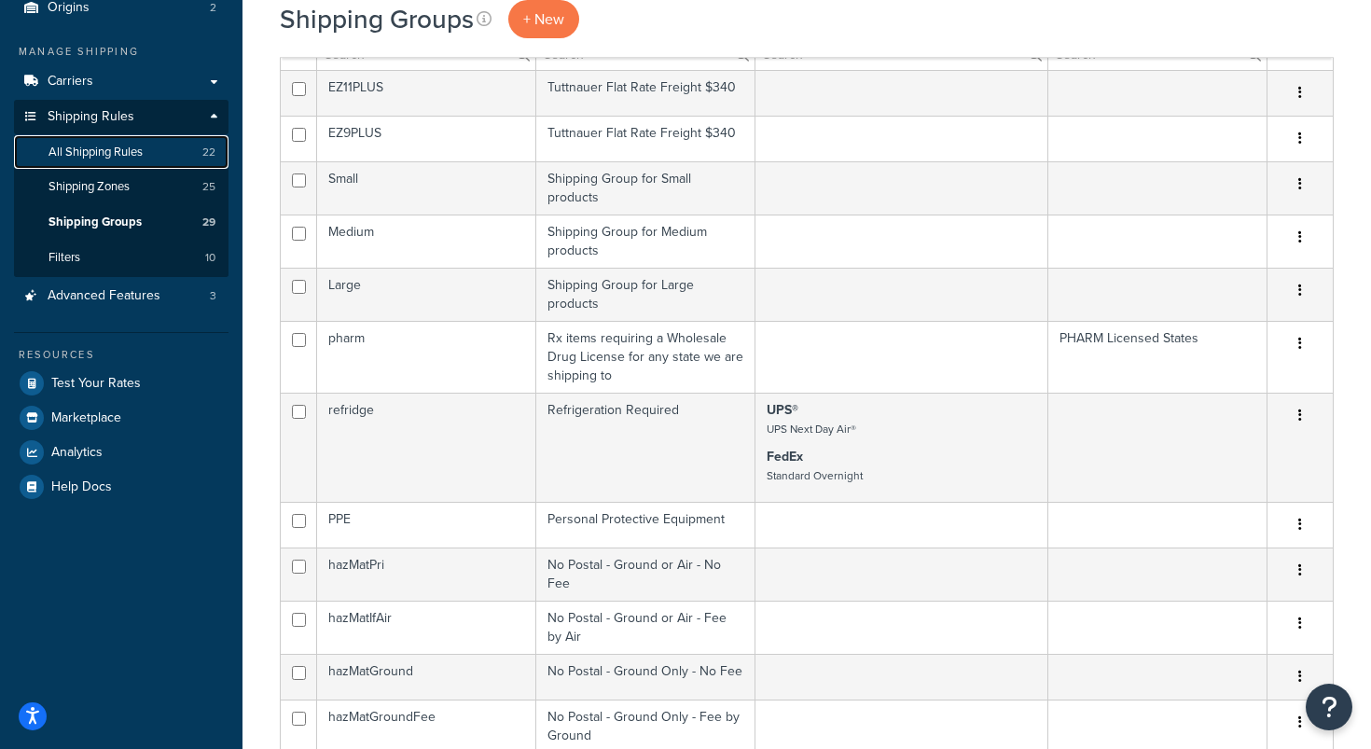
click at [122, 147] on span "All Shipping Rules" at bounding box center [96, 153] width 94 height 16
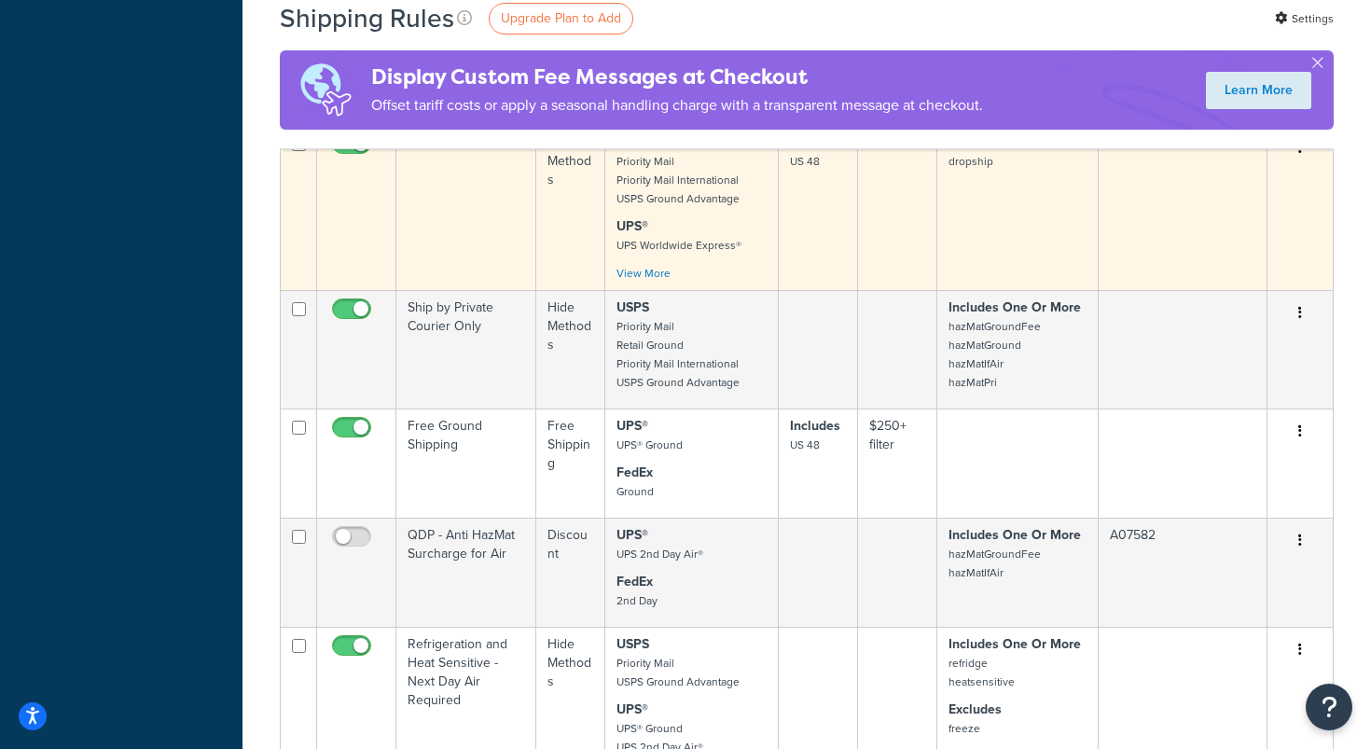
scroll to position [4961, 0]
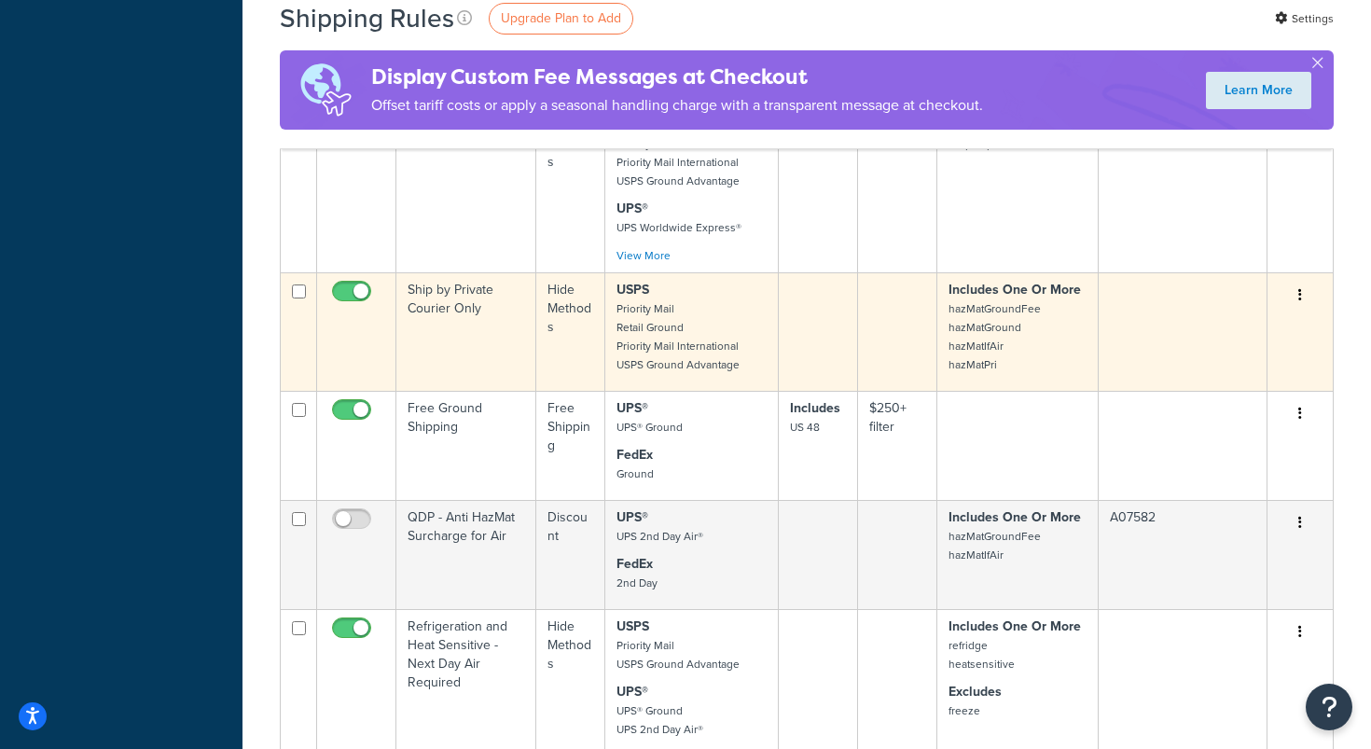
click at [457, 316] on td "Ship by Private Courier Only" at bounding box center [466, 331] width 140 height 118
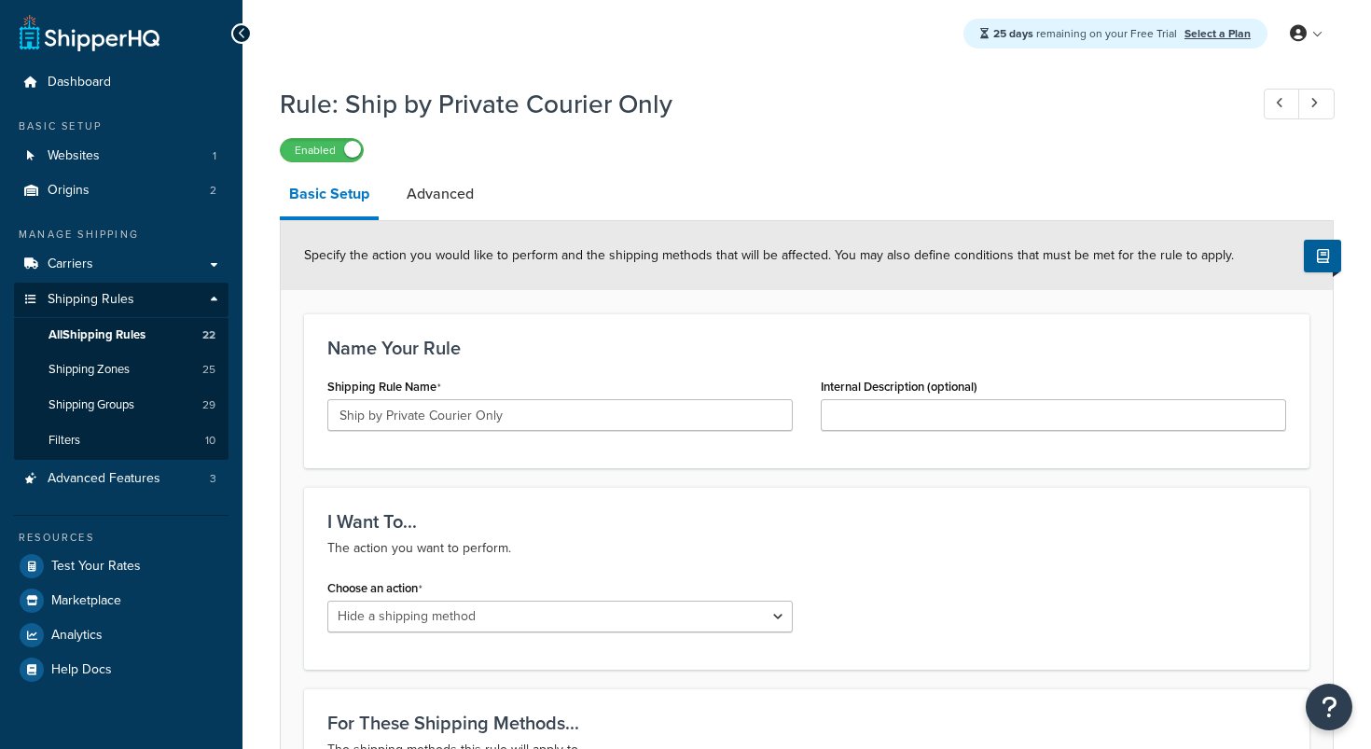
select select "HIDE"
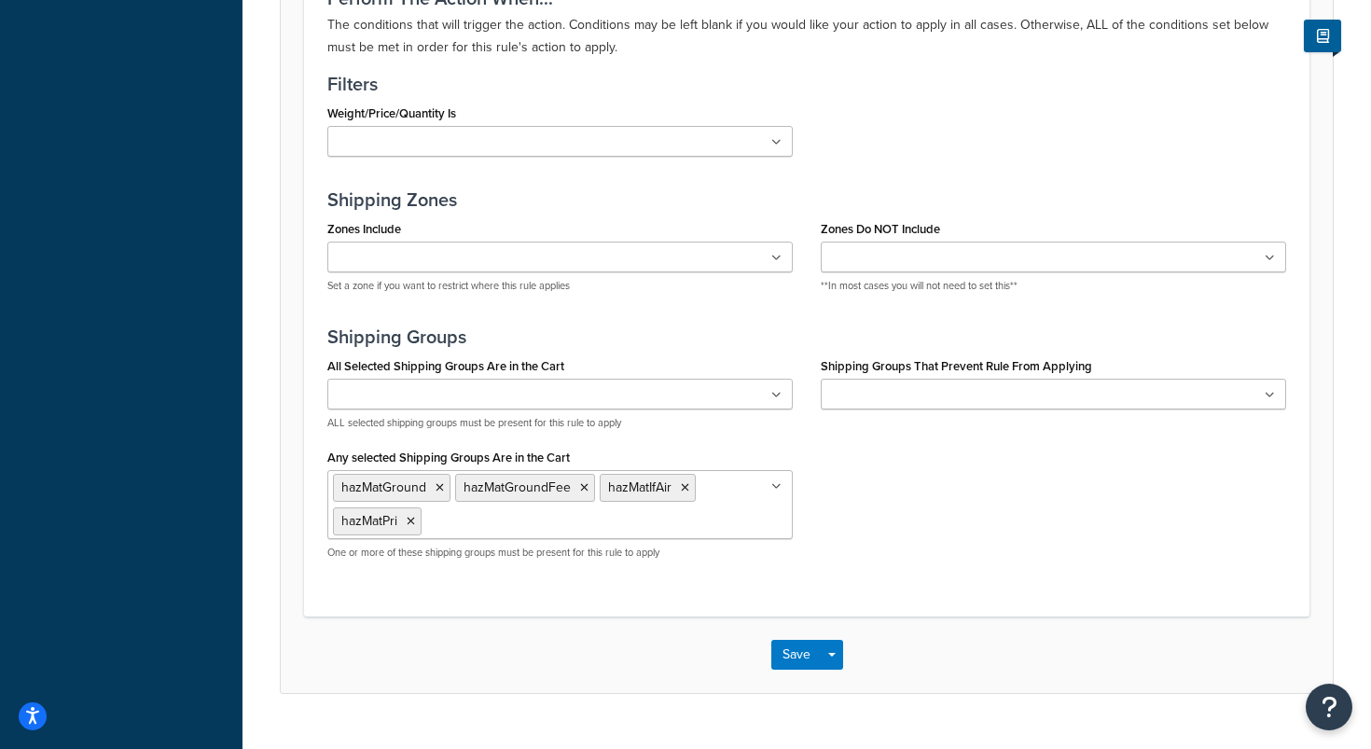
scroll to position [1183, 0]
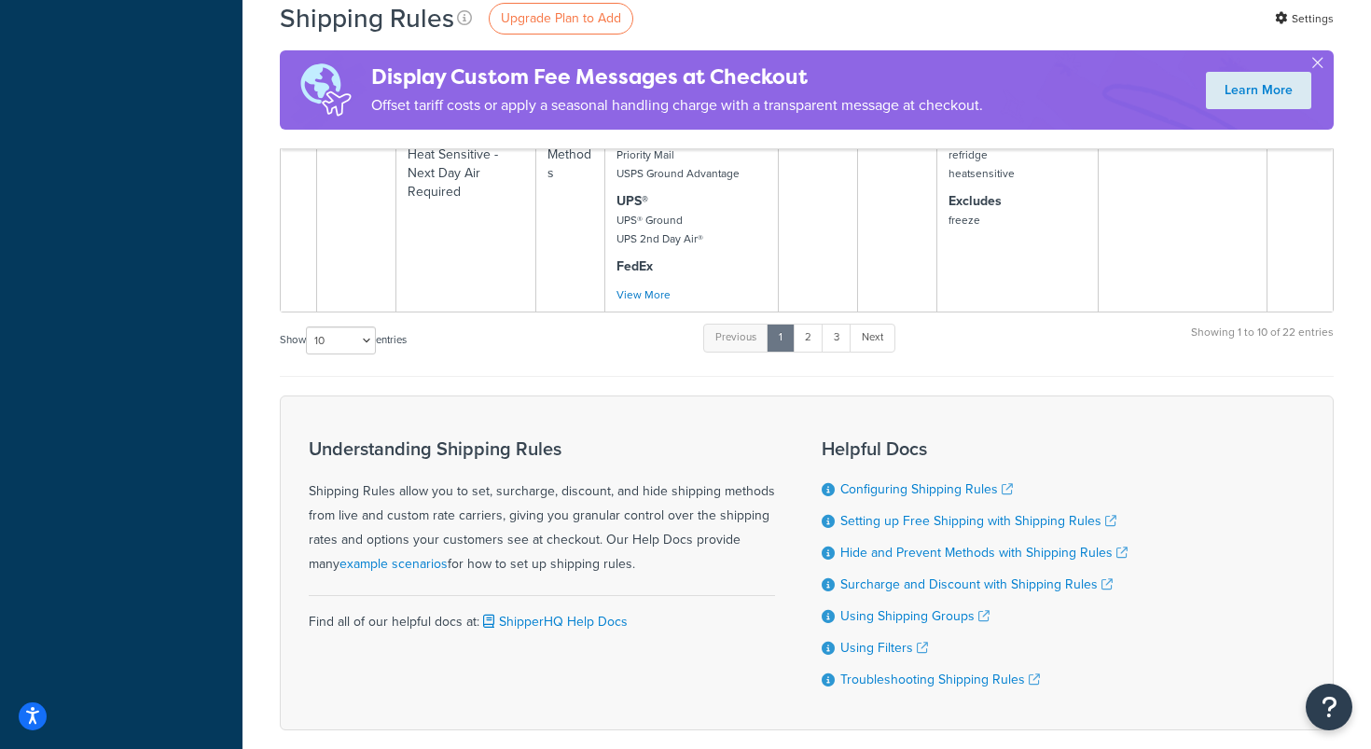
scroll to position [5548, 0]
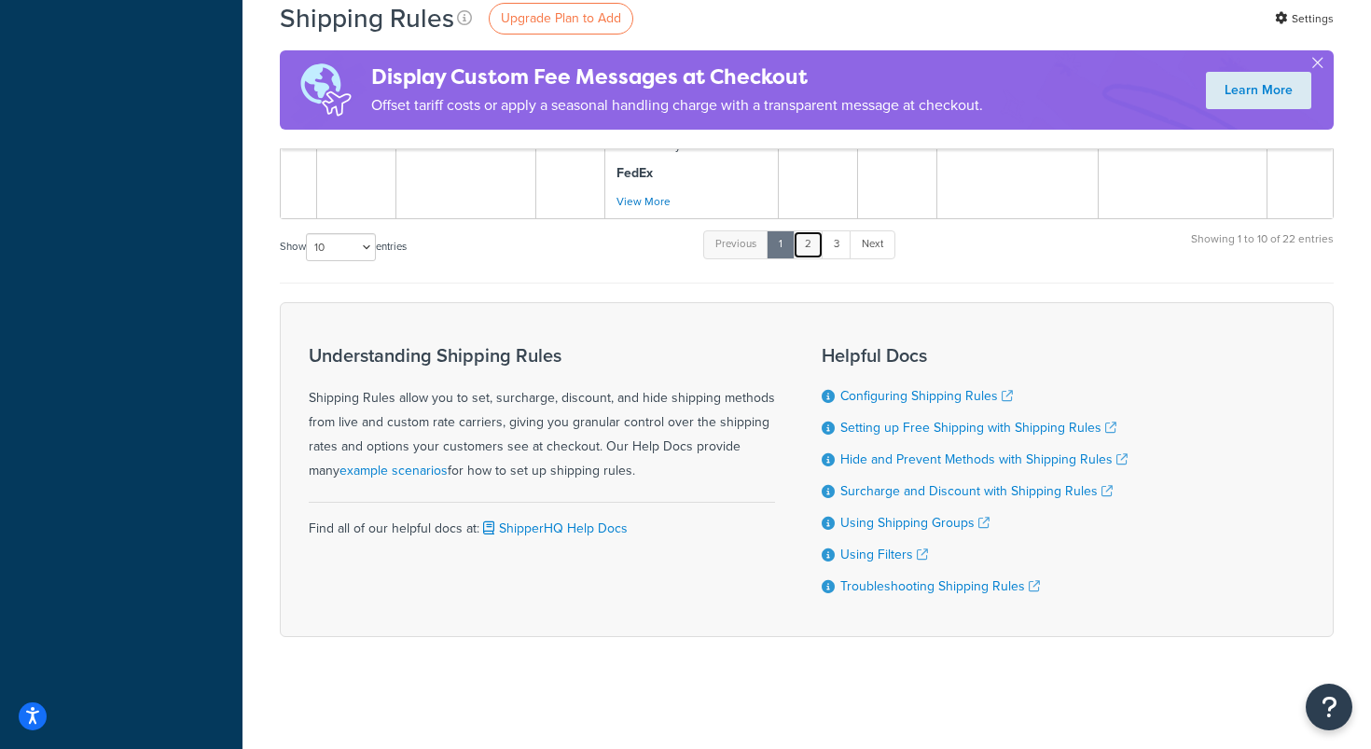
click at [820, 246] on link "2" at bounding box center [808, 244] width 31 height 28
click at [803, 251] on link "2" at bounding box center [805, 244] width 31 height 28
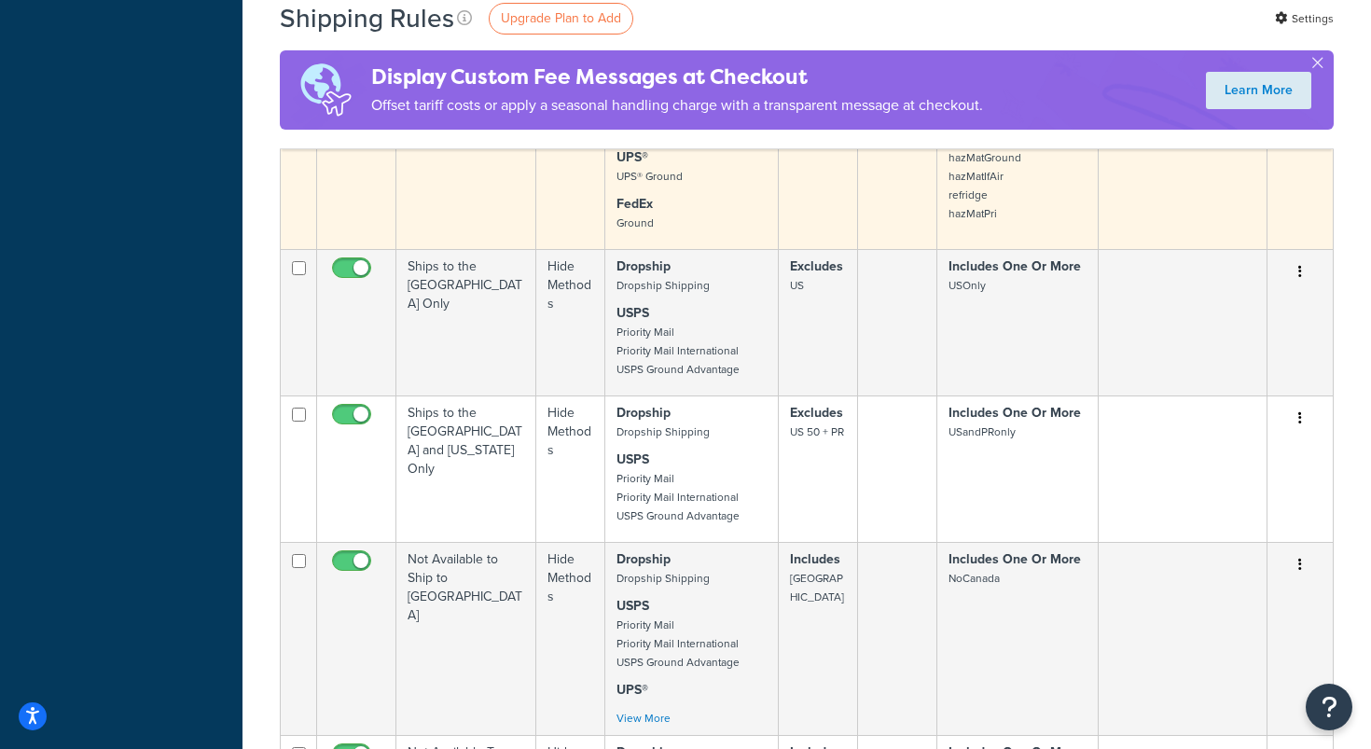
scroll to position [1051, 0]
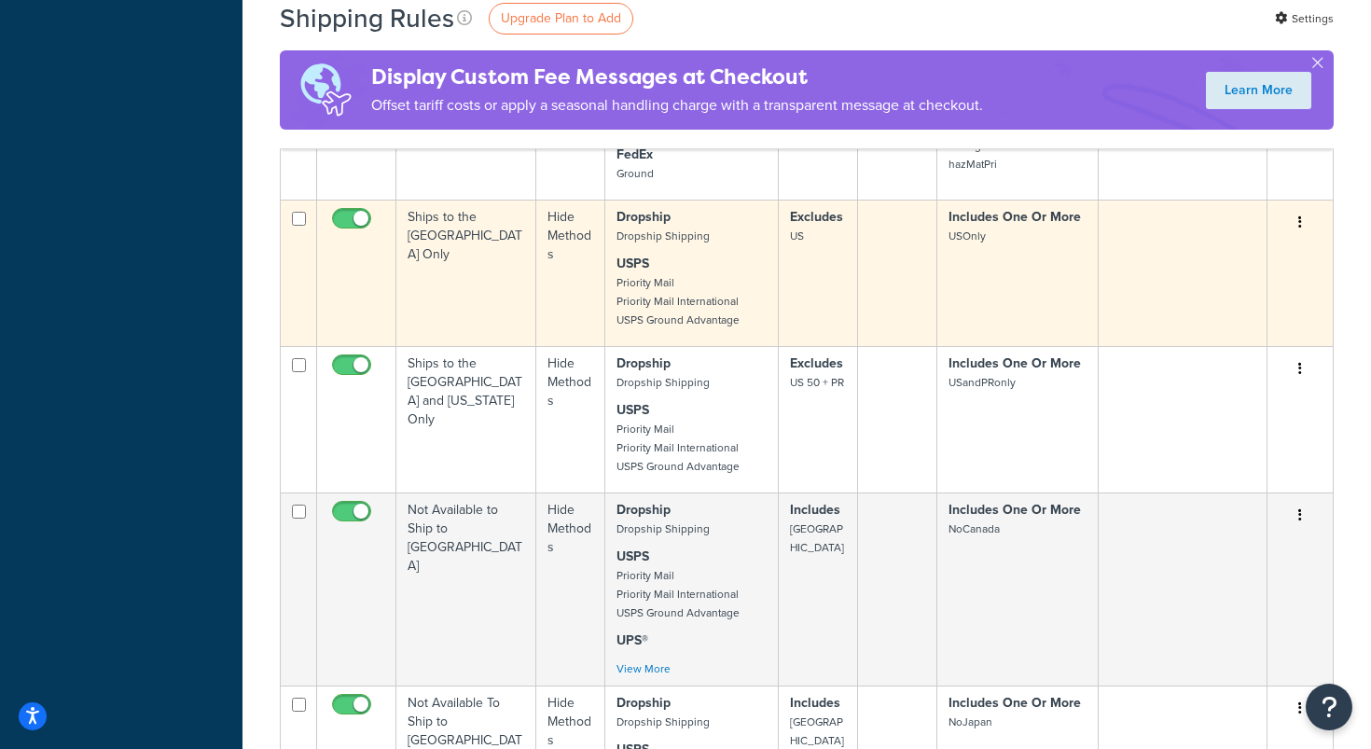
click at [466, 246] on td "Ships to the [GEOGRAPHIC_DATA] Only" at bounding box center [466, 273] width 140 height 146
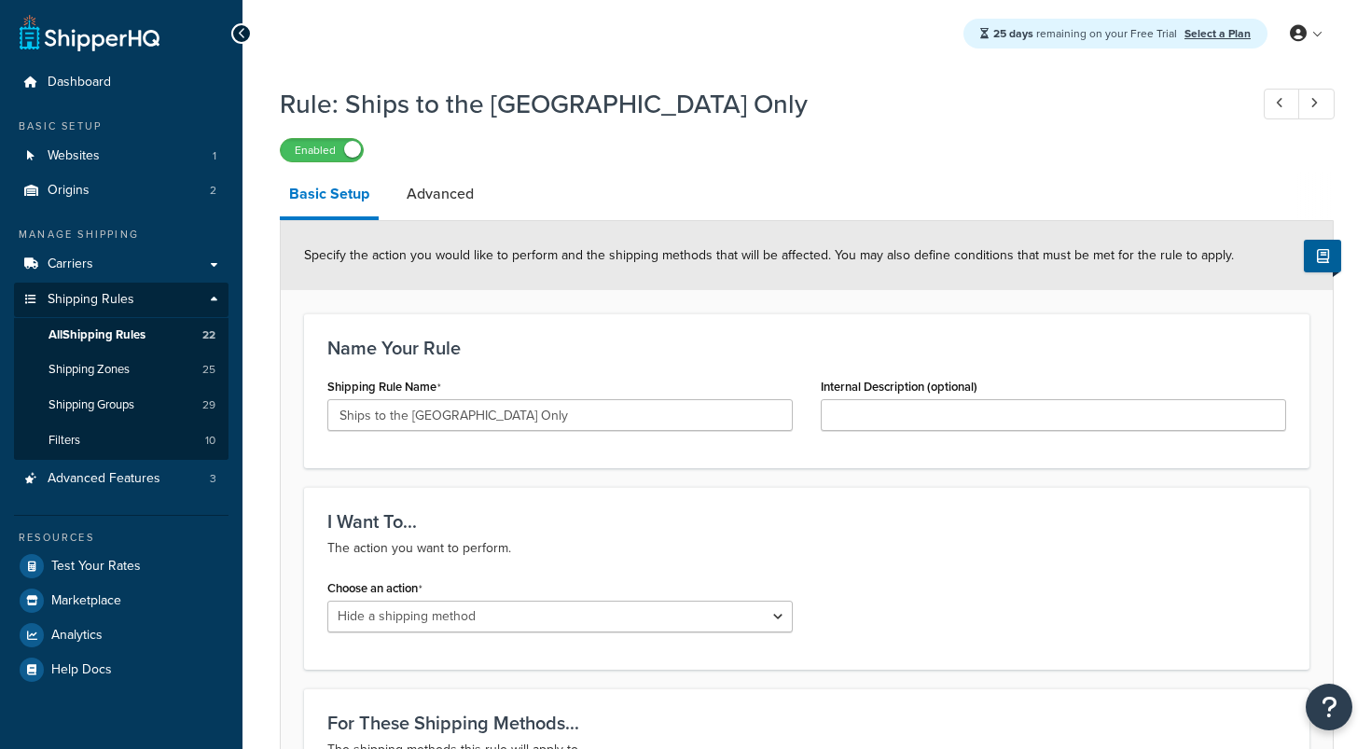
select select "HIDE"
